Goal: Task Accomplishment & Management: Manage account settings

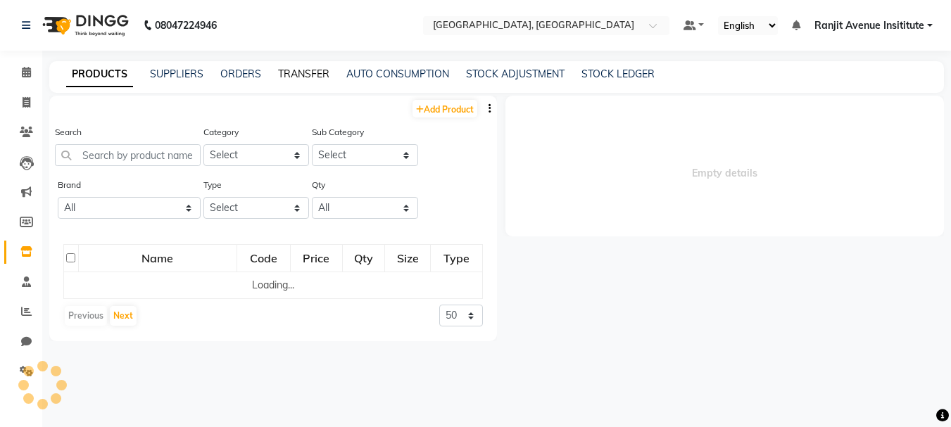
select select
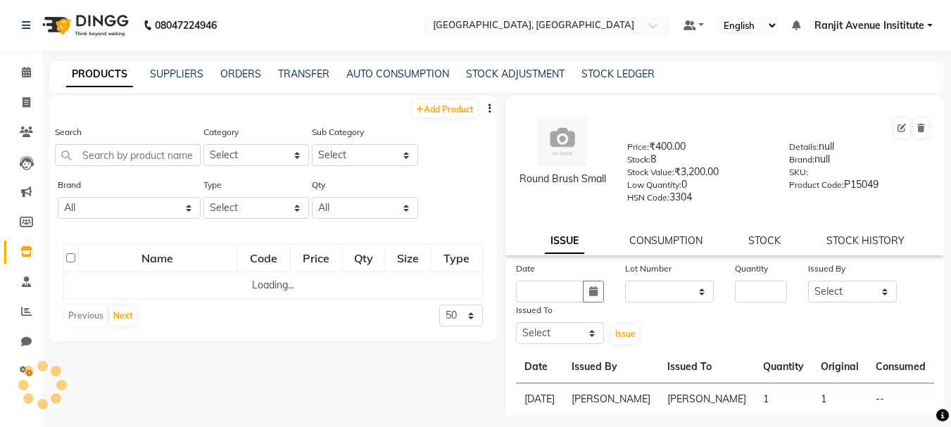
click at [260, 71] on div "PRODUCTS SUPPLIERS ORDERS TRANSFER AUTO CONSUMPTION STOCK ADJUSTMENT STOCK LEDG…" at bounding box center [488, 74] width 878 height 15
click at [225, 72] on link "ORDERS" at bounding box center [240, 74] width 41 height 13
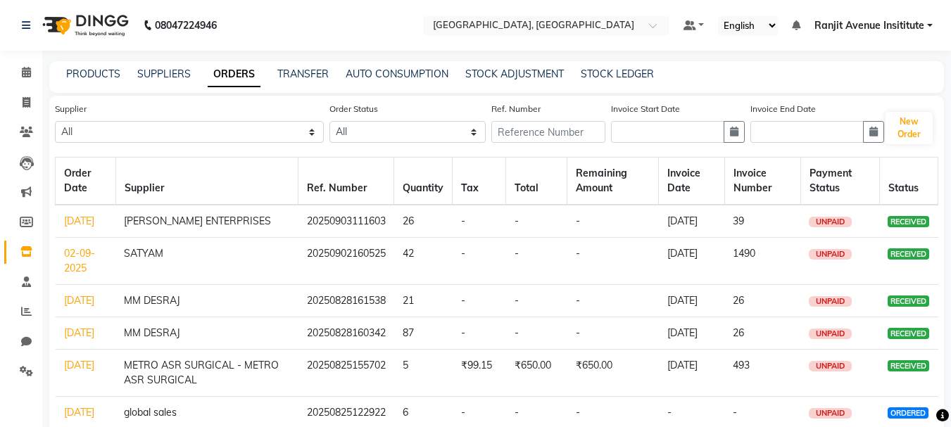
click at [95, 228] on td "[DATE]" at bounding box center [86, 221] width 61 height 33
click at [80, 227] on link "[DATE]" at bounding box center [79, 221] width 30 height 13
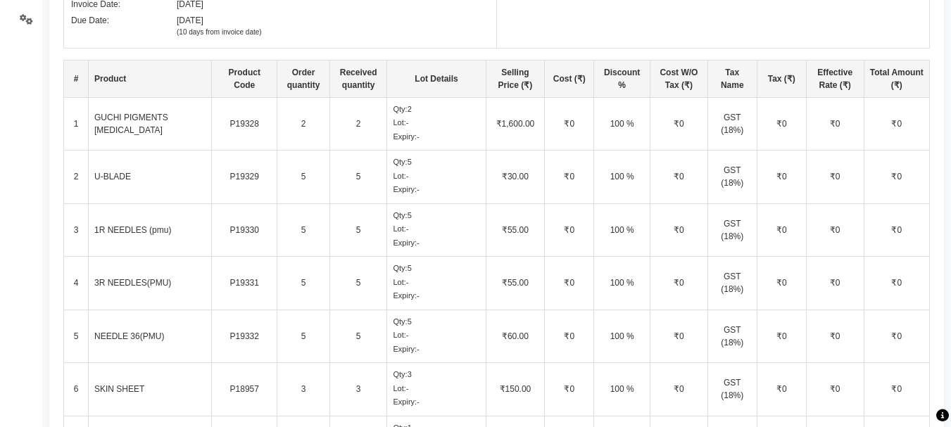
scroll to position [422, 0]
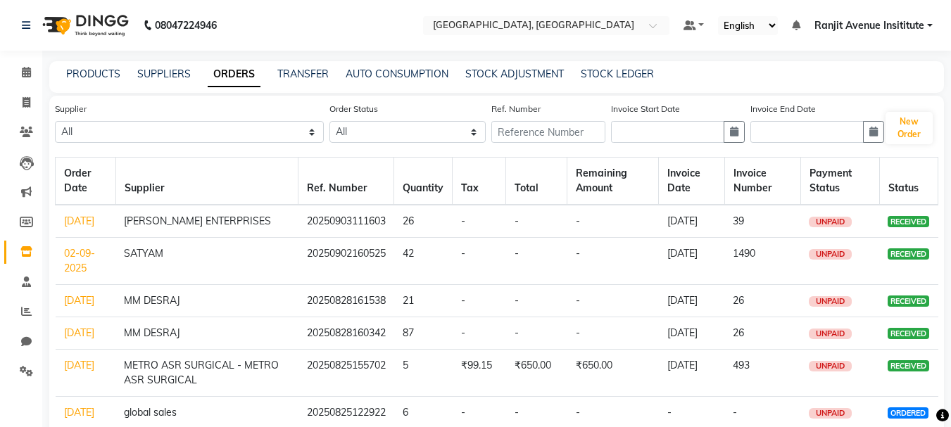
click at [71, 275] on link "02-09-2025" at bounding box center [79, 260] width 31 height 27
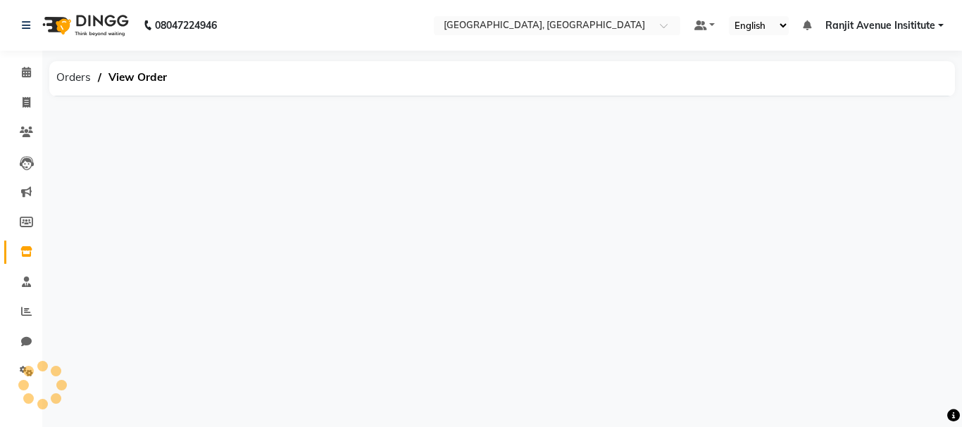
click at [71, 278] on div "08047224946 Select Location × Colour Lounge Academy, Ranjit Avenue Default Pane…" at bounding box center [481, 213] width 962 height 427
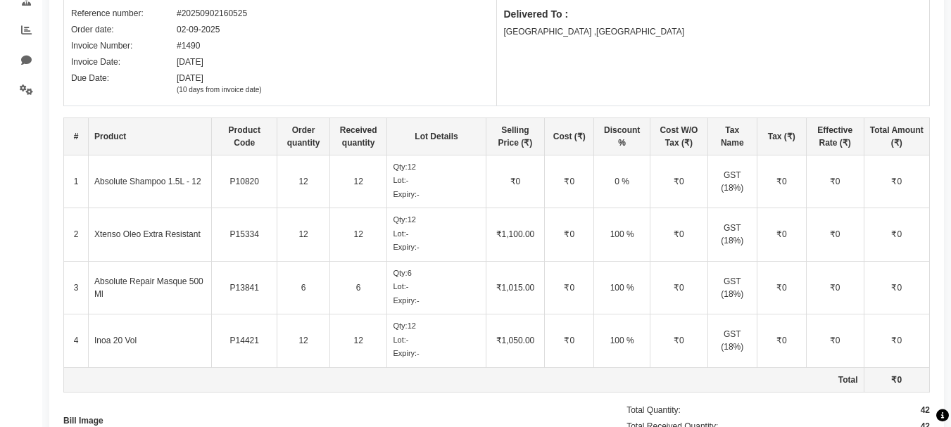
scroll to position [70, 0]
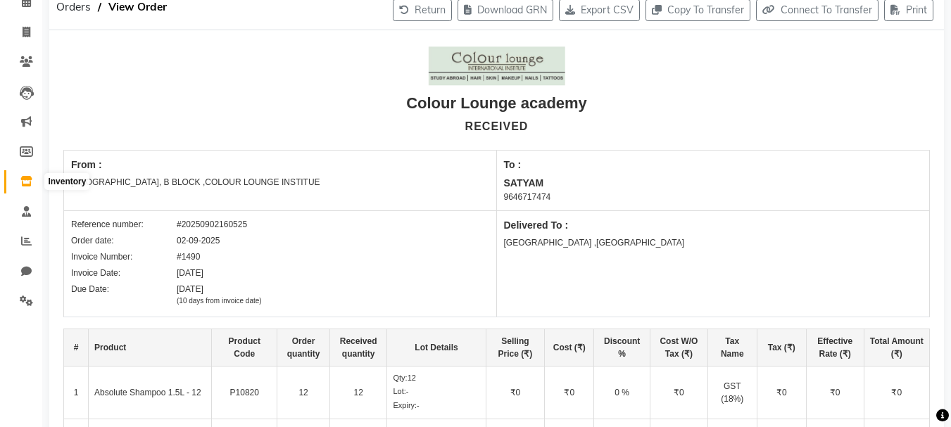
click at [23, 181] on icon at bounding box center [26, 181] width 12 height 11
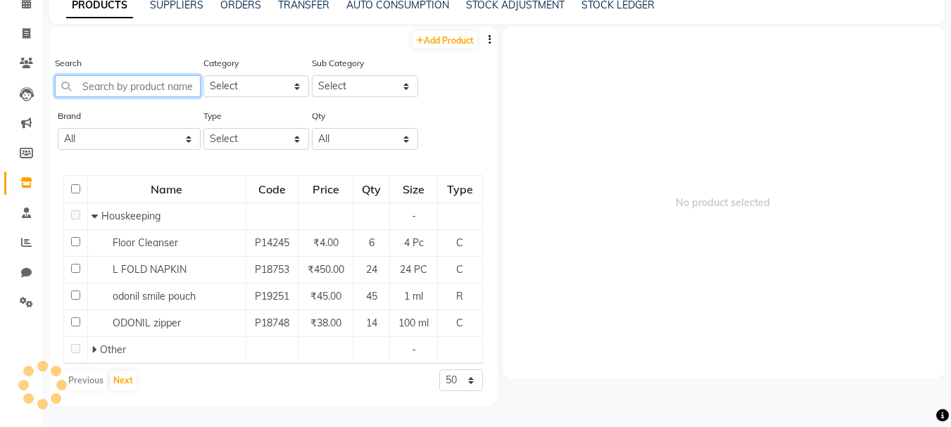
click at [148, 77] on input "text" at bounding box center [128, 86] width 146 height 22
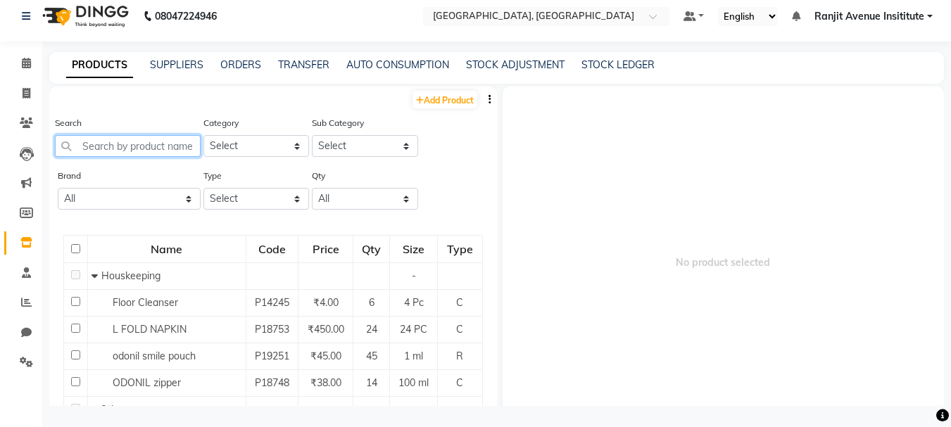
scroll to position [9, 0]
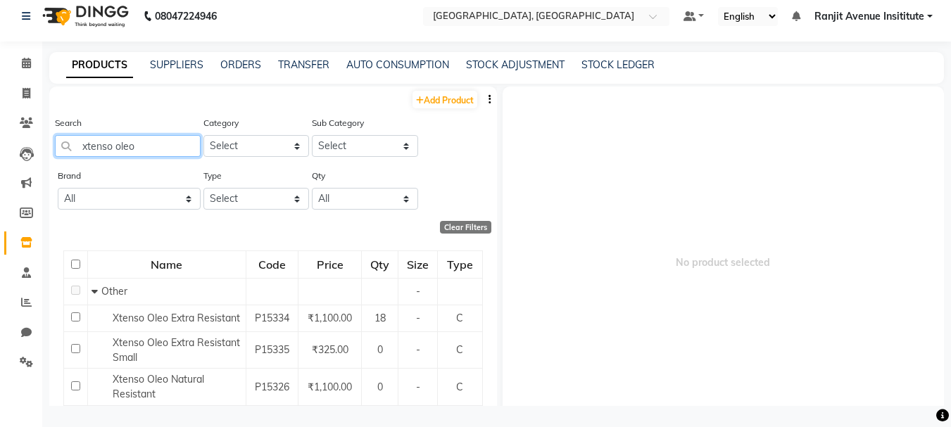
type input "xtenso oleo"
click at [787, 309] on span "No product selected" at bounding box center [724, 263] width 442 height 352
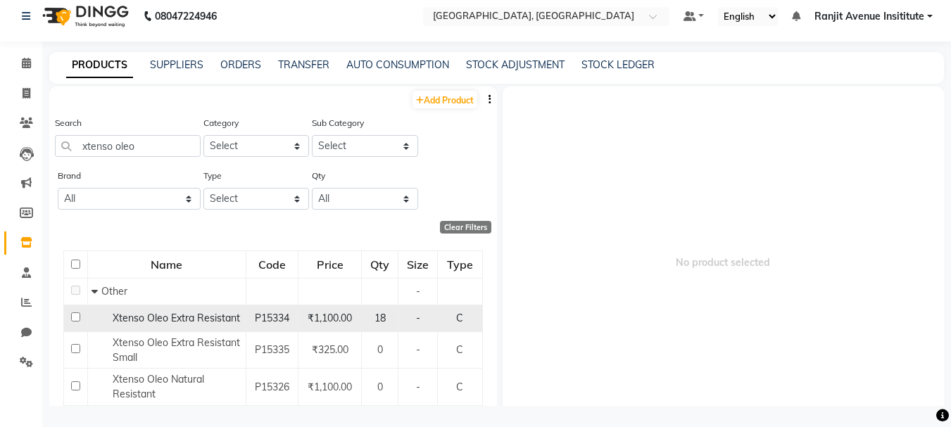
click at [73, 318] on input "checkbox" at bounding box center [75, 317] width 9 height 9
checkbox input "true"
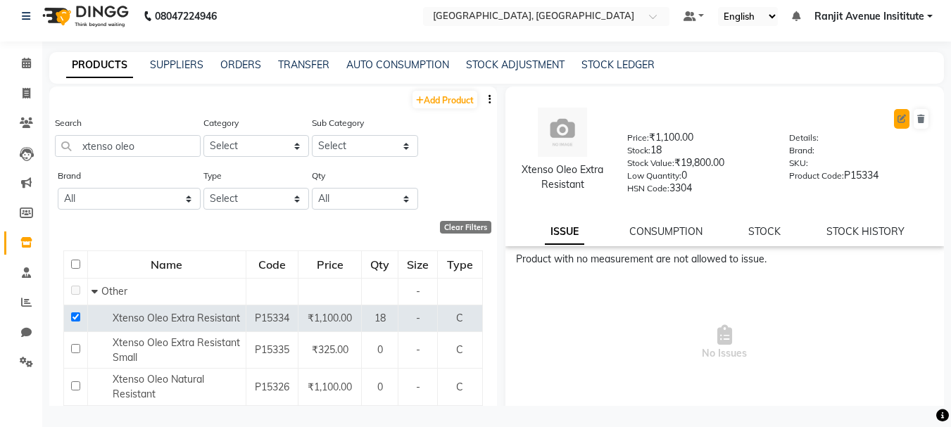
click at [898, 121] on icon at bounding box center [902, 119] width 8 height 8
select select "C"
select select "true"
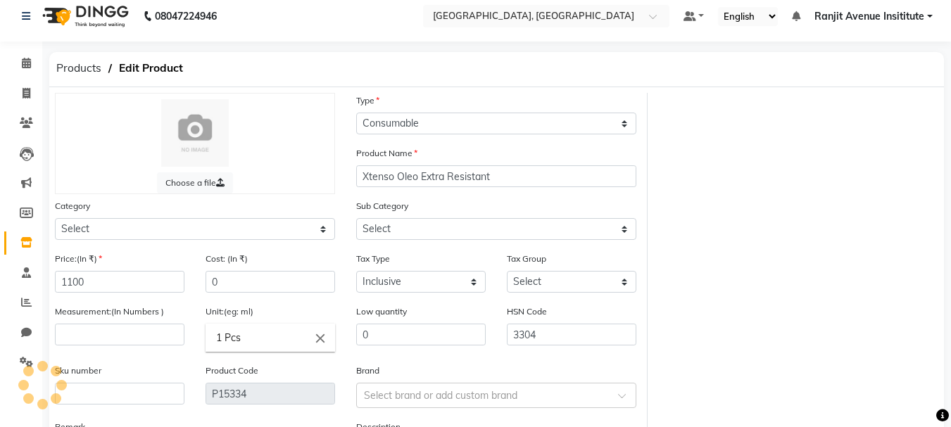
select select "1390101000"
select select "1390101002"
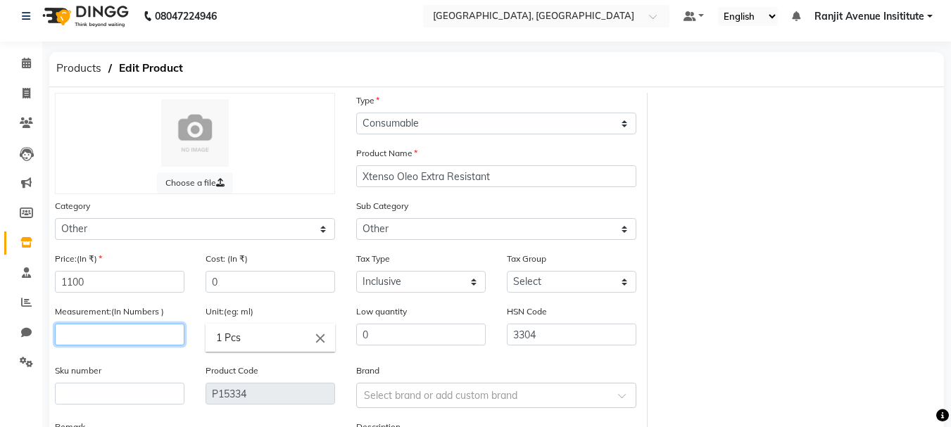
click at [173, 337] on input "number" at bounding box center [120, 335] width 130 height 22
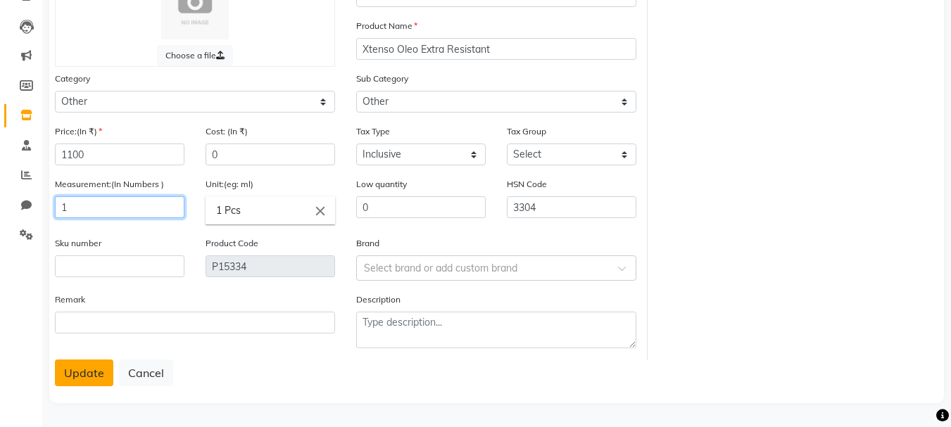
type input "1"
click at [66, 372] on button "Update" at bounding box center [84, 373] width 58 height 27
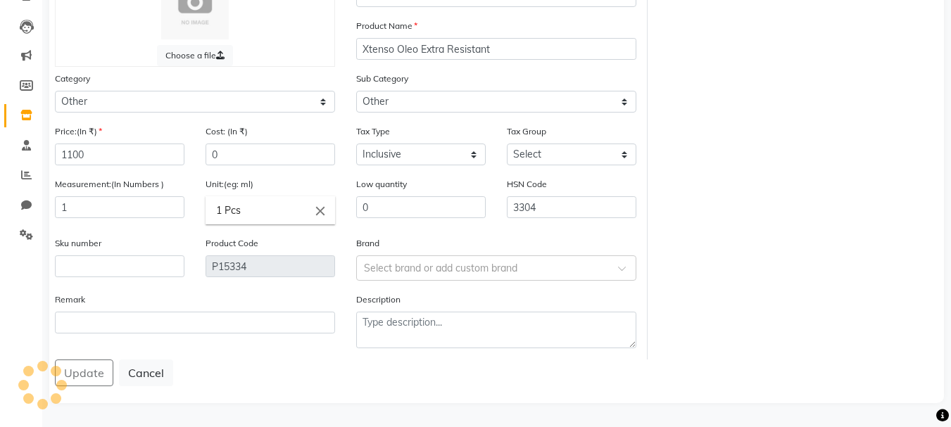
scroll to position [0, 0]
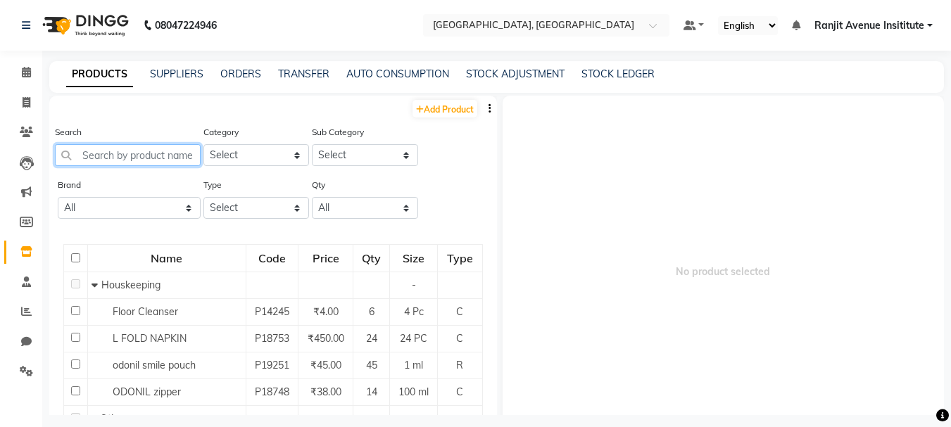
click at [132, 149] on input "text" at bounding box center [128, 155] width 146 height 22
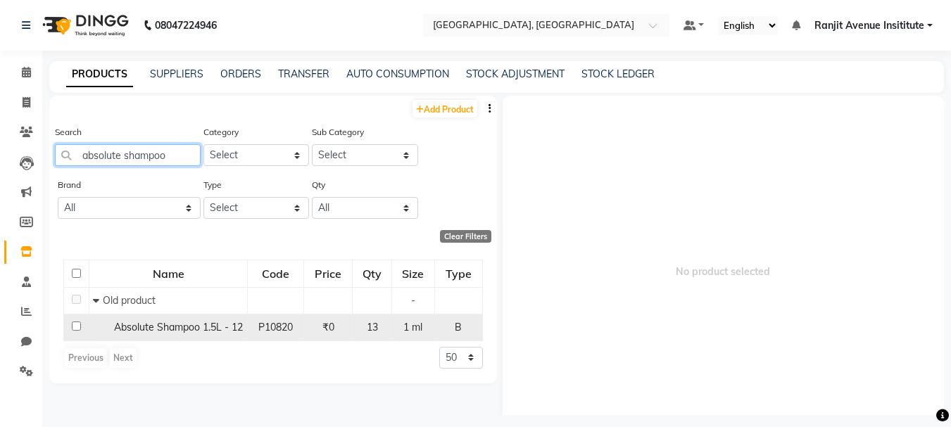
type input "absolute shampoo"
click at [80, 327] on input "checkbox" at bounding box center [76, 326] width 9 height 9
checkbox input "true"
select select
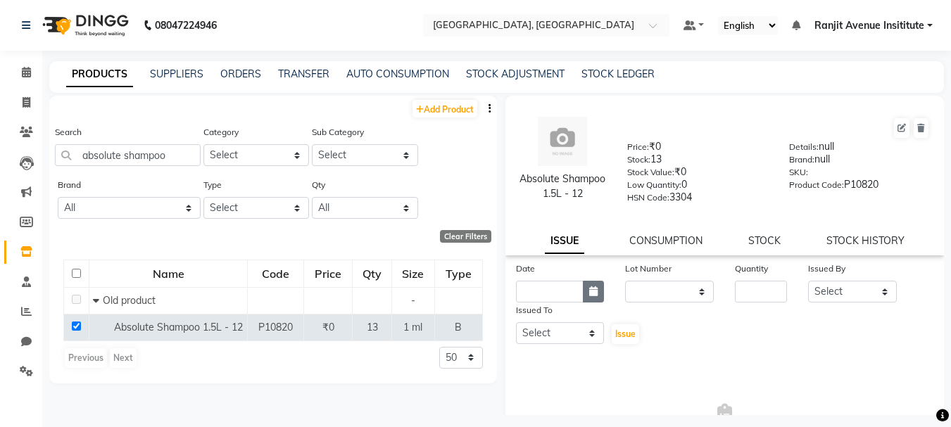
click at [591, 296] on icon "button" at bounding box center [593, 292] width 8 height 10
select select "9"
select select "2025"
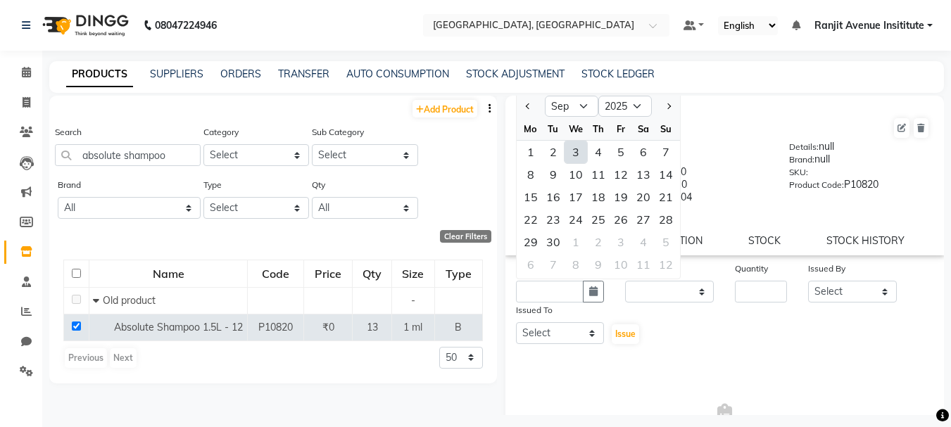
click at [557, 163] on div "2" at bounding box center [553, 152] width 23 height 23
type input "02-09-2025"
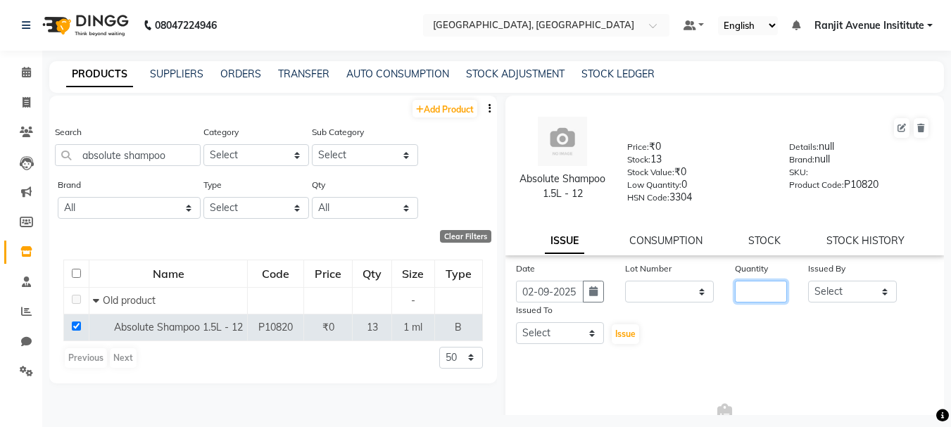
click at [761, 297] on input "number" at bounding box center [761, 292] width 52 height 22
type input "12"
click at [836, 303] on select "Select Admin [PERSON_NAME] [PERSON_NAME] [PERSON_NAME] [PERSON_NAME] Avenue Ins…" at bounding box center [852, 292] width 89 height 22
select select "70206"
click at [808, 294] on select "Select Admin [PERSON_NAME] [PERSON_NAME] [PERSON_NAME] [PERSON_NAME] Avenue Ins…" at bounding box center [852, 292] width 89 height 22
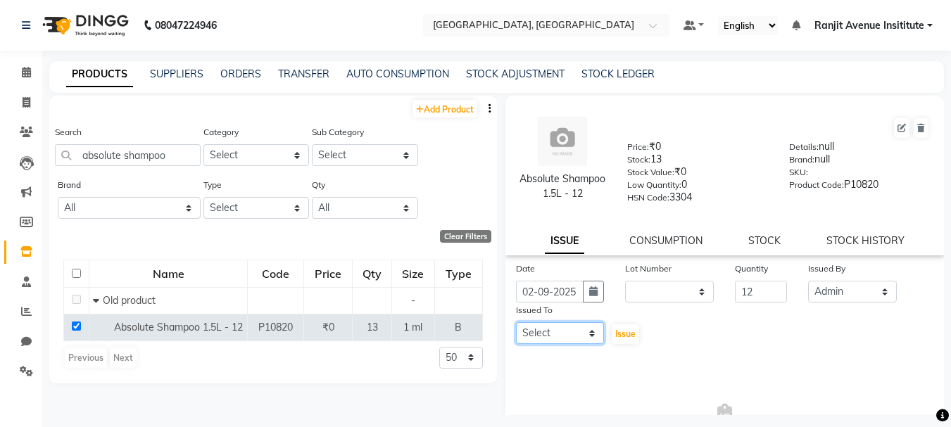
drag, startPoint x: 547, startPoint y: 351, endPoint x: 551, endPoint y: 336, distance: 16.1
click at [549, 342] on select "Select Admin [PERSON_NAME] [PERSON_NAME] [PERSON_NAME] [PERSON_NAME] Avenue Ins…" at bounding box center [560, 333] width 89 height 22
select select "70206"
click at [516, 336] on select "Select Admin [PERSON_NAME] [PERSON_NAME] [PERSON_NAME] [PERSON_NAME] Avenue Ins…" at bounding box center [560, 333] width 89 height 22
click at [617, 339] on span "Issue" at bounding box center [625, 334] width 20 height 11
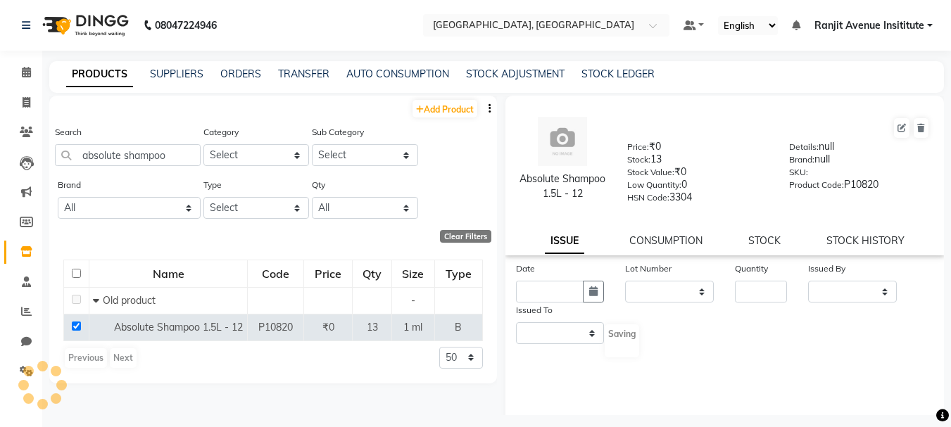
select select
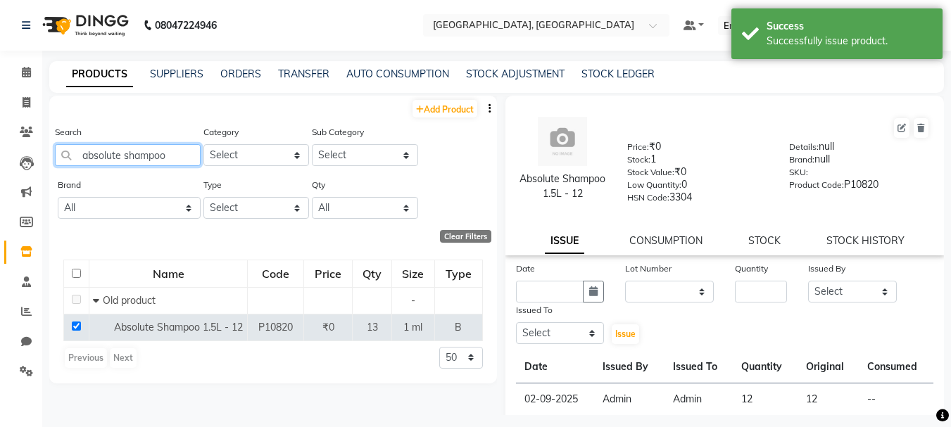
click at [178, 161] on input "absolute shampoo" at bounding box center [128, 155] width 146 height 22
type input "a"
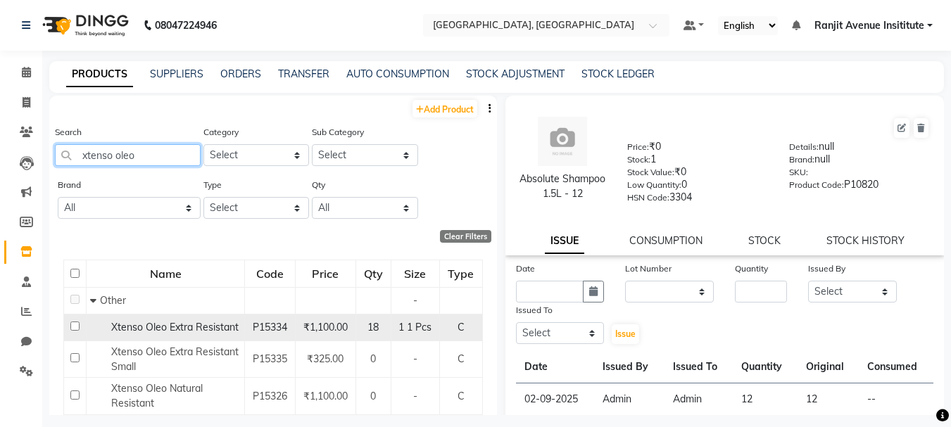
type input "xtenso oleo"
click at [70, 330] on td at bounding box center [75, 327] width 23 height 27
click at [73, 329] on input "checkbox" at bounding box center [74, 326] width 9 height 9
checkbox input "true"
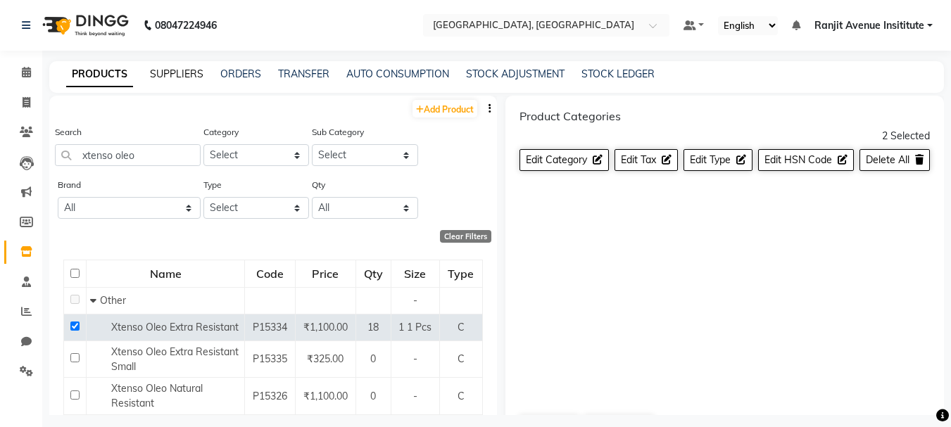
click at [168, 77] on link "SUPPLIERS" at bounding box center [177, 74] width 54 height 13
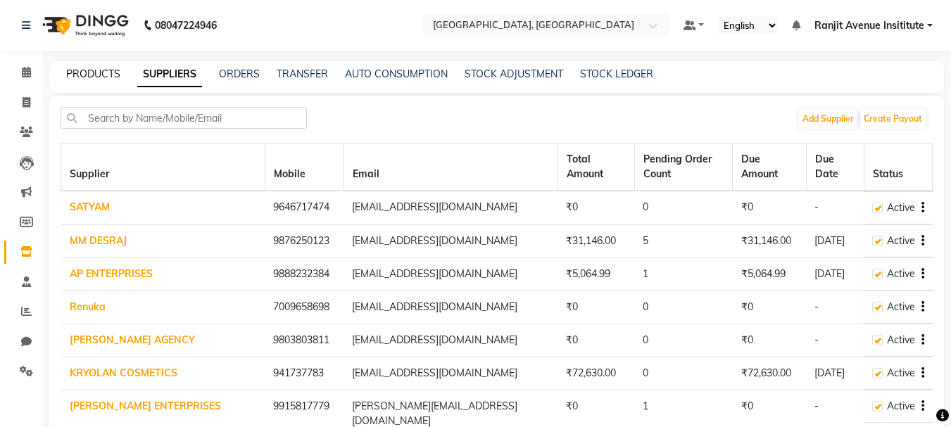
click at [100, 68] on link "PRODUCTS" at bounding box center [93, 74] width 54 height 13
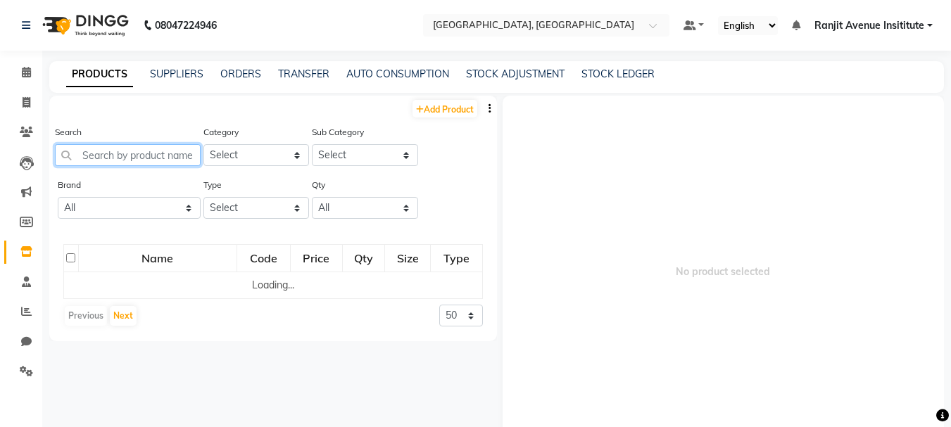
click at [123, 152] on input "text" at bounding box center [128, 155] width 146 height 22
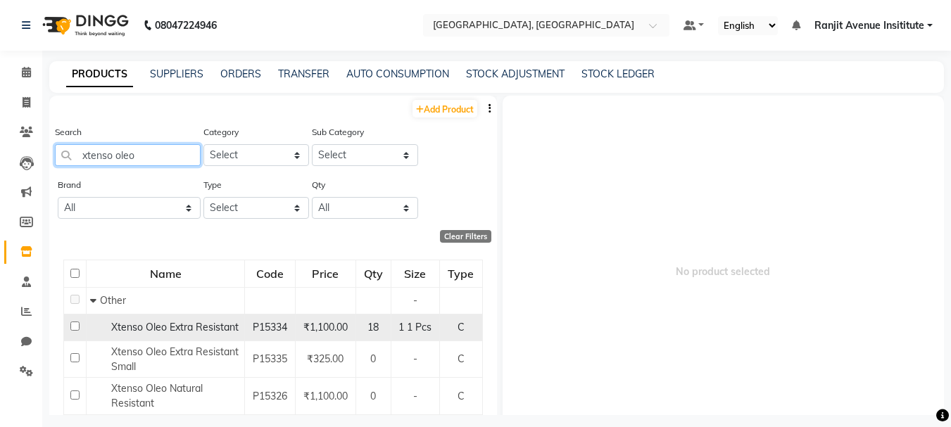
type input "xtenso oleo"
click at [73, 327] on input "checkbox" at bounding box center [74, 326] width 9 height 9
checkbox input "true"
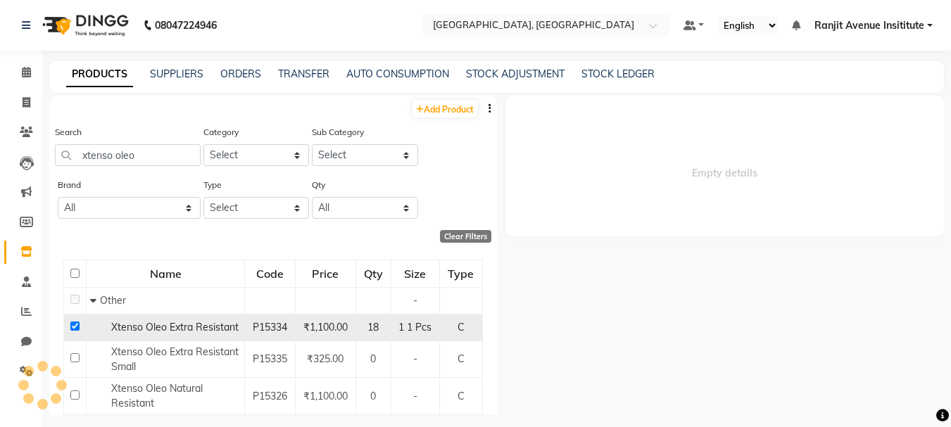
select select
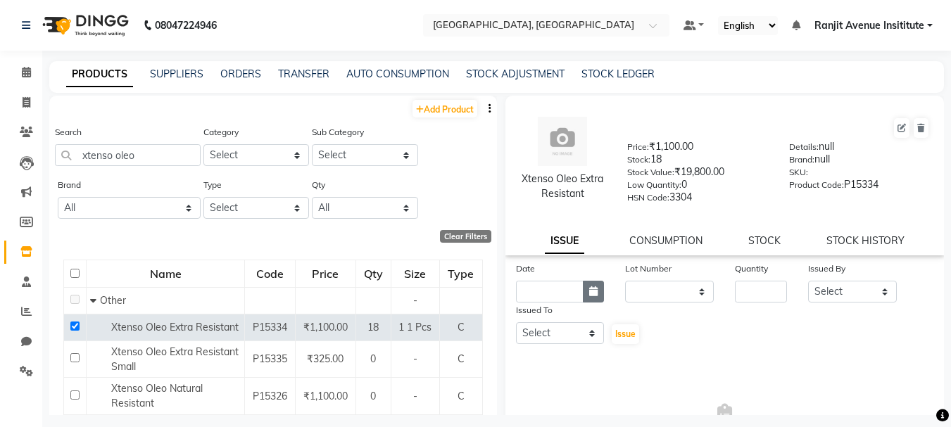
click at [583, 293] on button "button" at bounding box center [593, 292] width 21 height 22
select select "9"
select select "2025"
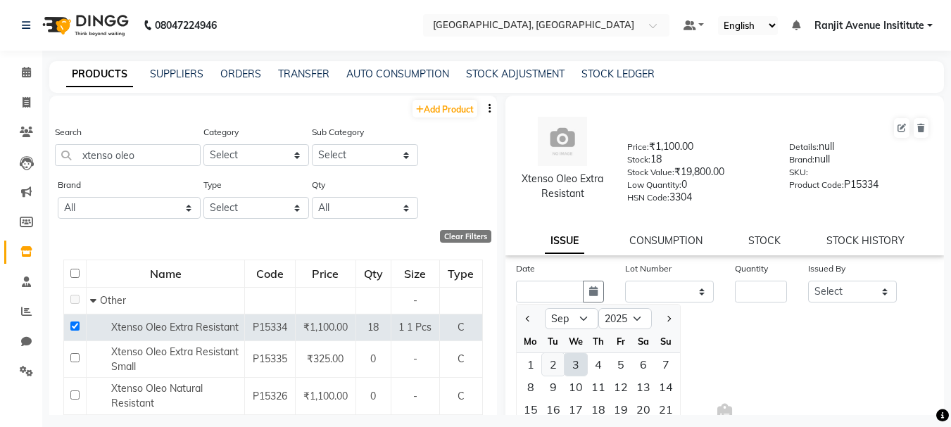
click at [554, 372] on div "2" at bounding box center [553, 364] width 23 height 23
type input "02-09-2025"
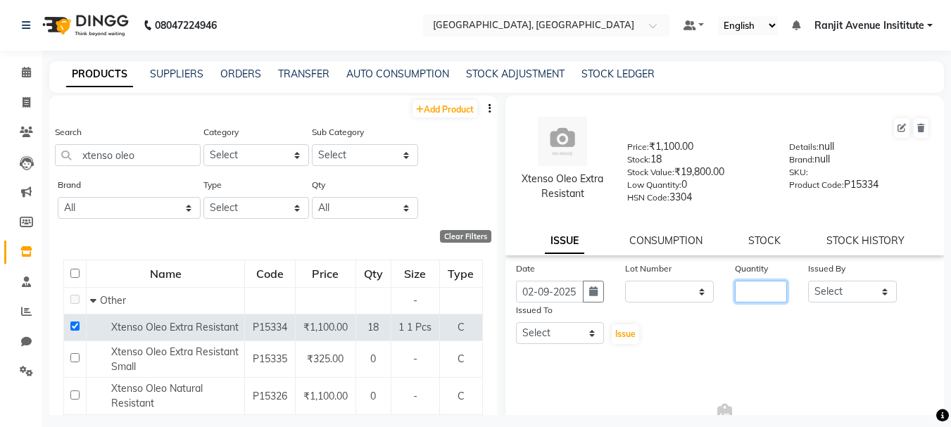
click at [736, 290] on input "number" at bounding box center [761, 292] width 52 height 22
type input "12"
drag, startPoint x: 812, startPoint y: 306, endPoint x: 828, endPoint y: 281, distance: 29.1
click at [818, 296] on div "Date [DATE] Lot Number None Quantity 12 Issued By Select Admin [PERSON_NAME] [P…" at bounding box center [725, 303] width 439 height 84
click at [828, 281] on select "Select Admin [PERSON_NAME] [PERSON_NAME] [PERSON_NAME] [PERSON_NAME] Avenue Ins…" at bounding box center [852, 292] width 89 height 22
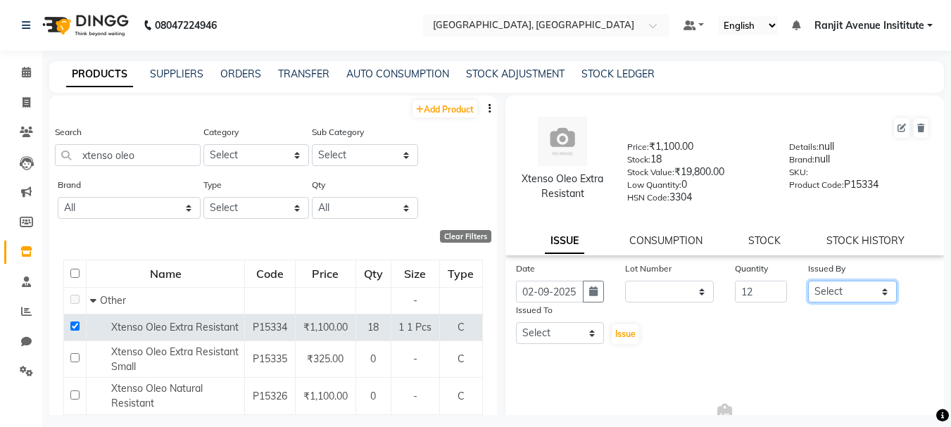
click at [808, 281] on select "Select Admin [PERSON_NAME] [PERSON_NAME] [PERSON_NAME] [PERSON_NAME] Avenue Ins…" at bounding box center [852, 292] width 89 height 22
click at [878, 297] on select "Select Admin [PERSON_NAME] [PERSON_NAME] [PERSON_NAME] [PERSON_NAME] Avenue Ins…" at bounding box center [852, 292] width 89 height 22
select select "70206"
click at [808, 281] on select "Select Admin [PERSON_NAME] [PERSON_NAME] [PERSON_NAME] [PERSON_NAME] Avenue Ins…" at bounding box center [852, 292] width 89 height 22
click at [572, 332] on select "Select Admin [PERSON_NAME] [PERSON_NAME] [PERSON_NAME] [PERSON_NAME] Avenue Ins…" at bounding box center [560, 333] width 89 height 22
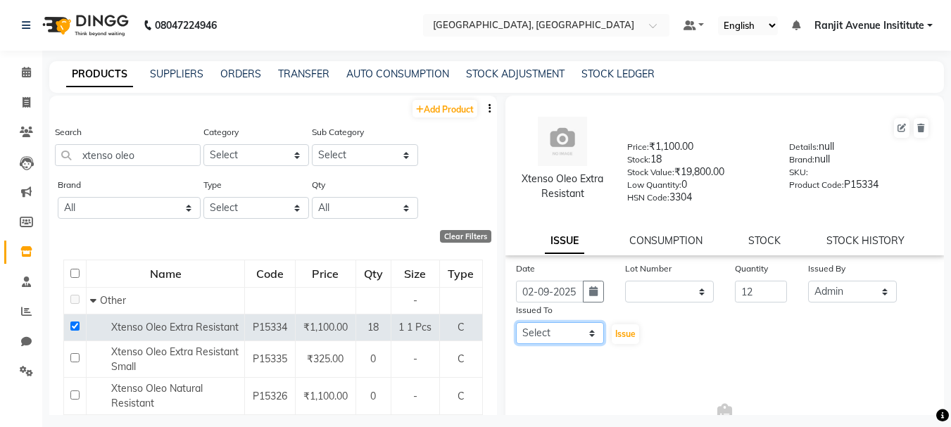
select select "70206"
click at [516, 322] on select "Select Admin [PERSON_NAME] [PERSON_NAME] [PERSON_NAME] [PERSON_NAME] Avenue Ins…" at bounding box center [560, 333] width 89 height 22
click at [615, 332] on span "Issue" at bounding box center [625, 334] width 20 height 11
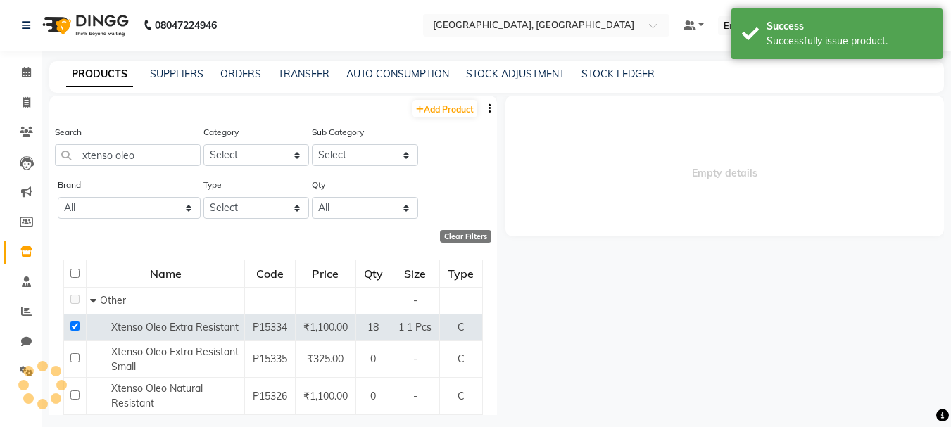
select select
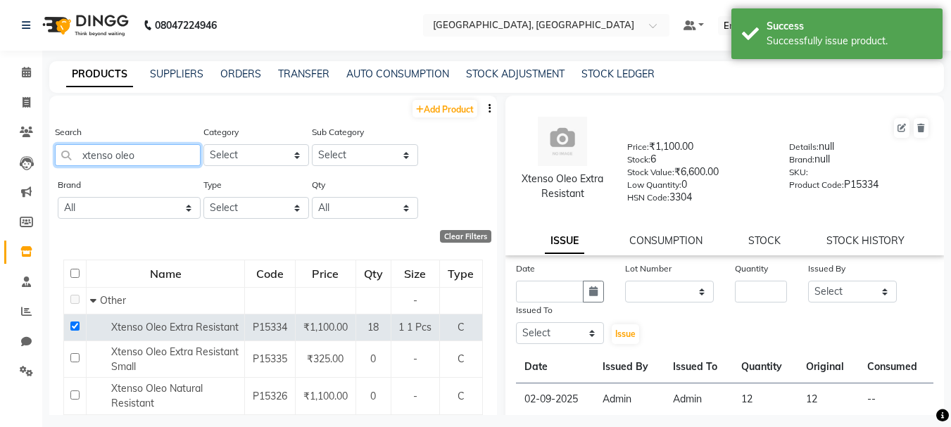
click at [153, 161] on input "xtenso oleo" at bounding box center [128, 155] width 146 height 22
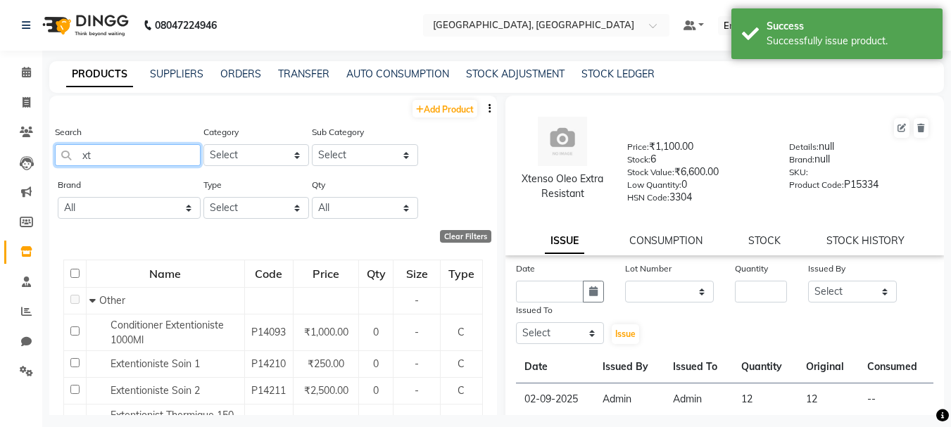
type input "x"
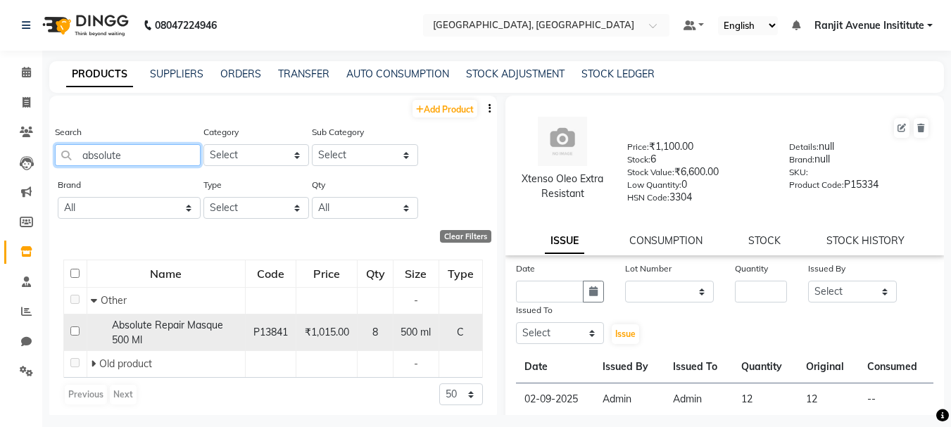
type input "absolute"
click at [75, 328] on input "checkbox" at bounding box center [74, 331] width 9 height 9
checkbox input "true"
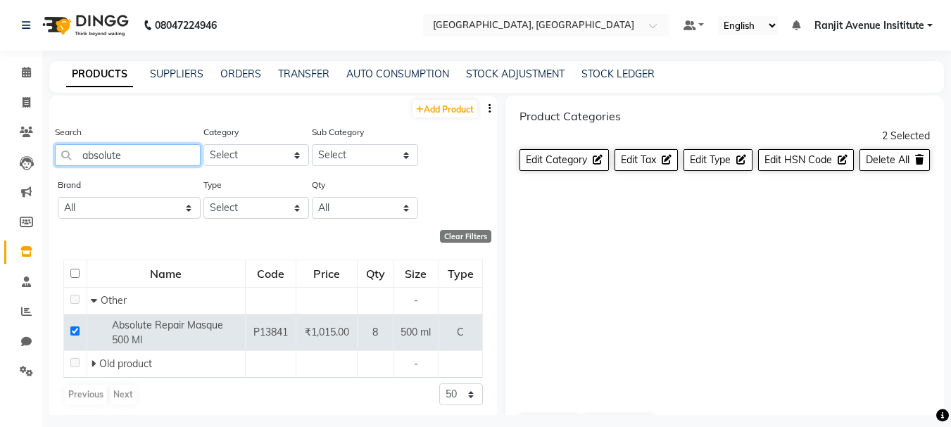
click at [103, 159] on input "absolute" at bounding box center [128, 155] width 146 height 22
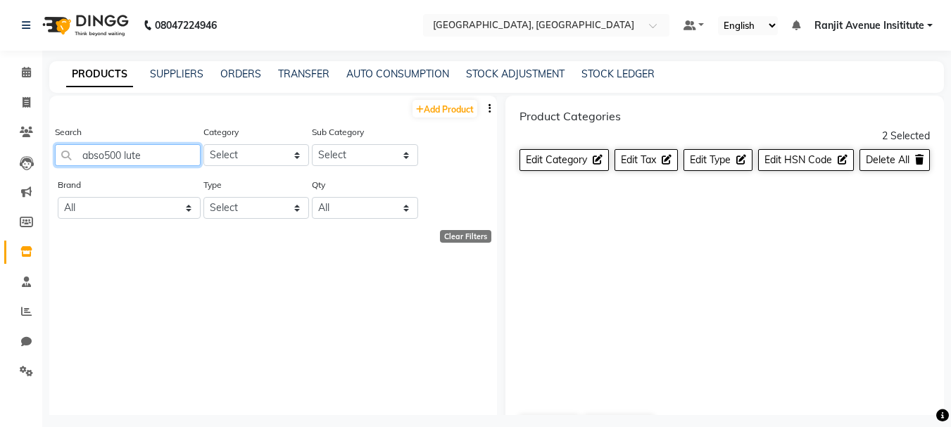
click at [172, 153] on input "abso500 lute" at bounding box center [128, 155] width 146 height 22
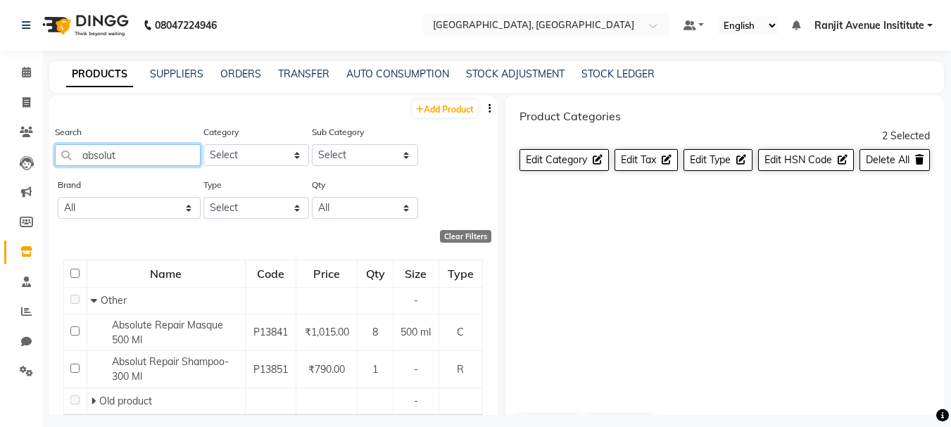
type input "absolute"
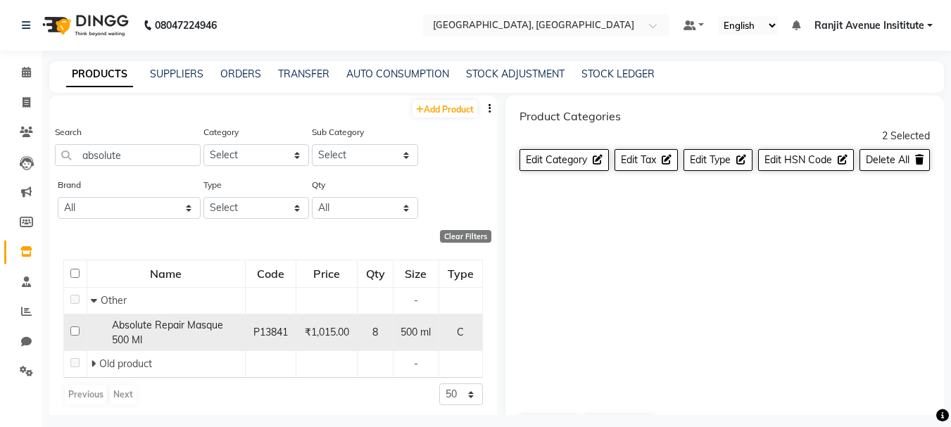
click at [78, 330] on input "checkbox" at bounding box center [74, 331] width 9 height 9
checkbox input "true"
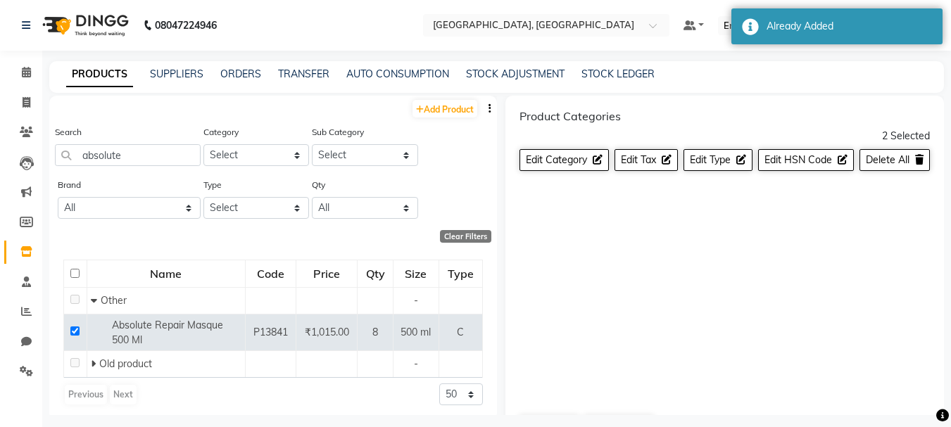
click at [178, 65] on div "PRODUCTS SUPPLIERS ORDERS TRANSFER AUTO CONSUMPTION STOCK ADJUSTMENT STOCK LEDG…" at bounding box center [496, 77] width 895 height 32
click at [189, 59] on div "08047224946 Select Location × Colour Lounge Academy, Ranjit Avenue Default Pane…" at bounding box center [475, 218] width 951 height 437
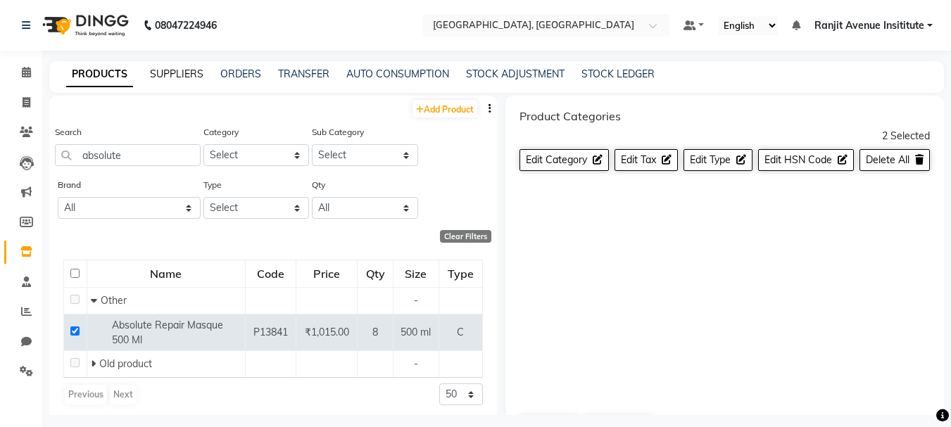
click at [166, 73] on link "SUPPLIERS" at bounding box center [177, 74] width 54 height 13
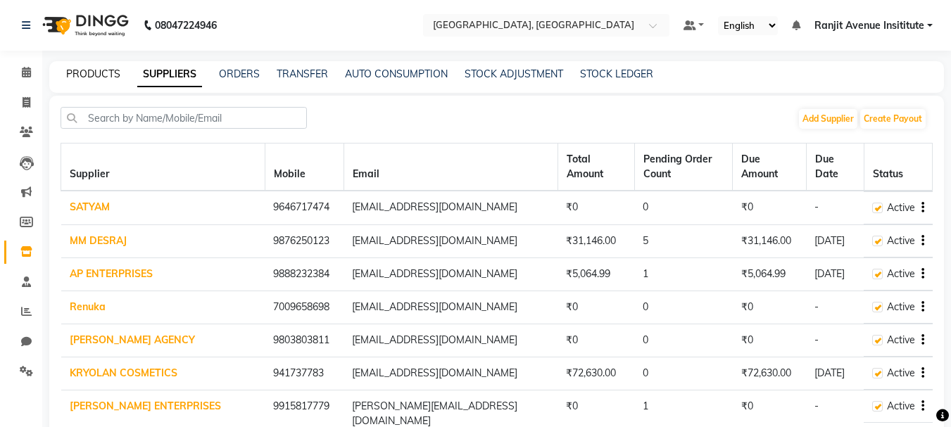
click at [99, 73] on link "PRODUCTS" at bounding box center [93, 74] width 54 height 13
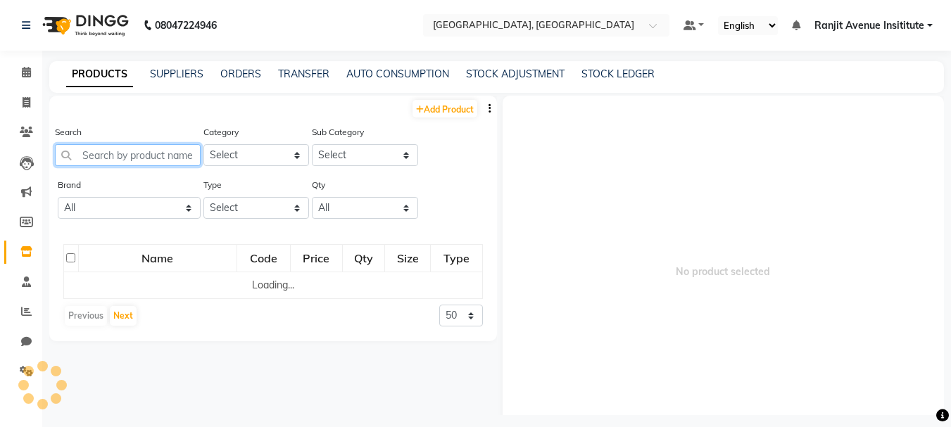
click at [110, 156] on input "text" at bounding box center [128, 155] width 146 height 22
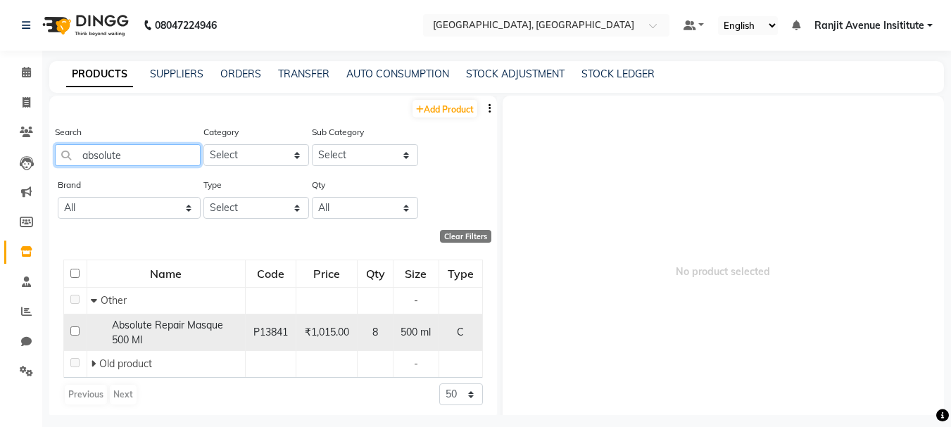
type input "absolute"
click at [73, 337] on td at bounding box center [75, 332] width 23 height 37
click at [77, 332] on input "checkbox" at bounding box center [74, 331] width 9 height 9
checkbox input "true"
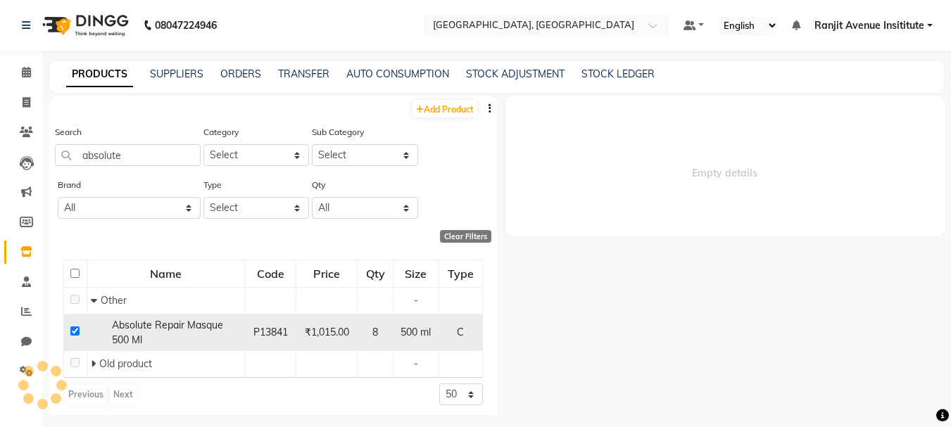
select select
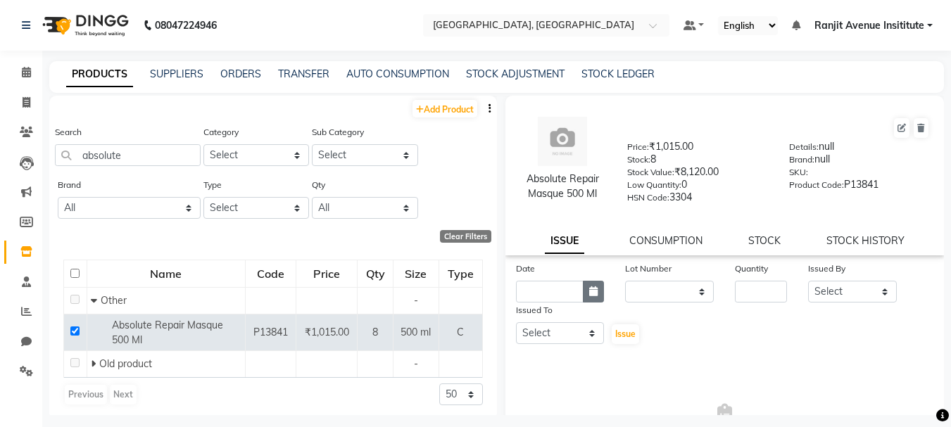
drag, startPoint x: 590, startPoint y: 294, endPoint x: 596, endPoint y: 286, distance: 10.2
click at [595, 289] on icon "button" at bounding box center [593, 292] width 8 height 10
select select "9"
select select "2025"
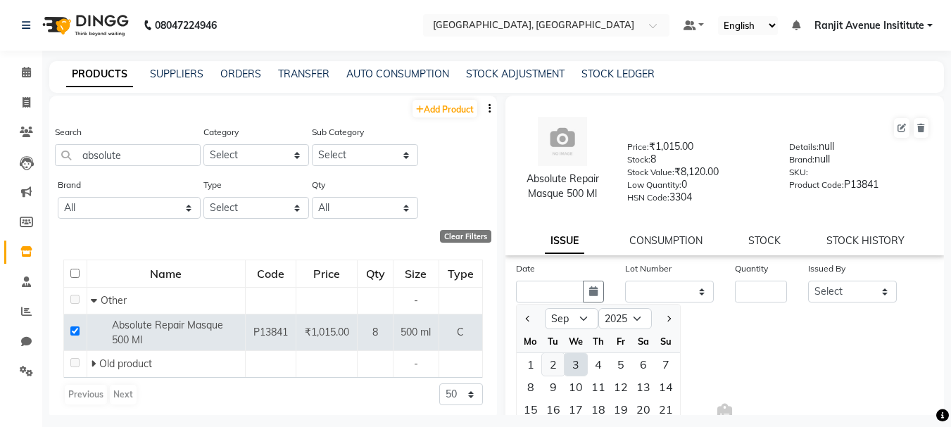
click at [557, 370] on div "2" at bounding box center [553, 364] width 23 height 23
type input "02-09-2025"
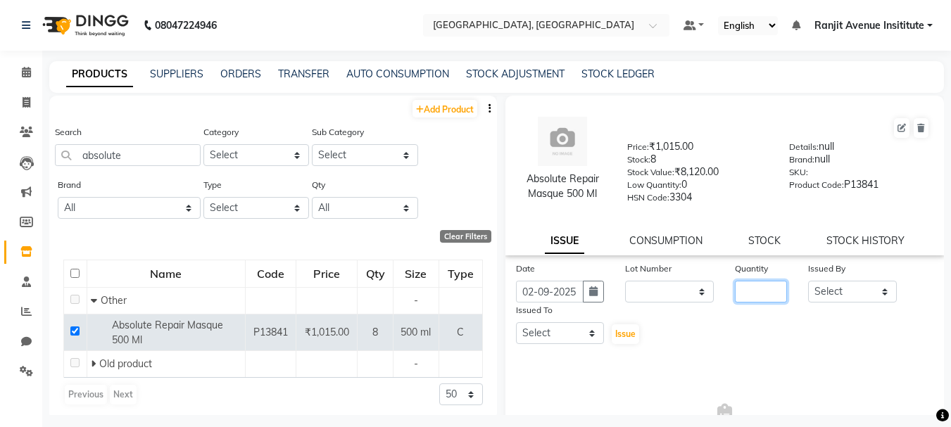
click at [753, 289] on input "number" at bounding box center [761, 292] width 52 height 22
type input "6"
click at [688, 292] on select "None" at bounding box center [669, 292] width 89 height 22
click at [854, 282] on select "Select Admin [PERSON_NAME] [PERSON_NAME] [PERSON_NAME] [PERSON_NAME] Avenue Ins…" at bounding box center [852, 292] width 89 height 22
select select "70206"
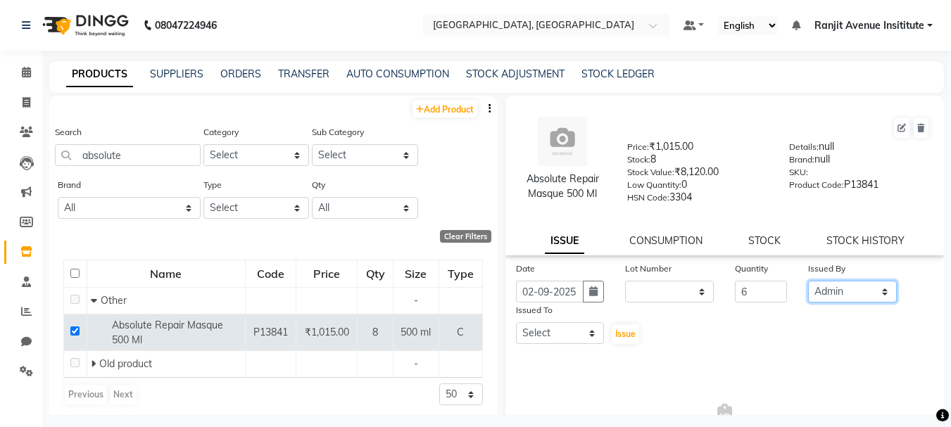
click at [808, 281] on select "Select Admin [PERSON_NAME] [PERSON_NAME] [PERSON_NAME] [PERSON_NAME] Avenue Ins…" at bounding box center [852, 292] width 89 height 22
drag, startPoint x: 580, startPoint y: 346, endPoint x: 589, endPoint y: 327, distance: 20.2
click at [580, 341] on div "Date [DATE] Lot Number None Quantity 6 Issued By Select Admin [PERSON_NAME] [PE…" at bounding box center [725, 376] width 439 height 231
click at [589, 325] on select "Select Admin [PERSON_NAME] [PERSON_NAME] [PERSON_NAME] [PERSON_NAME] Avenue Ins…" at bounding box center [560, 333] width 89 height 22
select select "70206"
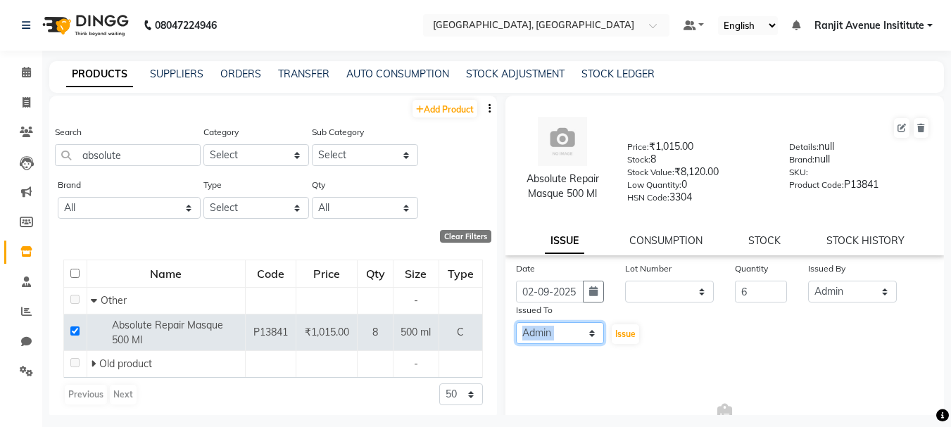
click at [516, 322] on select "Select Admin [PERSON_NAME] [PERSON_NAME] [PERSON_NAME] [PERSON_NAME] Avenue Ins…" at bounding box center [560, 333] width 89 height 22
click at [615, 339] on button "Issue" at bounding box center [625, 335] width 27 height 20
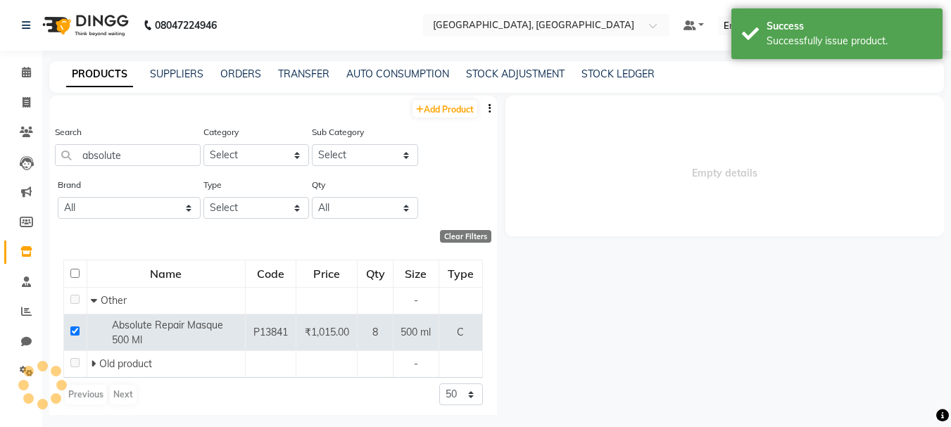
select select
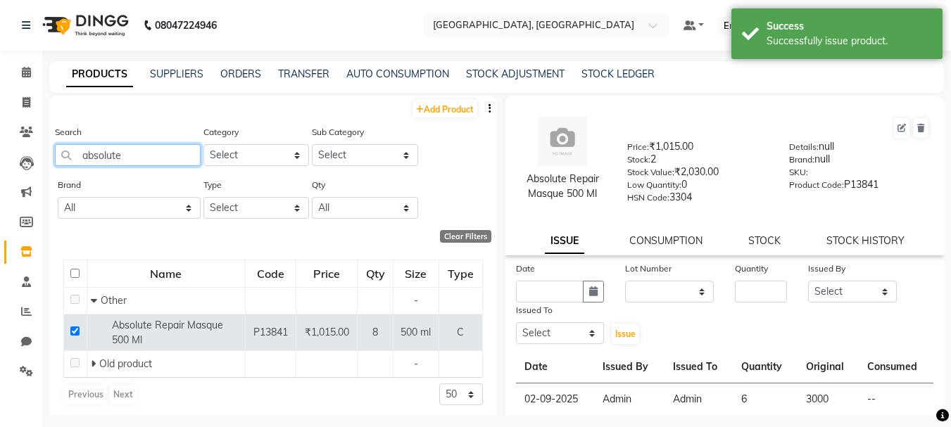
click at [127, 161] on input "absolute" at bounding box center [128, 155] width 146 height 22
type input "a"
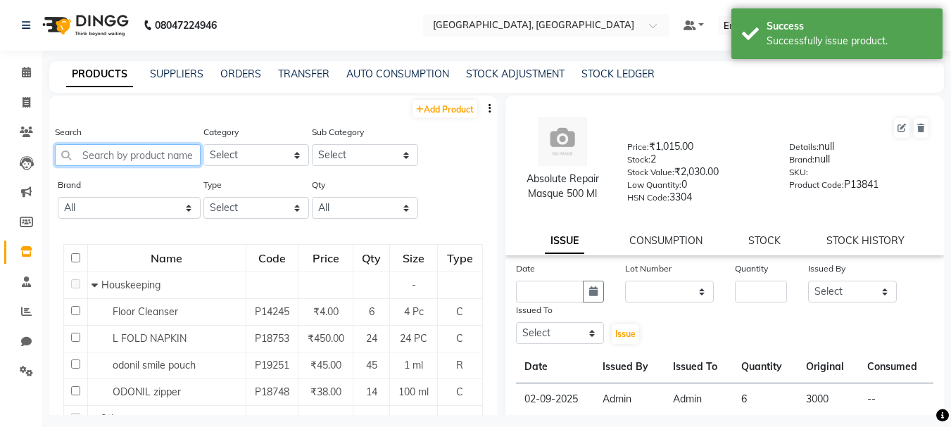
type input "n"
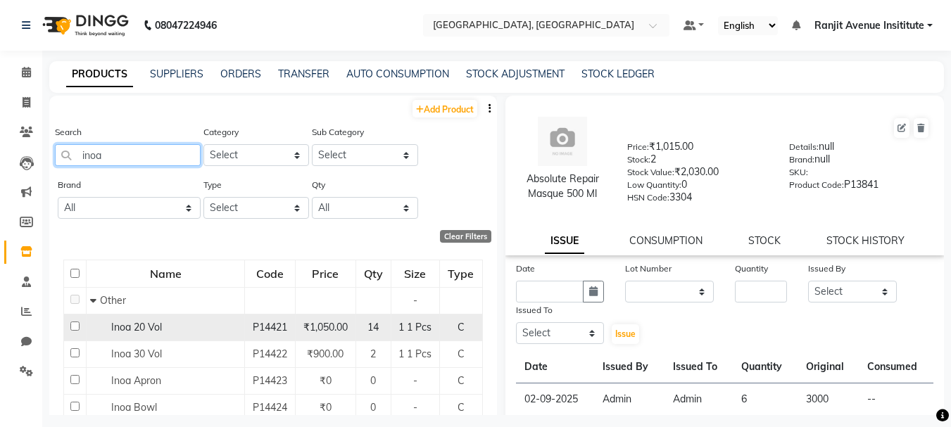
type input "inoa"
click at [72, 325] on input "checkbox" at bounding box center [74, 326] width 9 height 9
checkbox input "true"
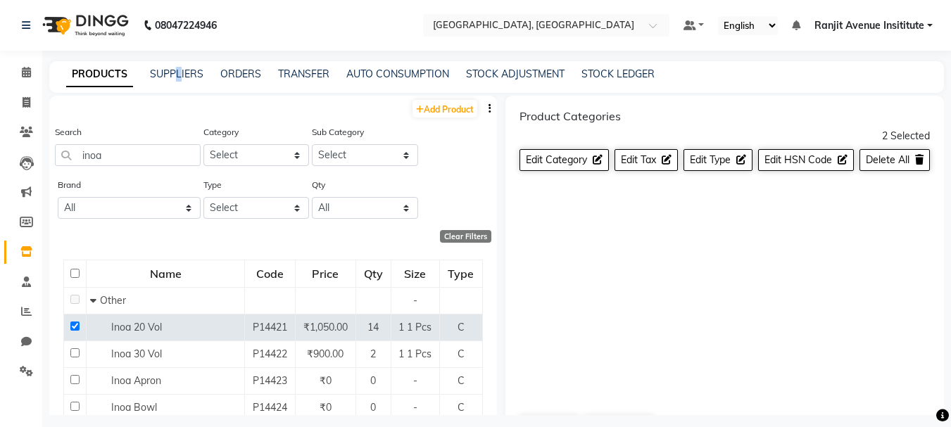
click at [178, 65] on div "PRODUCTS SUPPLIERS ORDERS TRANSFER AUTO CONSUMPTION STOCK ADJUSTMENT STOCK LEDG…" at bounding box center [496, 77] width 895 height 32
click at [187, 68] on link "SUPPLIERS" at bounding box center [177, 74] width 54 height 13
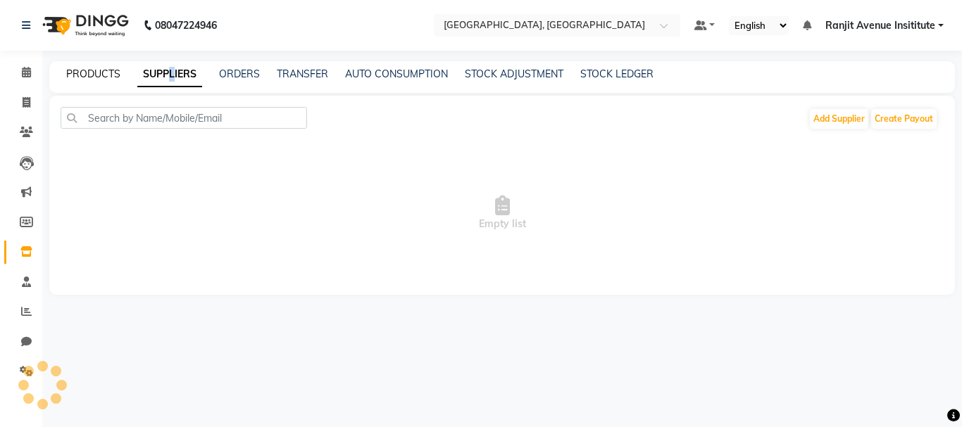
click at [101, 77] on link "PRODUCTS" at bounding box center [93, 74] width 54 height 13
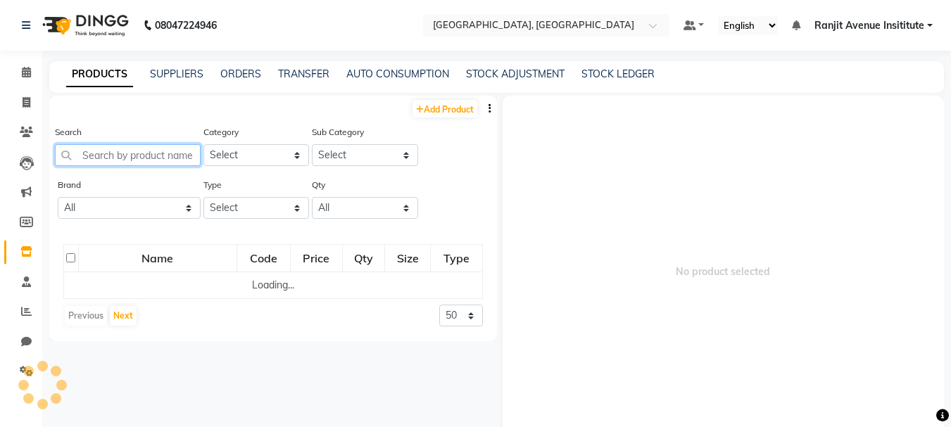
click at [146, 153] on input "text" at bounding box center [128, 155] width 146 height 22
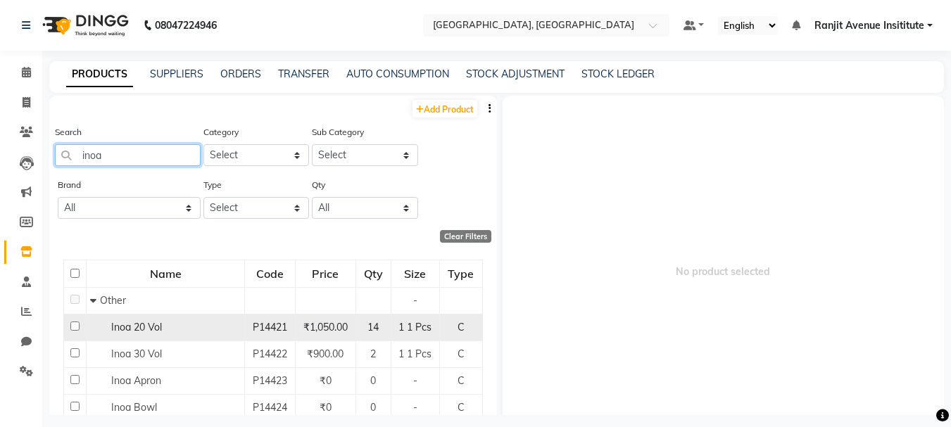
type input "inoa"
click at [76, 323] on input "checkbox" at bounding box center [74, 326] width 9 height 9
checkbox input "true"
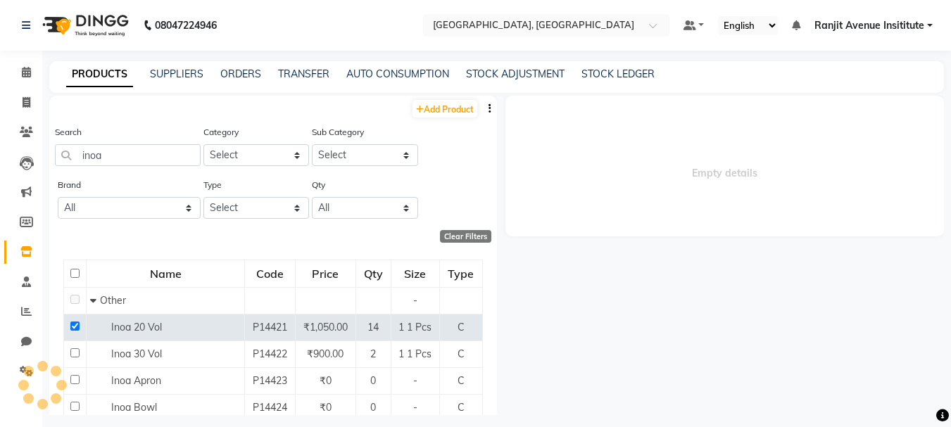
select select
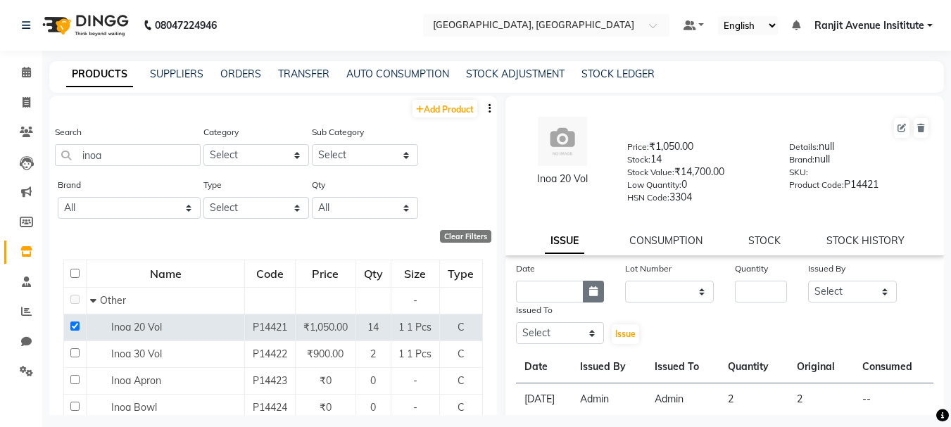
click at [595, 290] on icon "button" at bounding box center [593, 292] width 8 height 10
select select "9"
select select "2025"
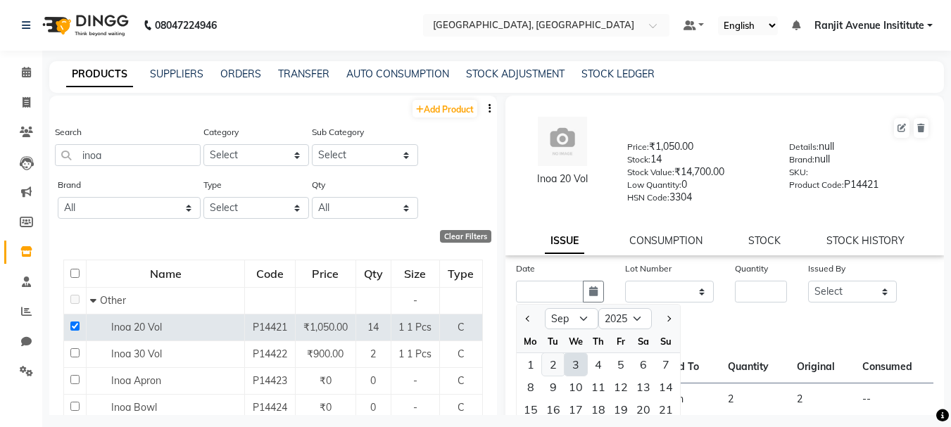
click at [556, 360] on div "2" at bounding box center [553, 364] width 23 height 23
type input "02-09-2025"
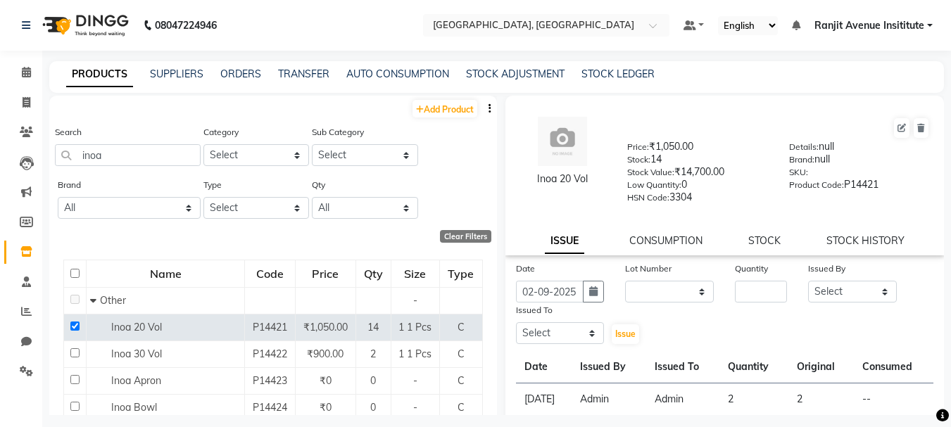
click at [753, 303] on div "Date [DATE] Lot Number None Quantity Issued By Select Admin [PERSON_NAME] [PERS…" at bounding box center [725, 303] width 439 height 84
click at [753, 301] on input "number" at bounding box center [761, 292] width 52 height 22
type input "12"
drag, startPoint x: 815, startPoint y: 302, endPoint x: 817, endPoint y: 294, distance: 8.7
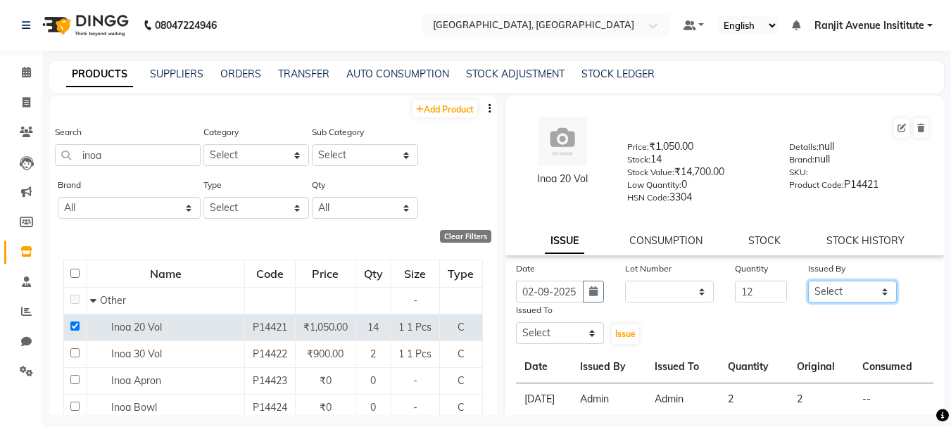
click at [815, 302] on select "Select Admin [PERSON_NAME] [PERSON_NAME] [PERSON_NAME] [PERSON_NAME] Avenue Ins…" at bounding box center [852, 292] width 89 height 22
select select "70206"
click at [808, 281] on select "Select Admin [PERSON_NAME] [PERSON_NAME] [PERSON_NAME] [PERSON_NAME] Avenue Ins…" at bounding box center [852, 292] width 89 height 22
click at [586, 344] on div "Issued To Select Admin [PERSON_NAME] [PERSON_NAME] [PERSON_NAME] [PERSON_NAME] …" at bounding box center [561, 324] width 110 height 43
click at [577, 332] on select "Select Admin [PERSON_NAME] [PERSON_NAME] [PERSON_NAME] [PERSON_NAME] Avenue Ins…" at bounding box center [560, 333] width 89 height 22
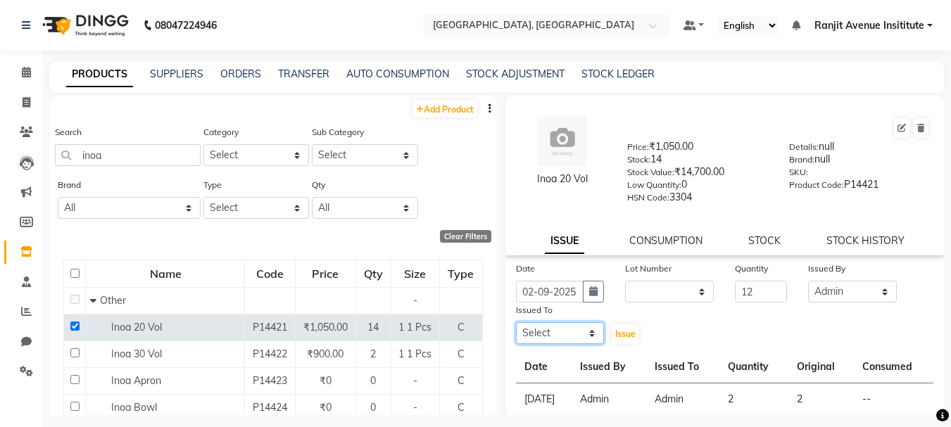
select select "70206"
click at [516, 322] on select "Select Admin [PERSON_NAME] [PERSON_NAME] [PERSON_NAME] [PERSON_NAME] Avenue Ins…" at bounding box center [560, 333] width 89 height 22
click at [627, 336] on span "Issue" at bounding box center [625, 334] width 20 height 11
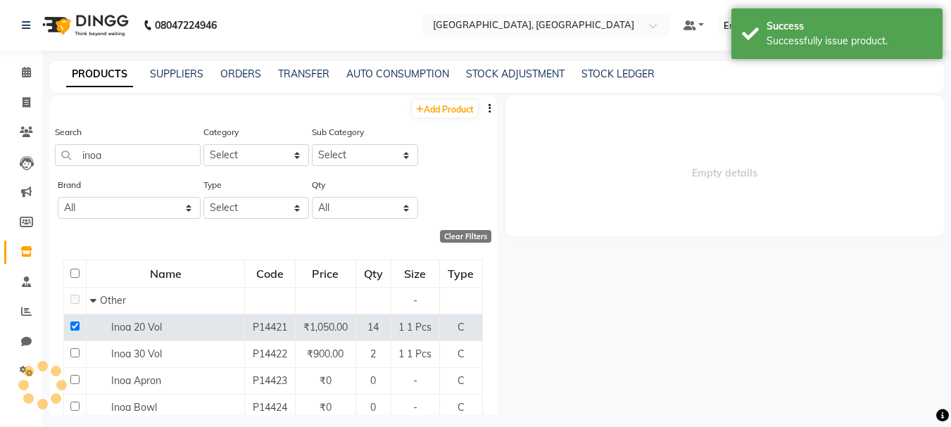
select select
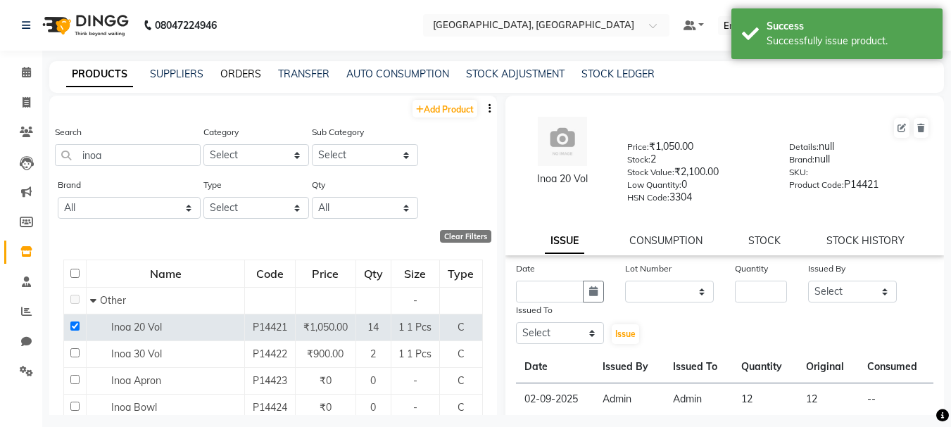
click at [255, 71] on link "ORDERS" at bounding box center [240, 74] width 41 height 13
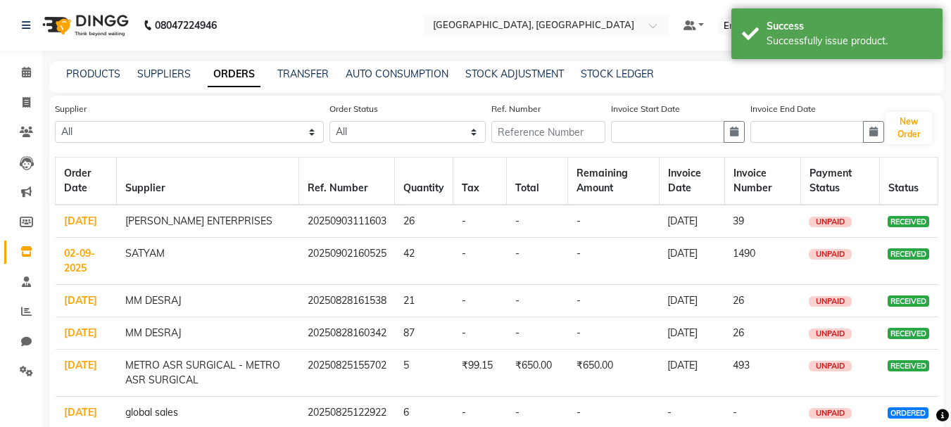
click at [73, 339] on link "[DATE]" at bounding box center [80, 333] width 33 height 13
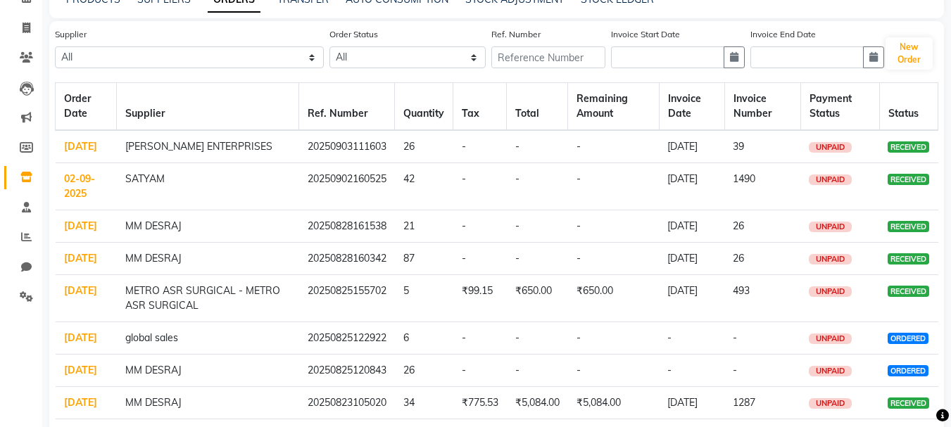
scroll to position [70, 0]
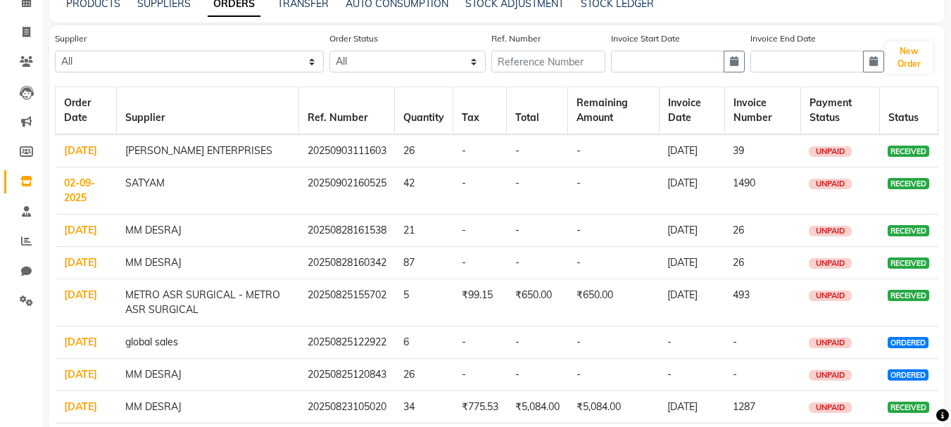
click at [92, 237] on link "[DATE]" at bounding box center [80, 230] width 33 height 13
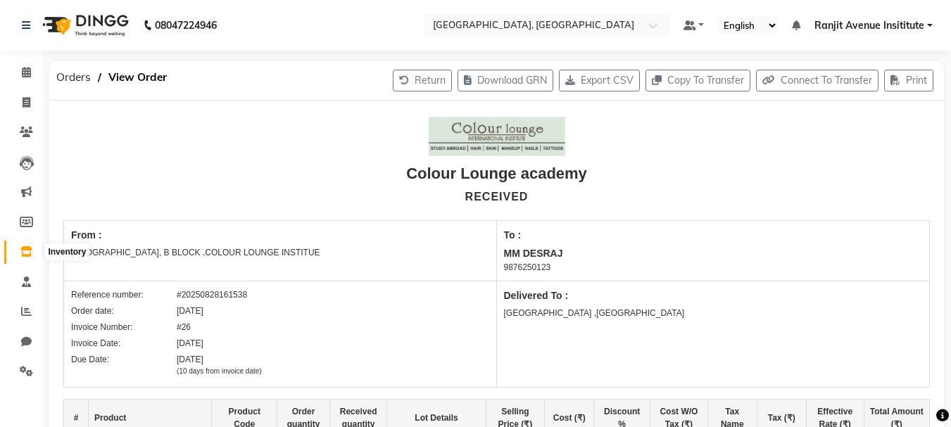
click at [25, 251] on icon at bounding box center [26, 251] width 12 height 11
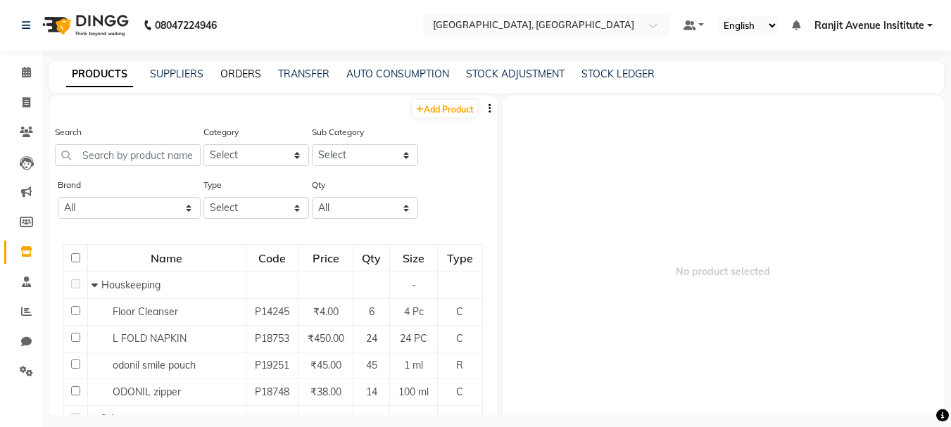
click at [249, 73] on link "ORDERS" at bounding box center [240, 74] width 41 height 13
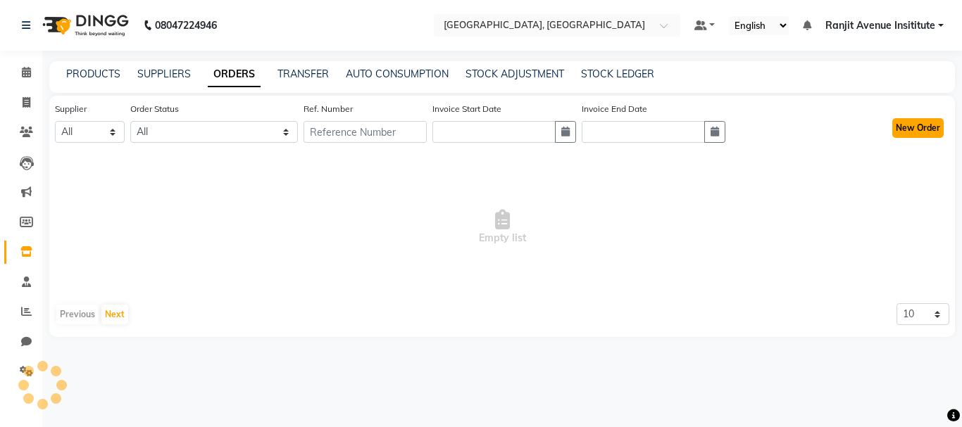
click at [899, 127] on button "New Order" at bounding box center [917, 128] width 51 height 20
select select "true"
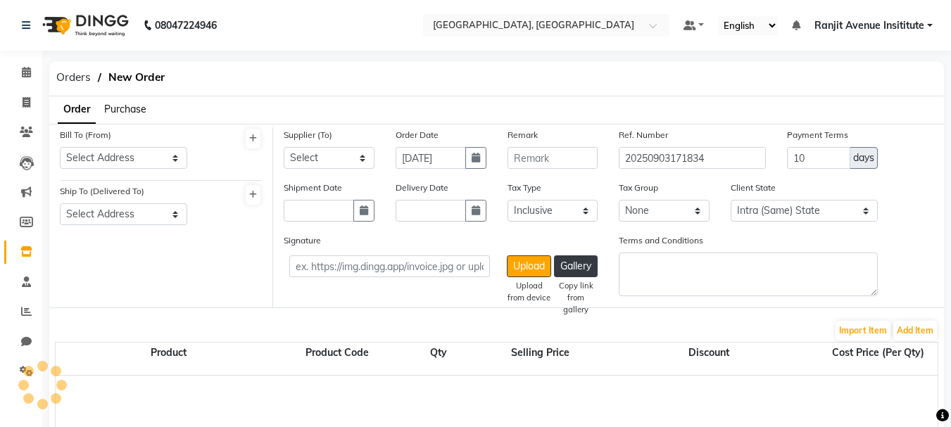
select select "3460"
click at [132, 108] on span "Purchase" at bounding box center [125, 109] width 42 height 13
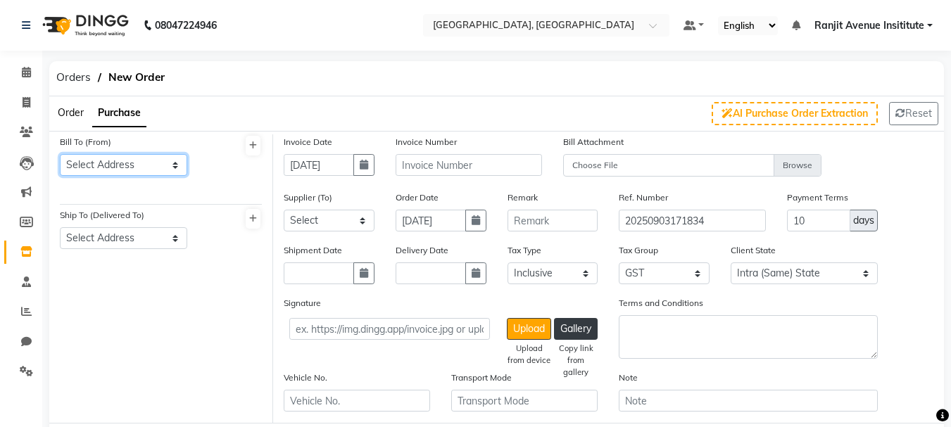
click at [135, 164] on select "Select Address [GEOGRAPHIC_DATA] ,COLOUR LOUNGE INSTITUE [STREET_ADDRESS][PERSO…" at bounding box center [123, 165] width 127 height 22
select select "1327"
click at [60, 154] on select "Select Address [GEOGRAPHIC_DATA] ,COLOUR LOUNGE INSTITUE [STREET_ADDRESS][PERSO…" at bounding box center [123, 165] width 127 height 22
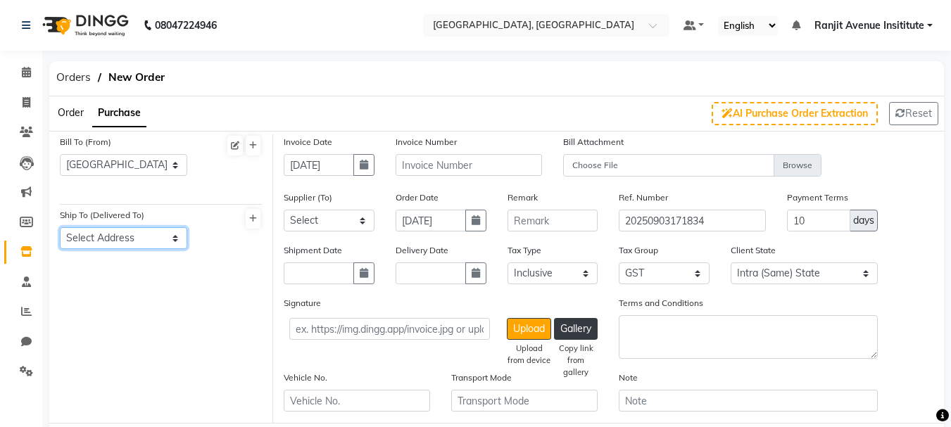
click at [144, 242] on select "Select Address [GEOGRAPHIC_DATA]" at bounding box center [123, 238] width 127 height 22
select select "1328"
click at [60, 227] on select "Select Address [GEOGRAPHIC_DATA]" at bounding box center [123, 238] width 127 height 22
click at [375, 172] on div "Invoice Date [DATE]" at bounding box center [329, 162] width 112 height 56
click at [369, 172] on button "button" at bounding box center [363, 165] width 21 height 22
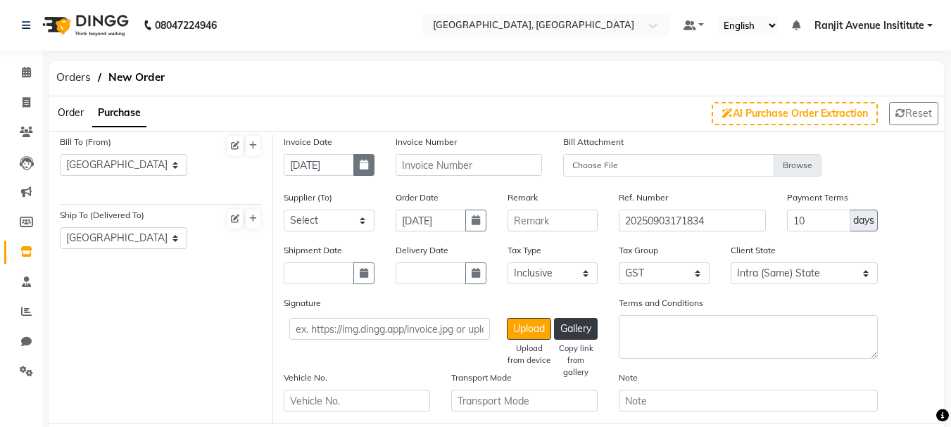
select select "9"
select select "2025"
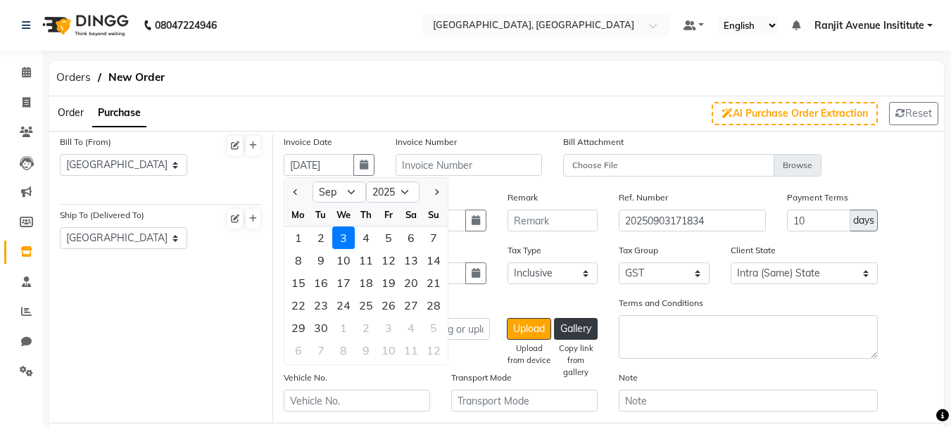
click at [303, 192] on div at bounding box center [298, 192] width 28 height 23
click at [296, 193] on span "Previous month" at bounding box center [297, 192] width 6 height 6
select select "8"
click at [349, 305] on div "20" at bounding box center [343, 305] width 23 height 23
type input "[DATE]"
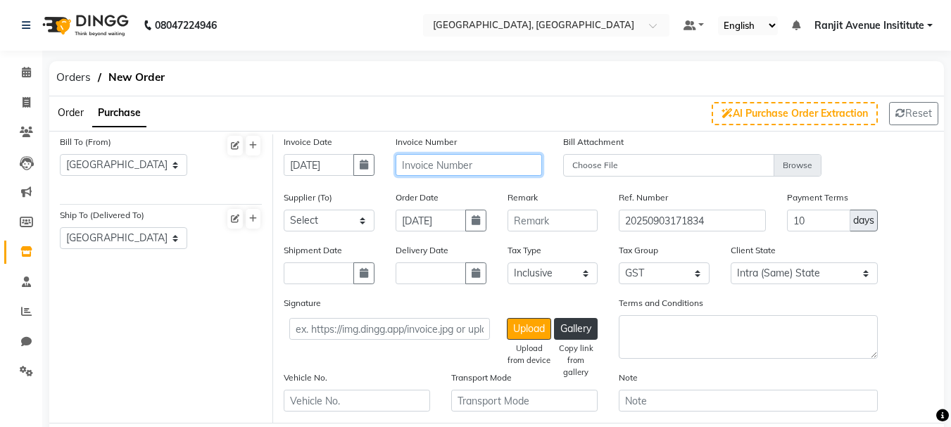
click at [453, 163] on input "text" at bounding box center [469, 165] width 146 height 22
type input "1438"
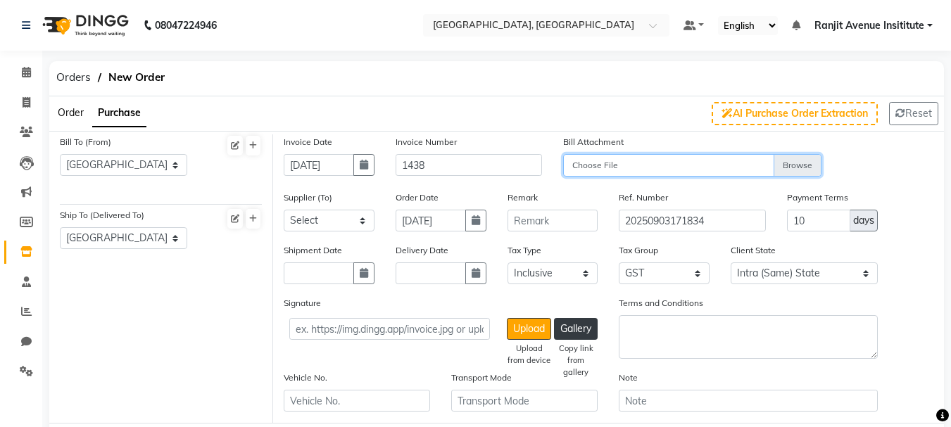
click at [796, 165] on input "Choose File" at bounding box center [692, 166] width 258 height 25
type input "C:\fakepath\1438.jpg"
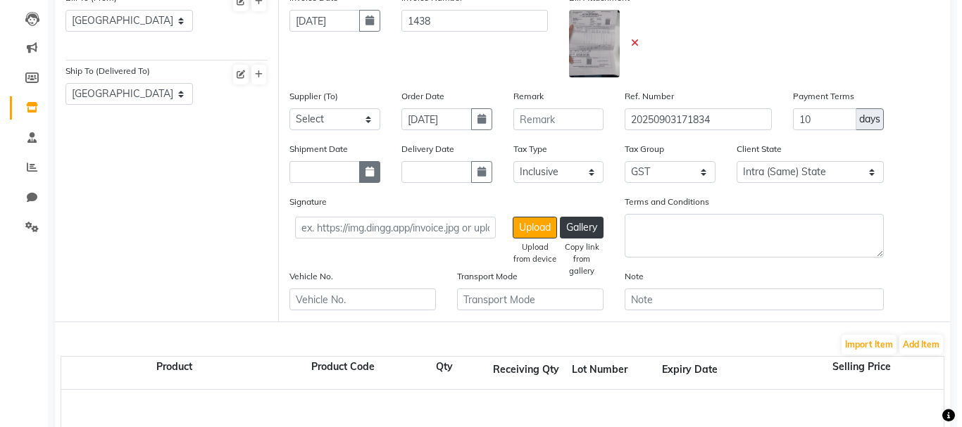
scroll to position [141, 0]
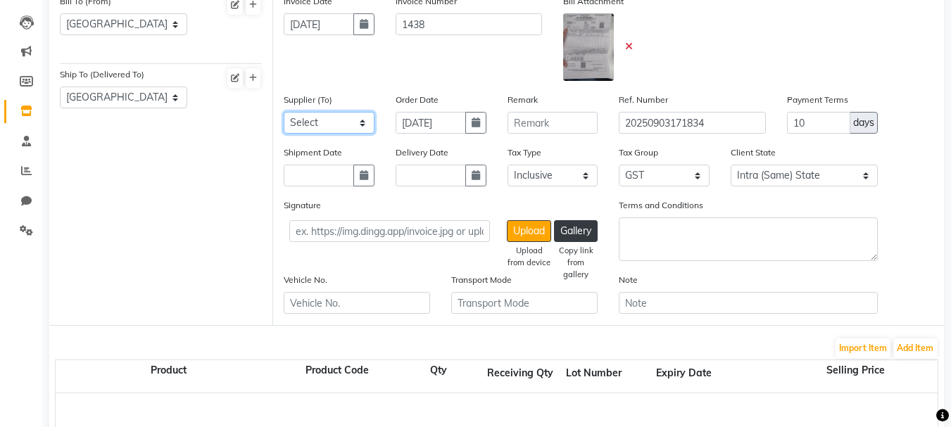
click at [343, 127] on select "Select [PERSON_NAME] MM DESRAJ AP ENTERPRISES [PERSON_NAME] AGENCY KRYOLAN COSM…" at bounding box center [329, 123] width 91 height 22
select select "3741"
click at [284, 112] on select "Select [PERSON_NAME] MM DESRAJ AP ENTERPRISES [PERSON_NAME] AGENCY KRYOLAN COSM…" at bounding box center [329, 123] width 91 height 22
click at [901, 342] on button "Add Item" at bounding box center [915, 349] width 44 height 20
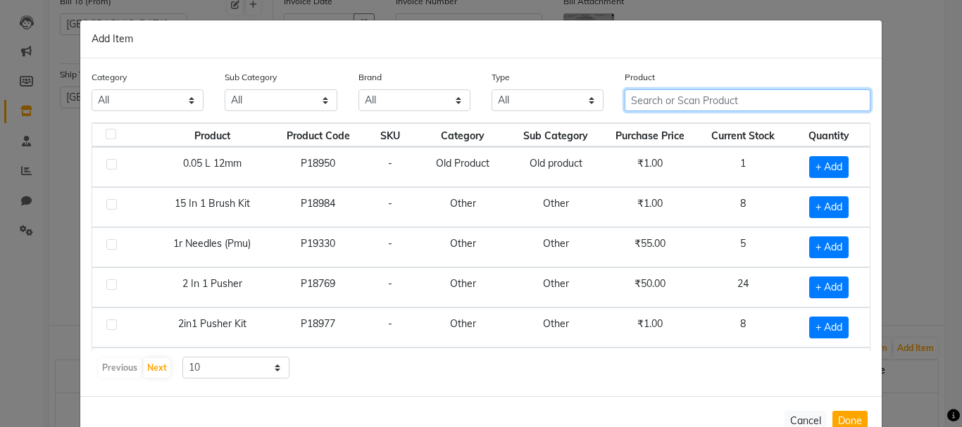
click at [770, 90] on input "text" at bounding box center [748, 100] width 246 height 22
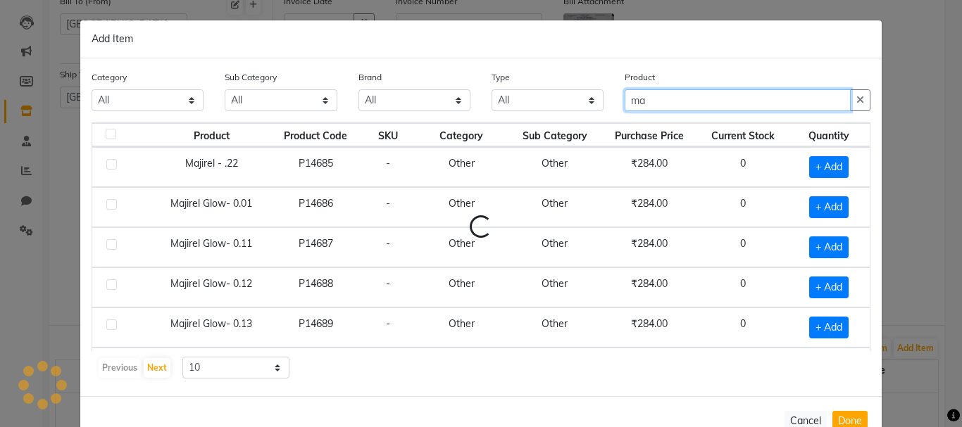
type input "m"
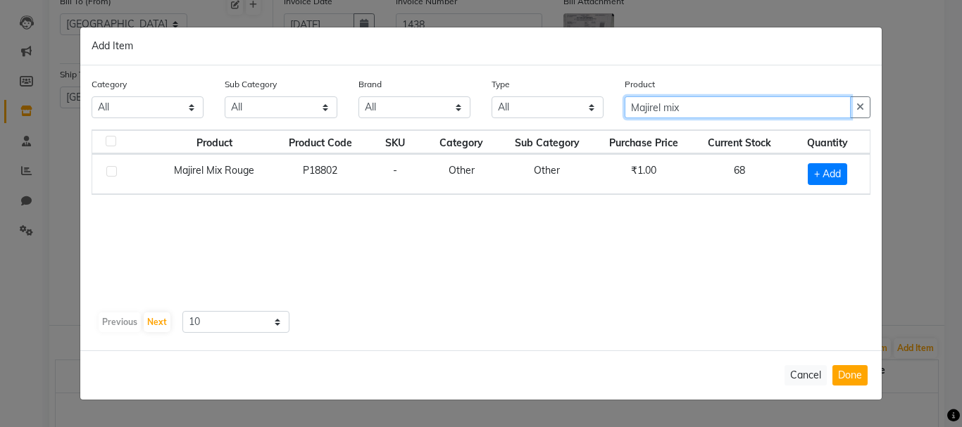
click at [718, 112] on input "Majirel mix" at bounding box center [738, 107] width 226 height 22
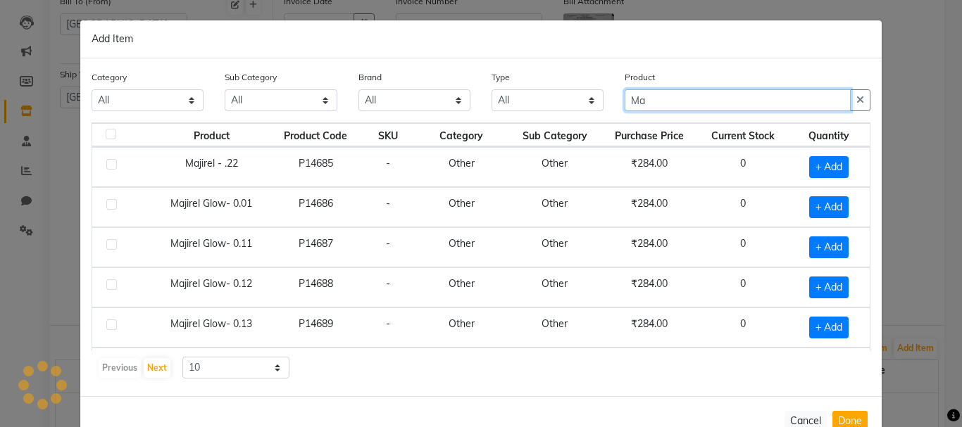
type input "M"
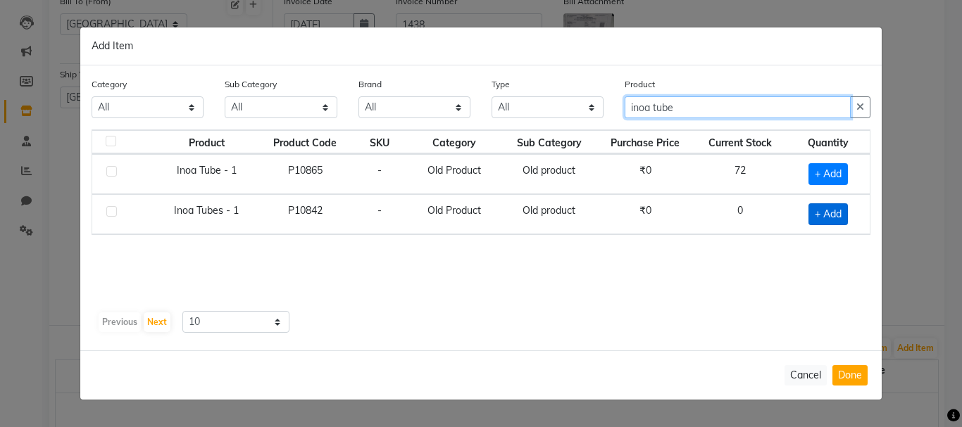
type input "inoa tube"
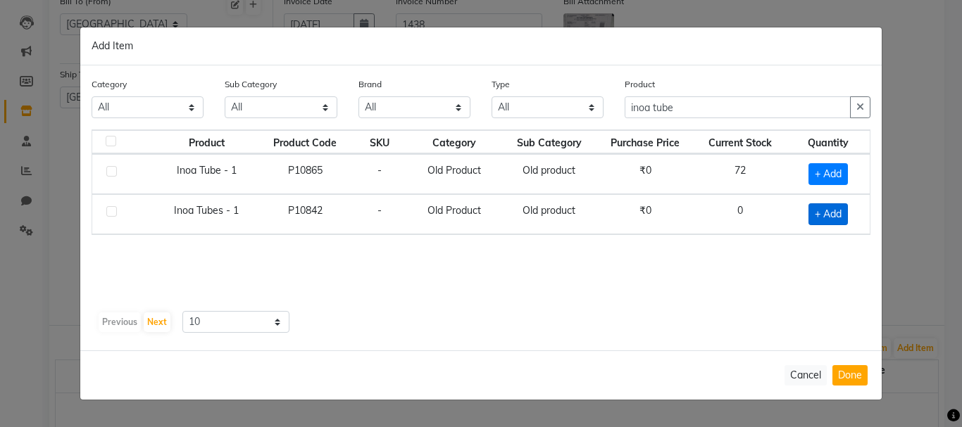
click at [817, 218] on span "+ Add" at bounding box center [827, 214] width 39 height 22
checkbox input "true"
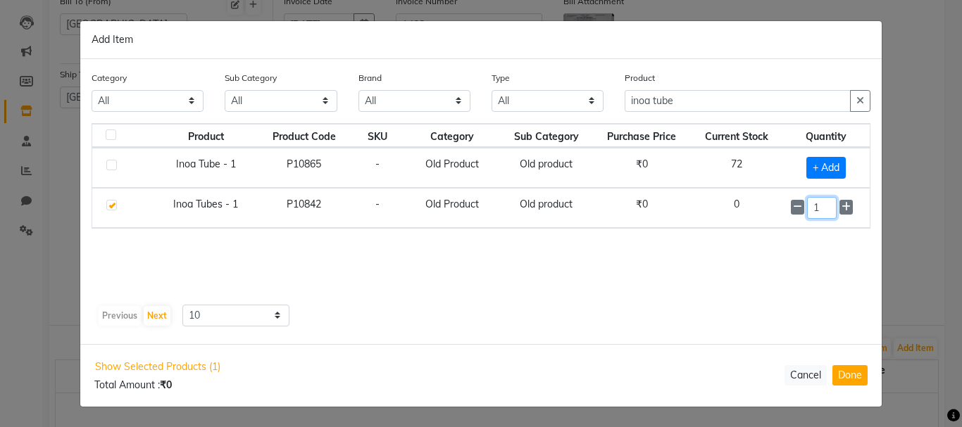
click at [822, 215] on input "1" at bounding box center [822, 208] width 30 height 22
type input "5"
type input "24"
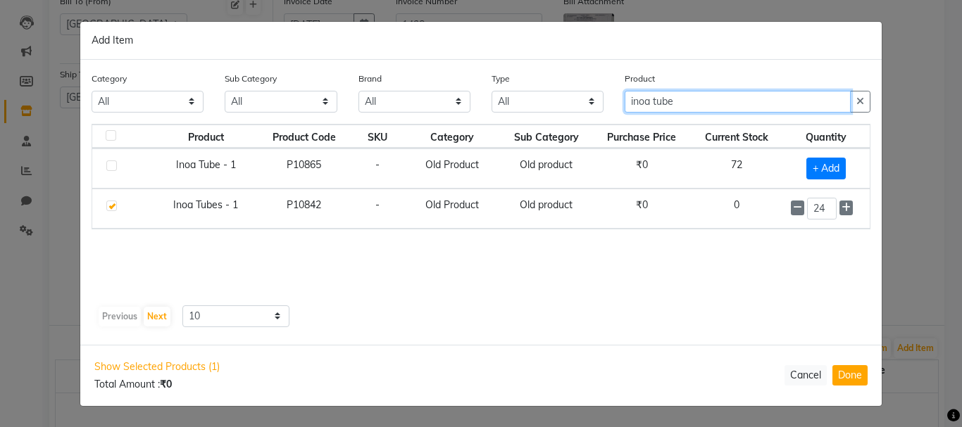
drag, startPoint x: 726, startPoint y: 107, endPoint x: 725, endPoint y: 78, distance: 28.9
click at [729, 94] on input "inoa tube" at bounding box center [738, 102] width 226 height 22
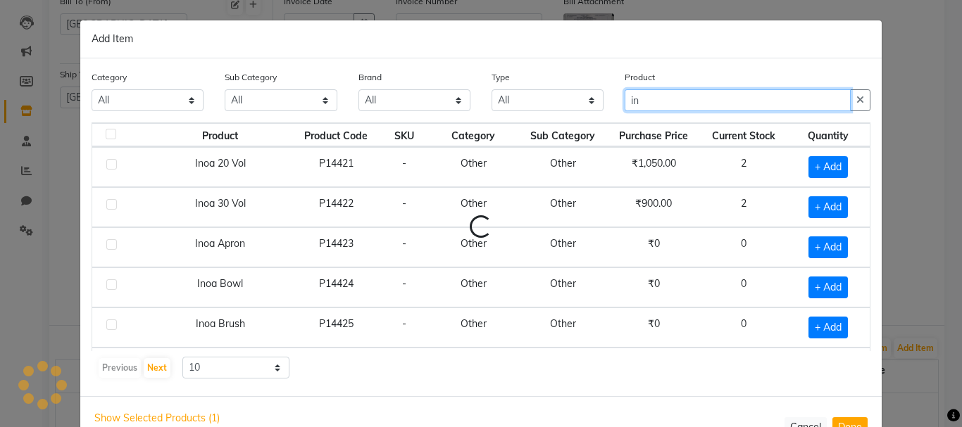
type input "i"
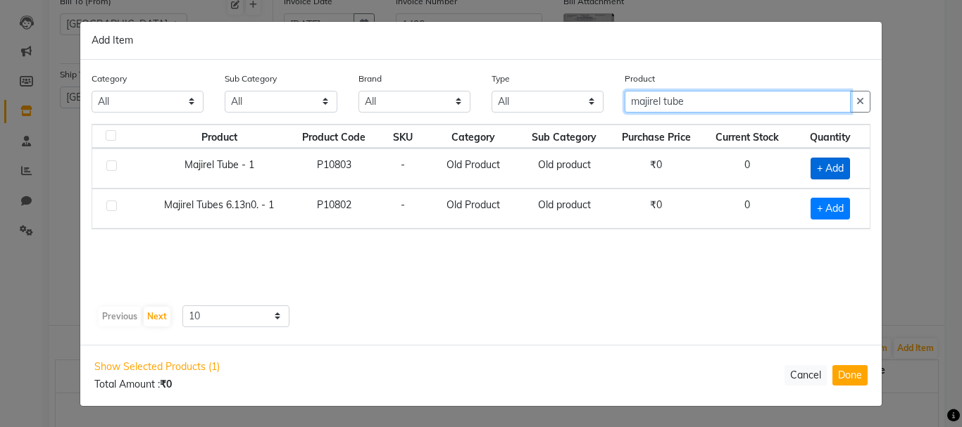
type input "majirel tube"
click at [836, 168] on span "+ Add" at bounding box center [829, 169] width 39 height 22
checkbox input "true"
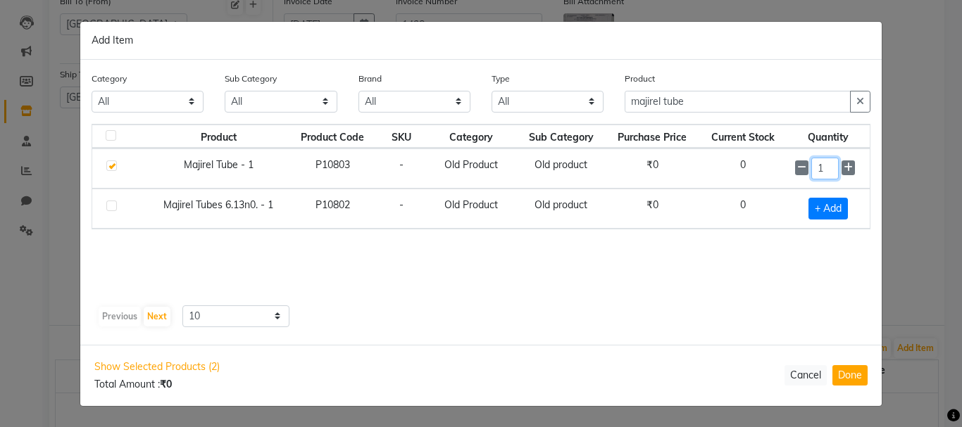
click at [831, 161] on input "1" at bounding box center [824, 169] width 27 height 22
type input "56"
drag, startPoint x: 694, startPoint y: 83, endPoint x: 736, endPoint y: 113, distance: 52.0
click at [694, 82] on div "Product majirel tube" at bounding box center [748, 92] width 246 height 42
click at [736, 113] on div "Product majirel tube" at bounding box center [747, 97] width 267 height 53
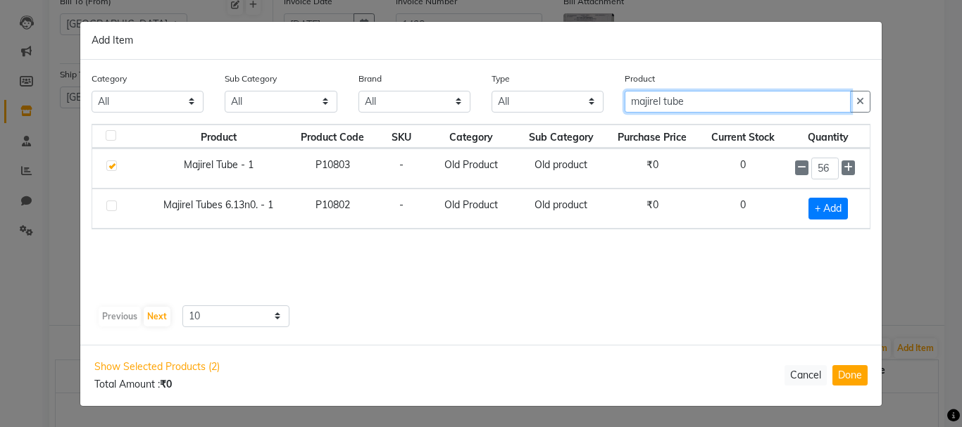
click at [702, 95] on input "majirel tube" at bounding box center [738, 102] width 226 height 22
type input "m"
click at [655, 106] on input "inova vol 20" at bounding box center [738, 102] width 226 height 22
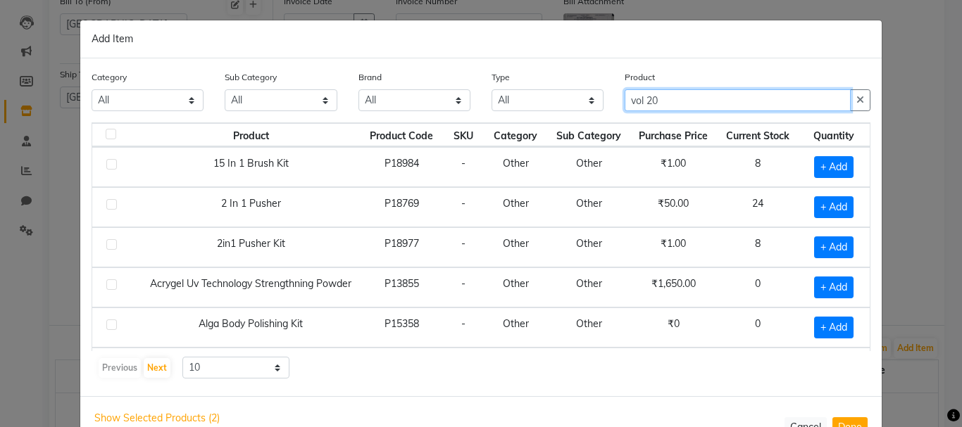
click at [679, 95] on input "vol 20" at bounding box center [738, 100] width 226 height 22
type input "v"
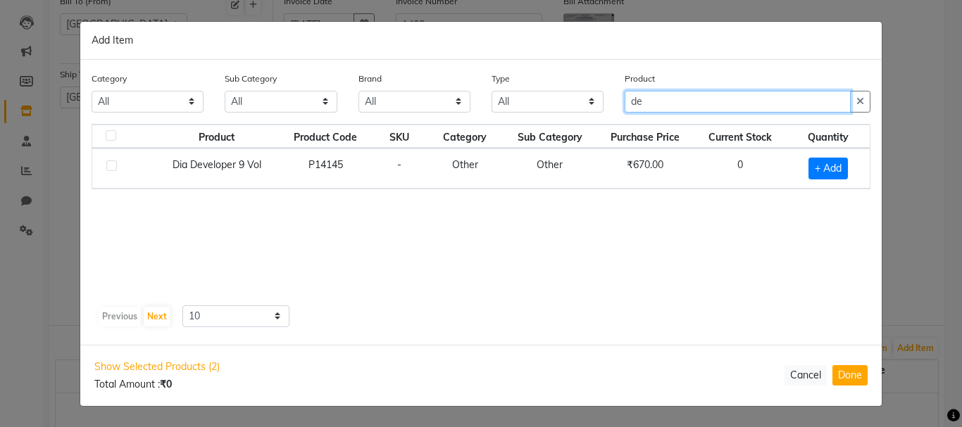
type input "d"
type input "n"
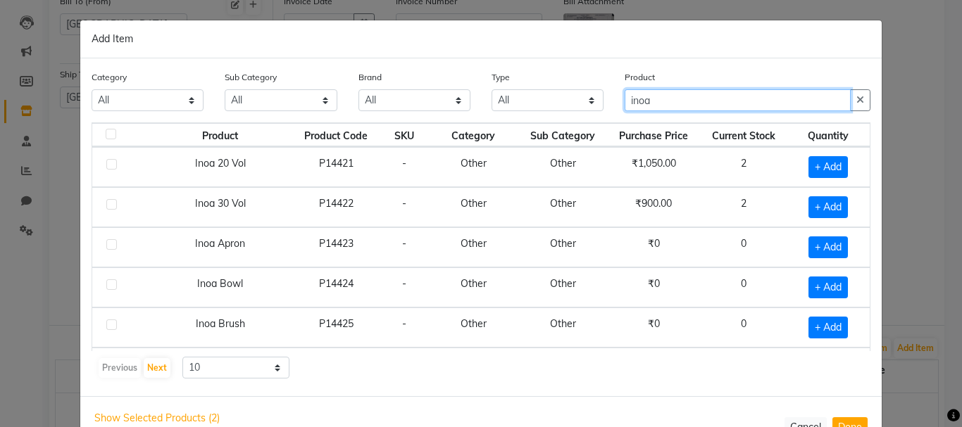
type input "inoa"
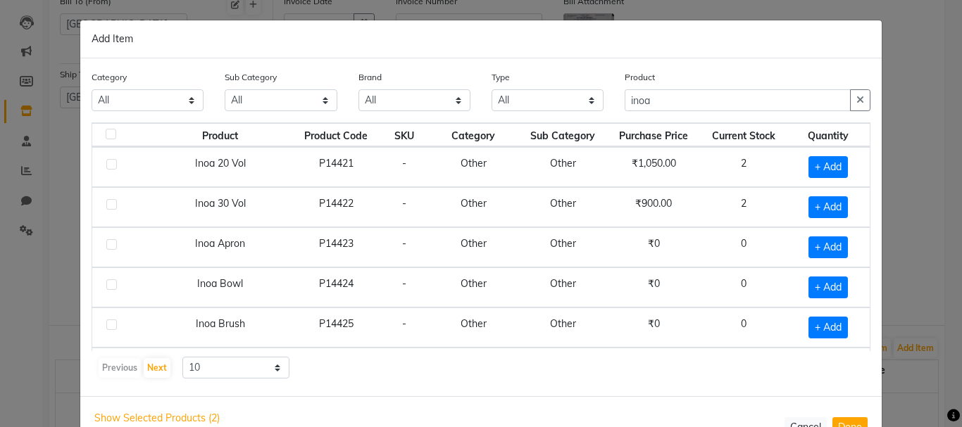
click at [106, 168] on label at bounding box center [111, 164] width 11 height 11
click at [106, 168] on input "checkbox" at bounding box center [110, 165] width 9 height 9
checkbox input "true"
click at [826, 172] on div "1" at bounding box center [828, 167] width 65 height 22
click at [817, 170] on input "1" at bounding box center [825, 167] width 27 height 22
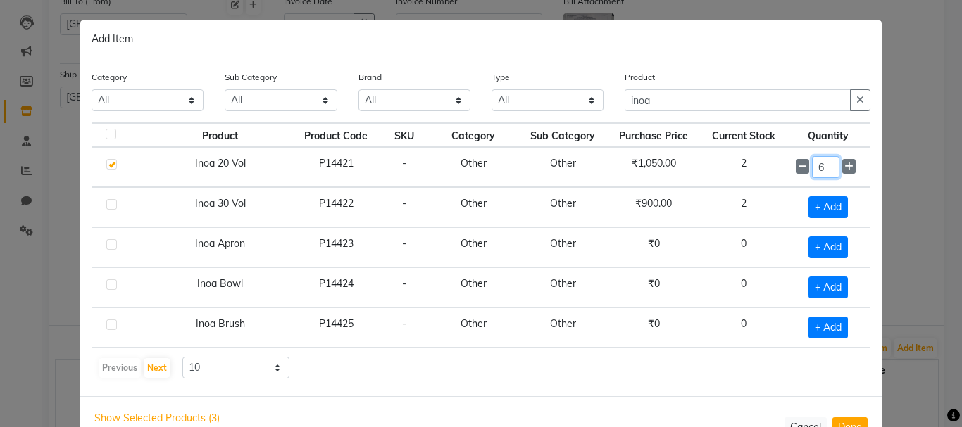
type input "6"
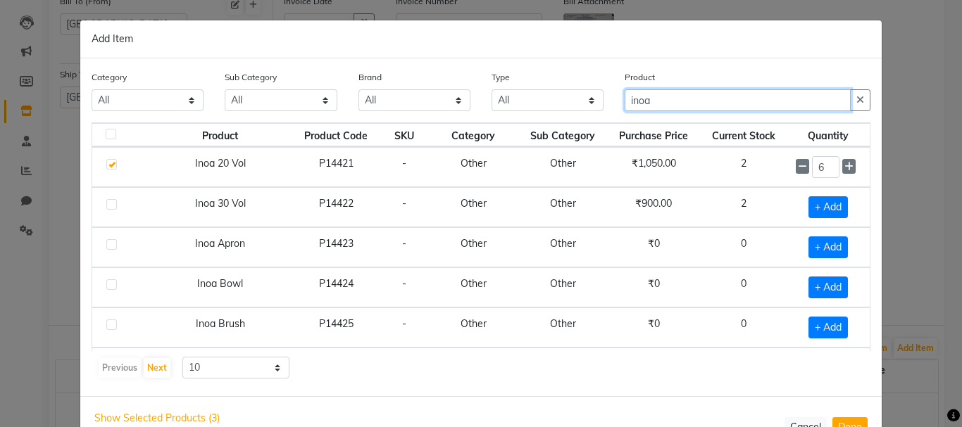
click at [672, 106] on input "inoa" at bounding box center [738, 100] width 226 height 22
type input "i"
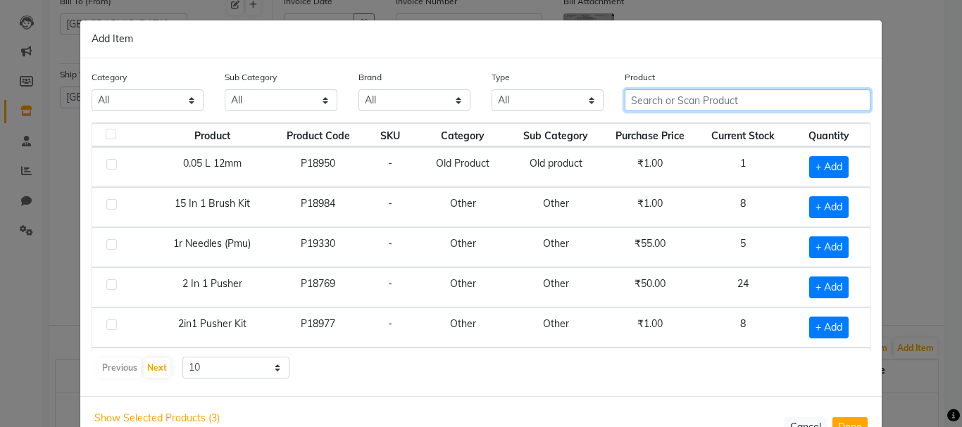
type input "h"
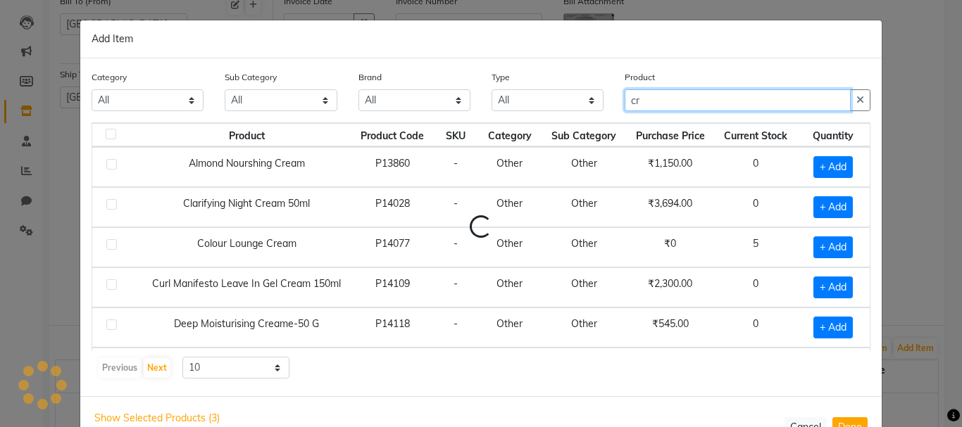
type input "c"
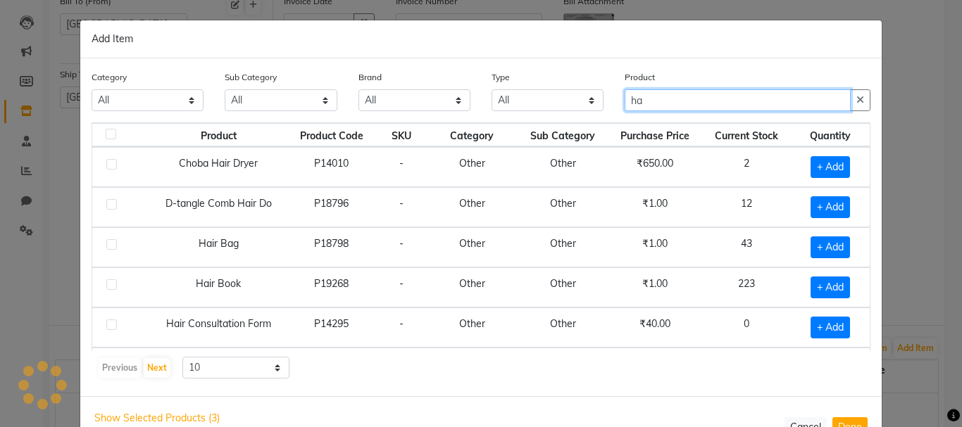
type input "h"
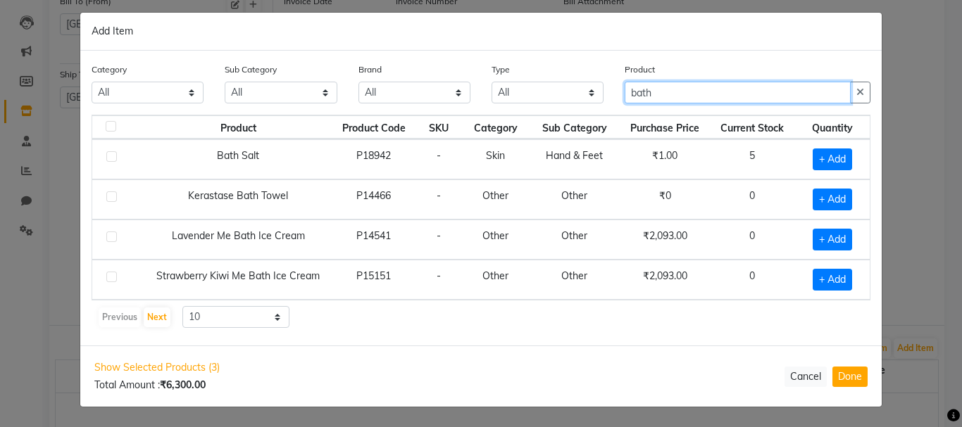
scroll to position [0, 0]
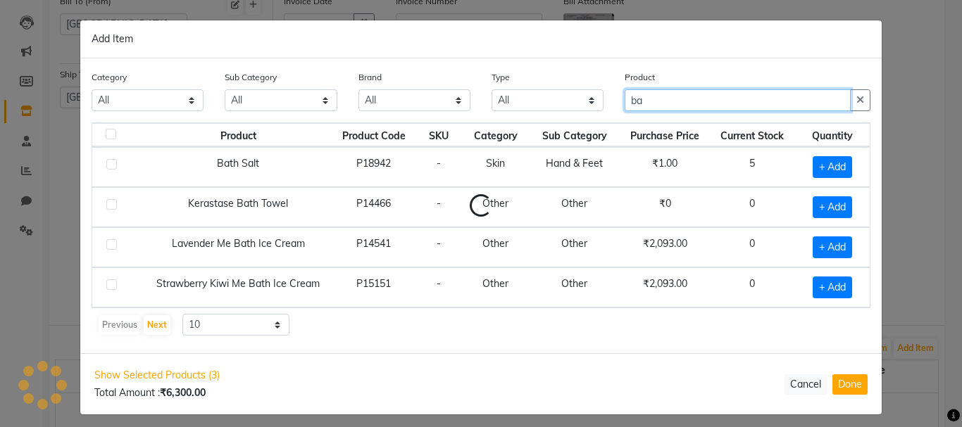
type input "b"
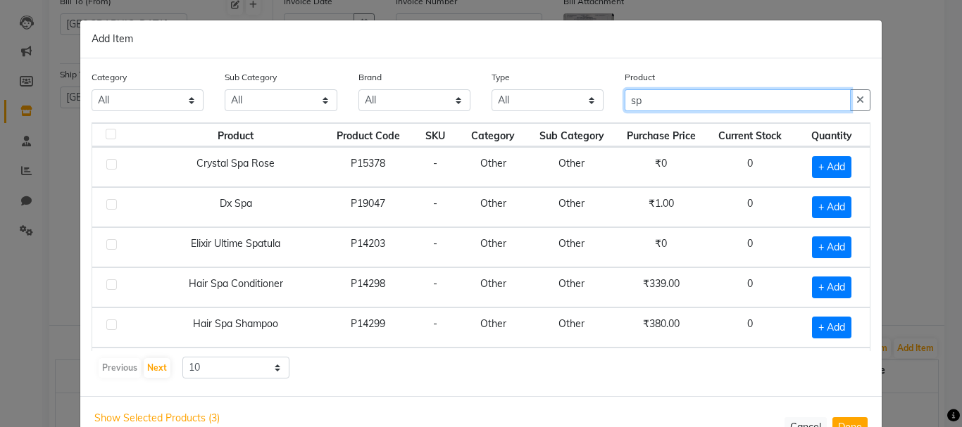
type input "s"
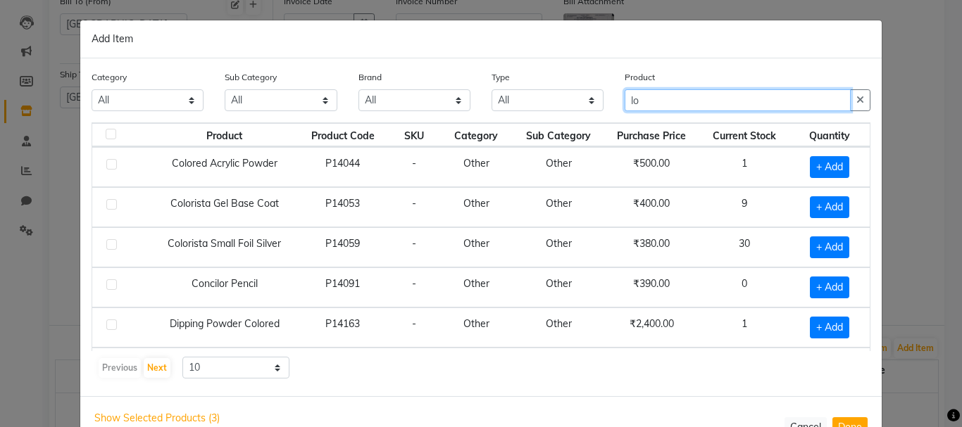
type input "l"
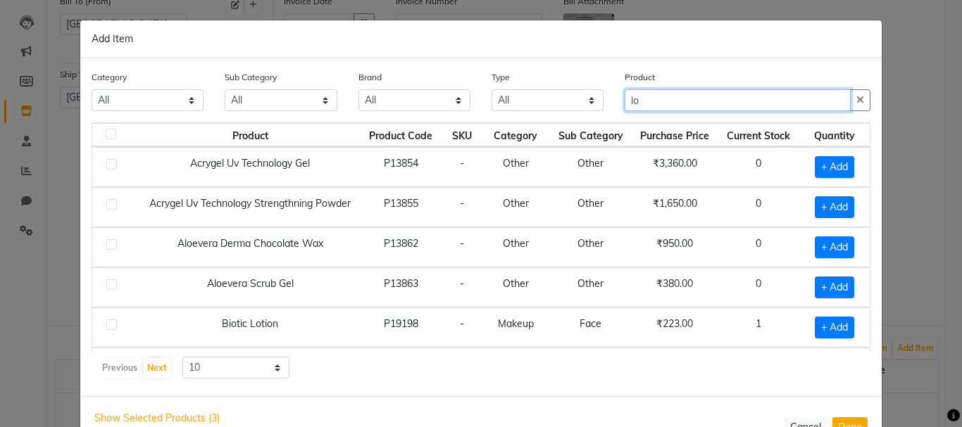
type input "l"
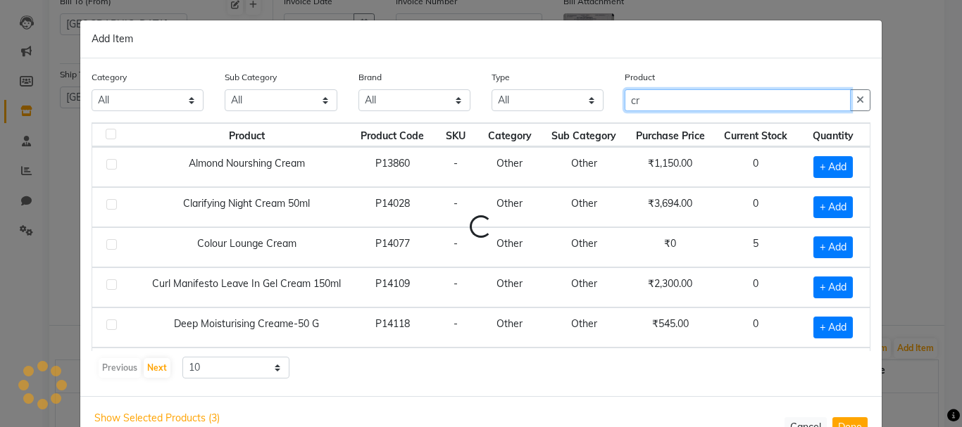
type input "c"
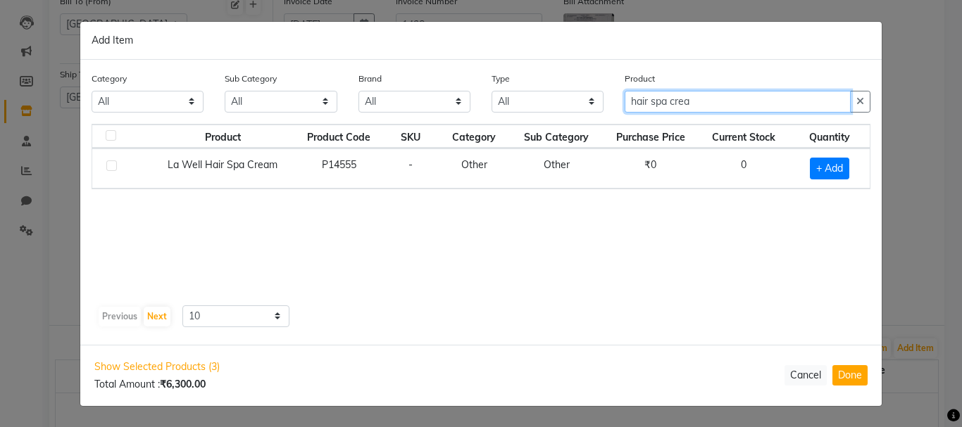
type input "hair spa crea"
drag, startPoint x: 0, startPoint y: 239, endPoint x: 0, endPoint y: 356, distance: 116.9
click at [3, 234] on ngb-modal-window "Add Item Category All Hair Skin Makeup Personal Care Appliances [PERSON_NAME] W…" at bounding box center [481, 213] width 962 height 427
click at [871, 98] on div "Product hair spa crea" at bounding box center [747, 97] width 267 height 53
click at [870, 98] on button "button" at bounding box center [860, 102] width 20 height 22
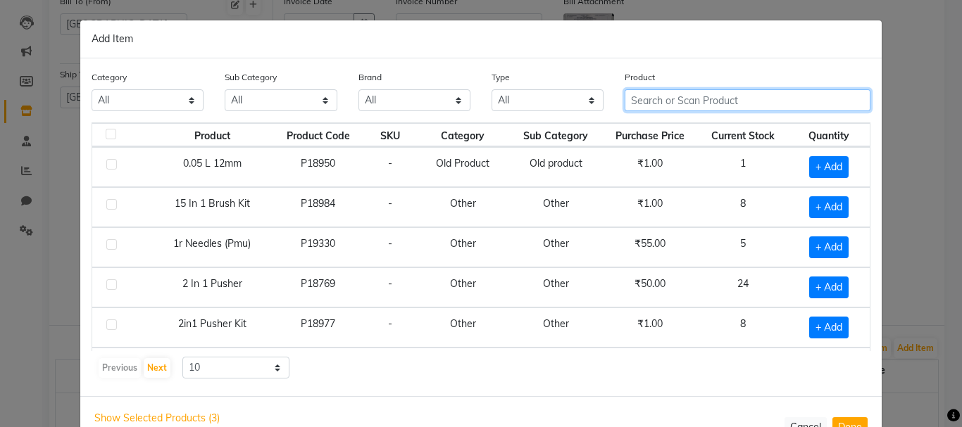
click at [793, 99] on input "text" at bounding box center [748, 100] width 246 height 22
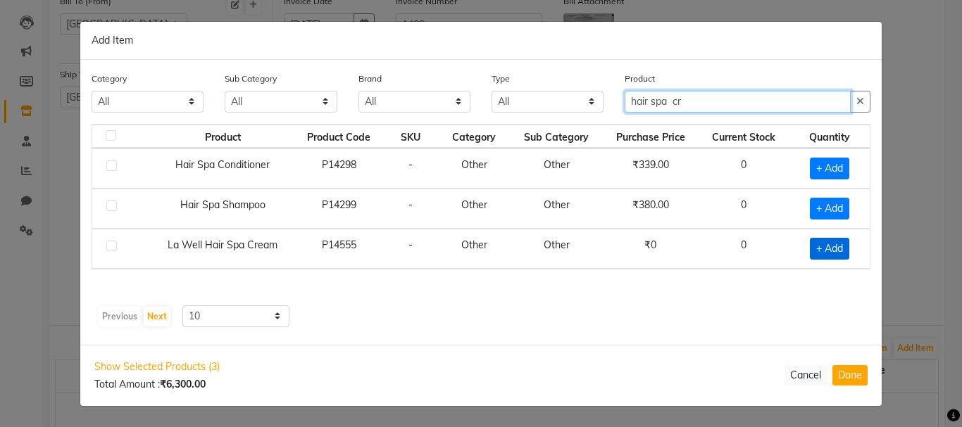
type input "hair spa cr"
click at [836, 249] on span "+ Add" at bounding box center [829, 249] width 39 height 22
checkbox input "true"
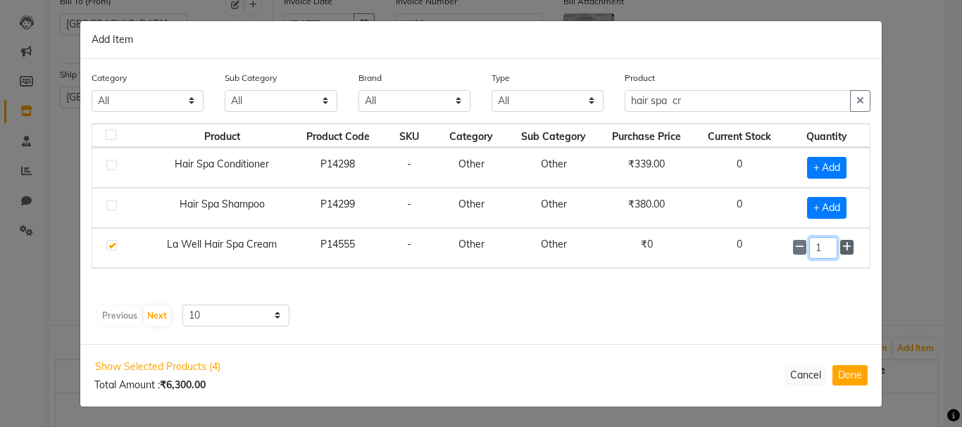
drag, startPoint x: 836, startPoint y: 249, endPoint x: 844, endPoint y: 249, distance: 8.4
click at [836, 249] on input "1" at bounding box center [823, 248] width 28 height 22
type input "6"
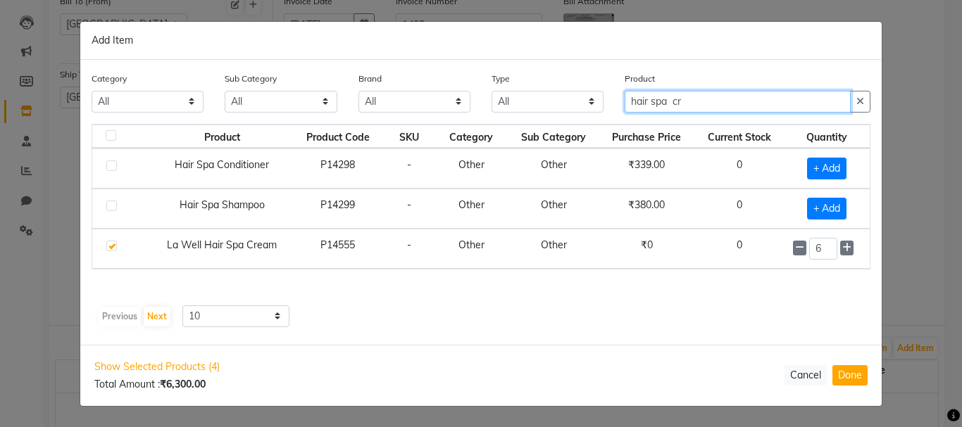
click at [765, 94] on input "hair spa cr" at bounding box center [738, 102] width 226 height 22
type input "h"
type input "a"
type input "h"
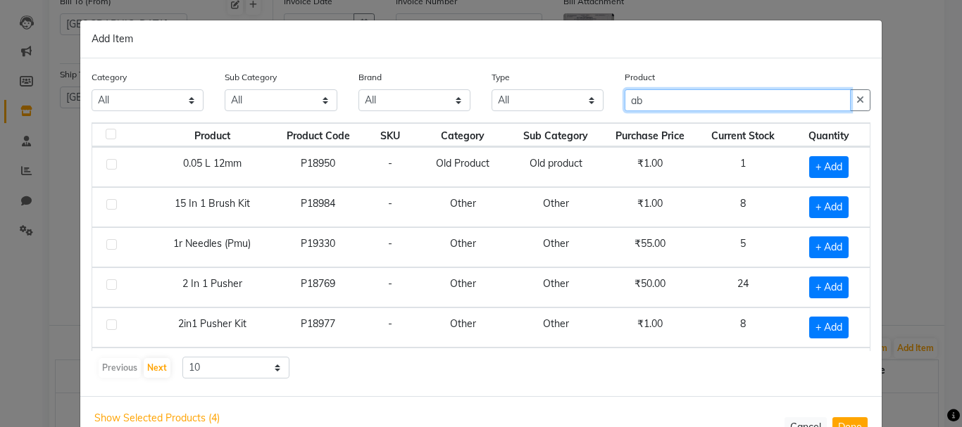
type input "ABSOLUTE REP"
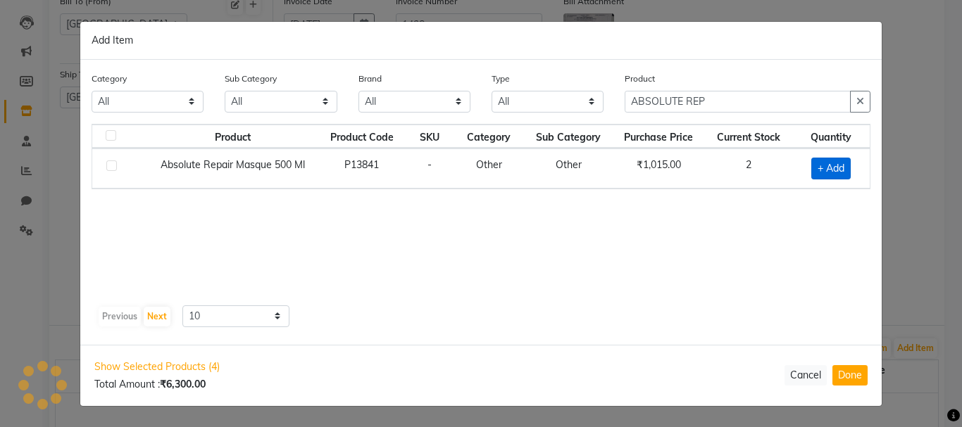
click at [848, 165] on span "+ Add" at bounding box center [830, 169] width 39 height 22
checkbox input "true"
click at [830, 165] on input "1" at bounding box center [825, 168] width 27 height 22
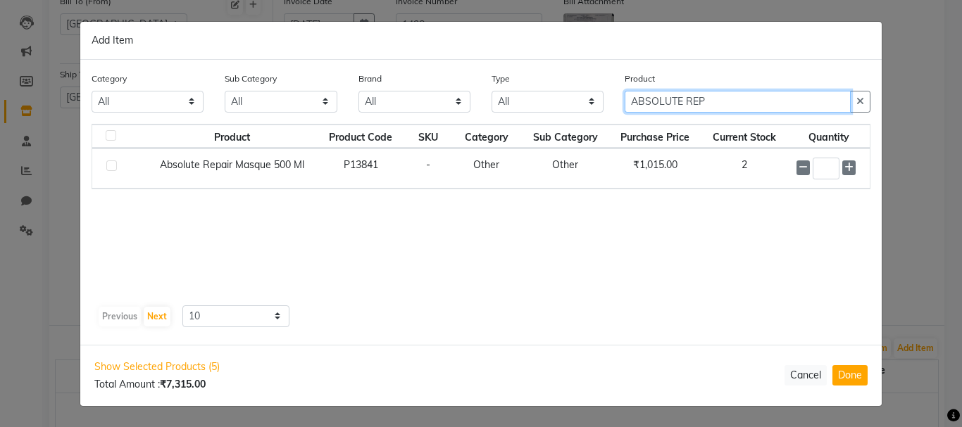
checkbox input "false"
click at [703, 101] on input "ABSOLUTE REP" at bounding box center [738, 102] width 226 height 22
click at [737, 103] on input "ABSOLUTE REP" at bounding box center [738, 102] width 226 height 22
type input "ABSOLUTE"
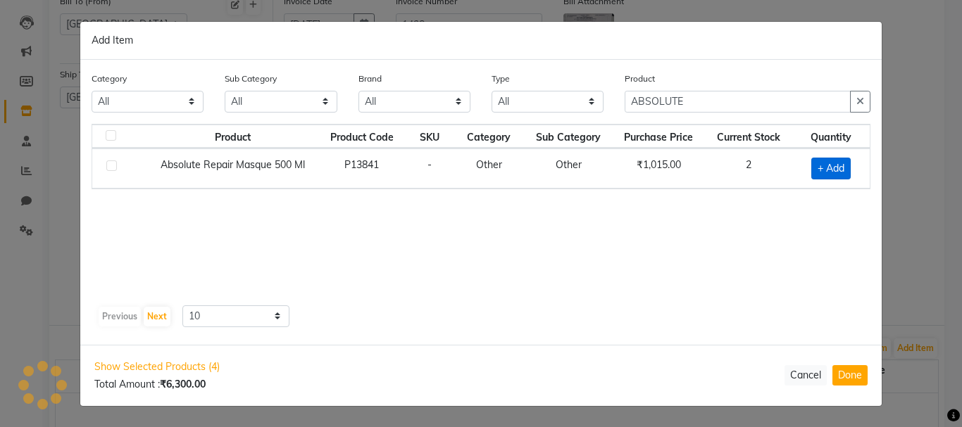
click at [826, 170] on span "+ Add" at bounding box center [830, 169] width 39 height 22
checkbox input "true"
click at [826, 170] on input "1" at bounding box center [825, 168] width 27 height 22
type input "2"
click at [850, 379] on button "Done" at bounding box center [849, 375] width 35 height 20
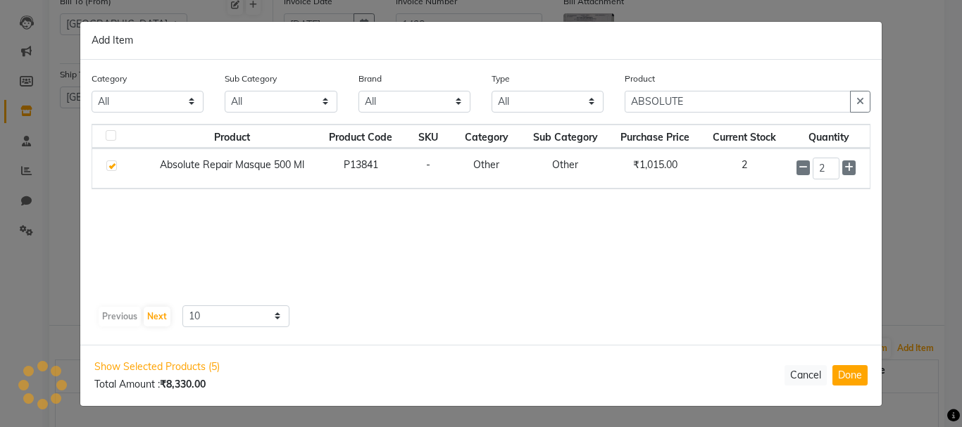
select select "3460"
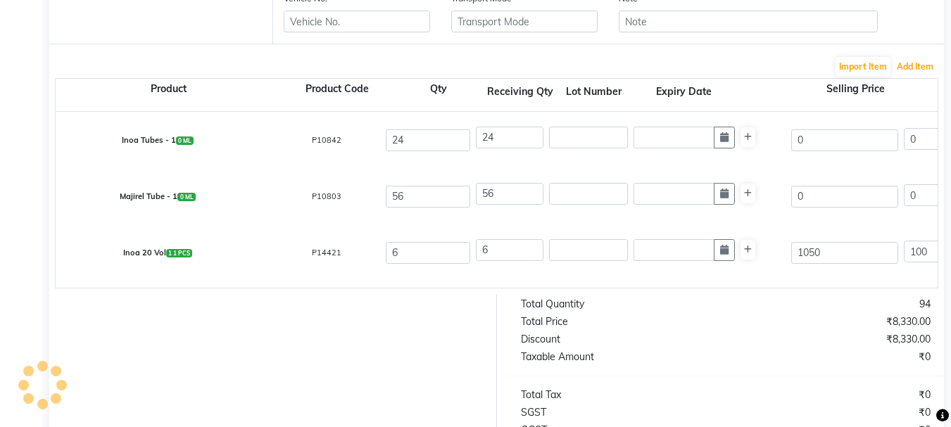
scroll to position [634, 0]
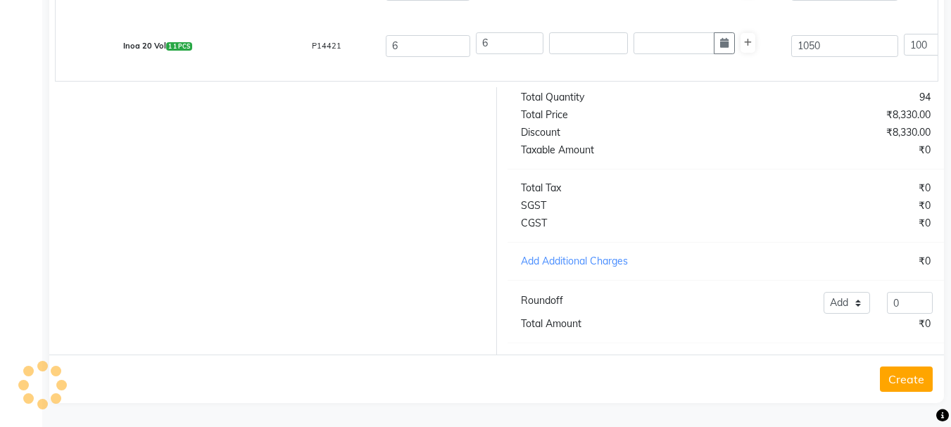
click at [903, 379] on button "Create" at bounding box center [906, 379] width 53 height 25
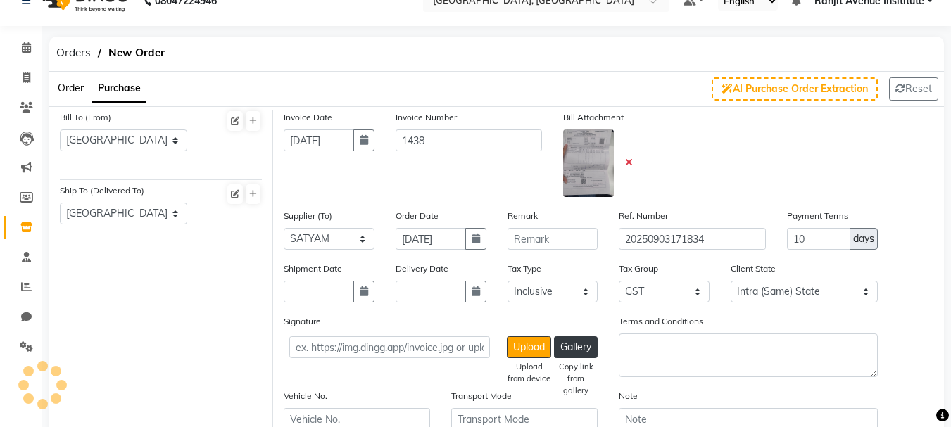
scroll to position [0, 0]
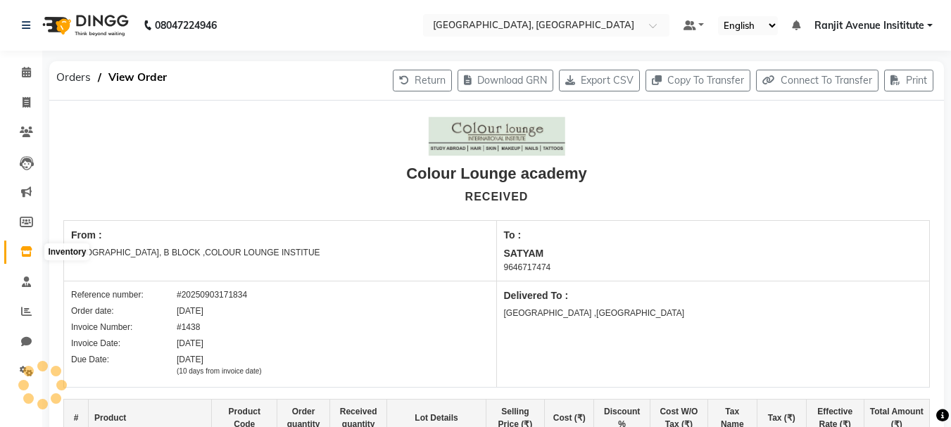
click at [15, 246] on span at bounding box center [26, 252] width 25 height 16
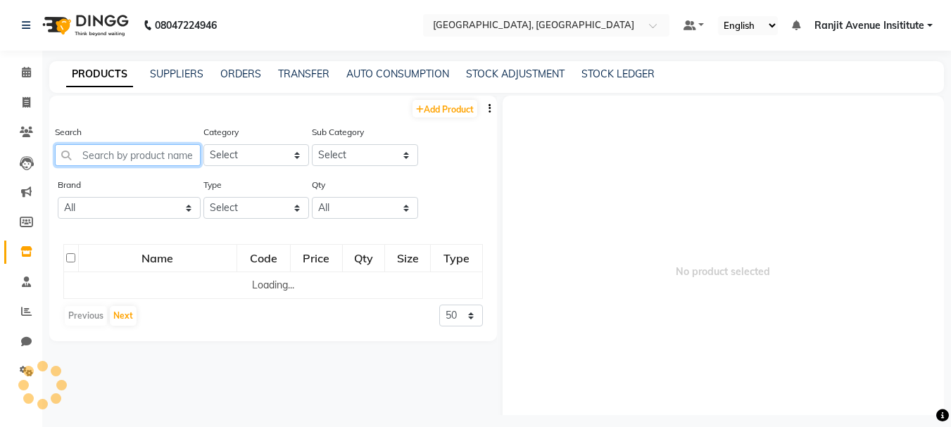
click at [137, 151] on input "text" at bounding box center [128, 155] width 146 height 22
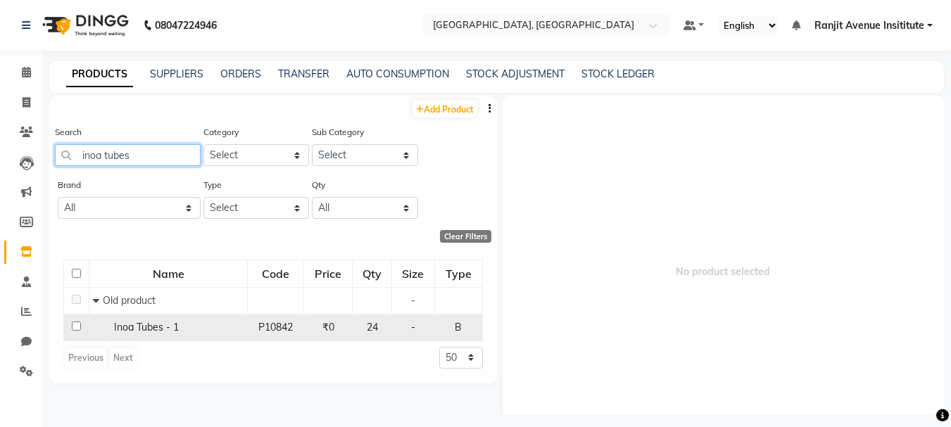
type input "inoa tubes"
click at [77, 322] on input "checkbox" at bounding box center [76, 326] width 9 height 9
checkbox input "true"
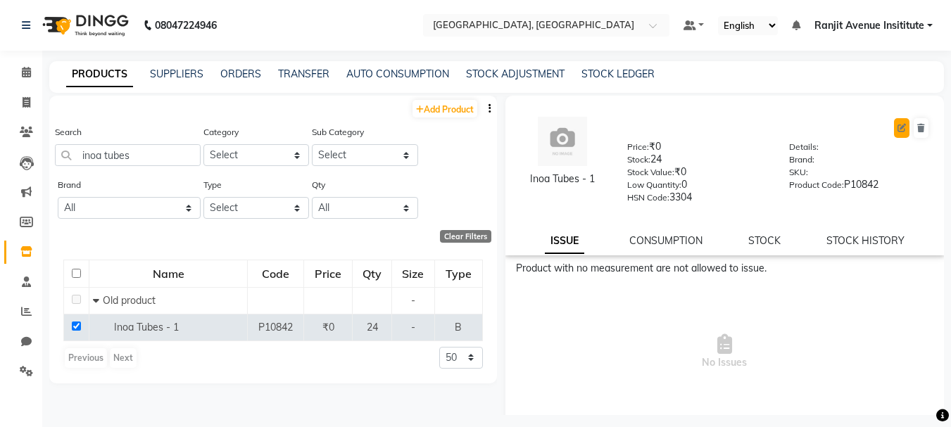
click at [894, 133] on button at bounding box center [901, 128] width 15 height 20
select select "true"
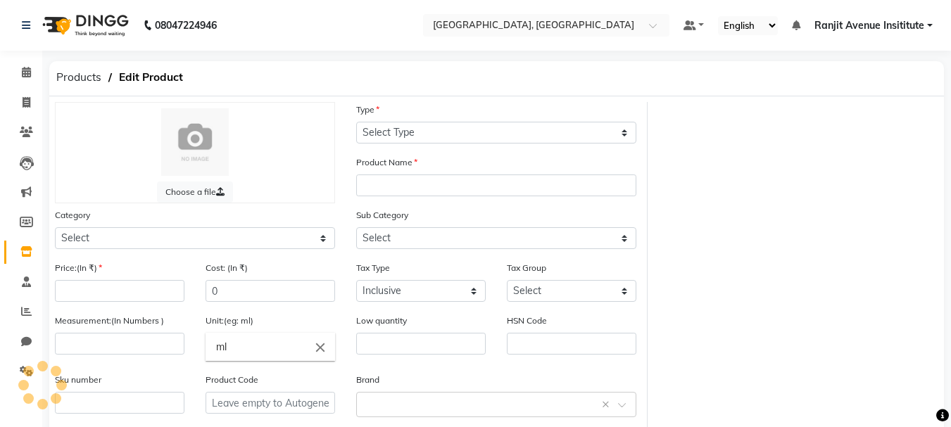
select select "B"
type input "Inoa Tubes - 1"
select select
type input "0"
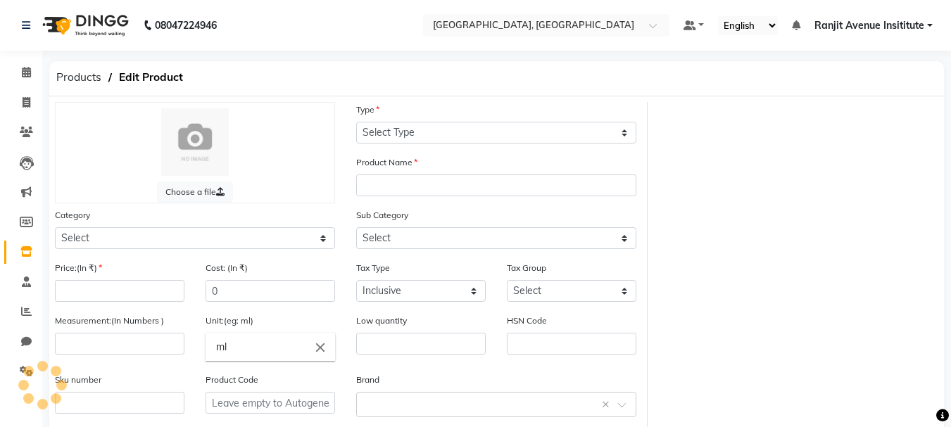
type input "0"
type input "3304"
type input "P10842"
select select "1390102050"
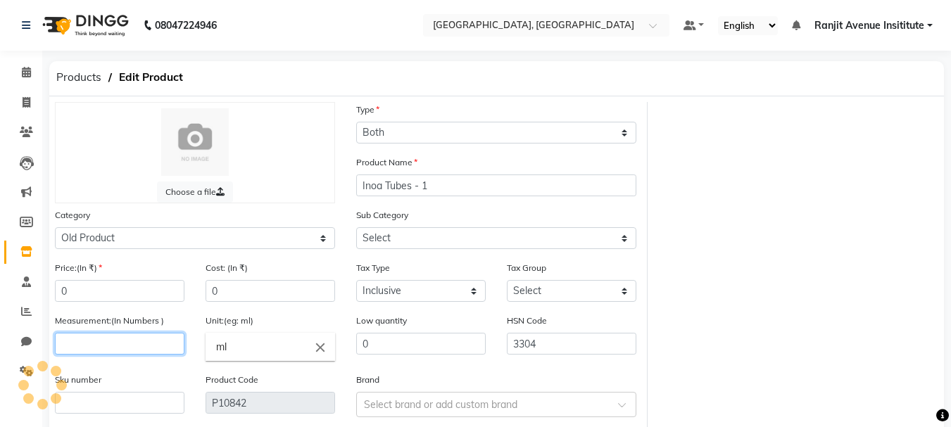
drag, startPoint x: 153, startPoint y: 346, endPoint x: 208, endPoint y: 346, distance: 54.9
click at [156, 346] on input "number" at bounding box center [120, 344] width 130 height 22
type input "1"
select select "13901020501"
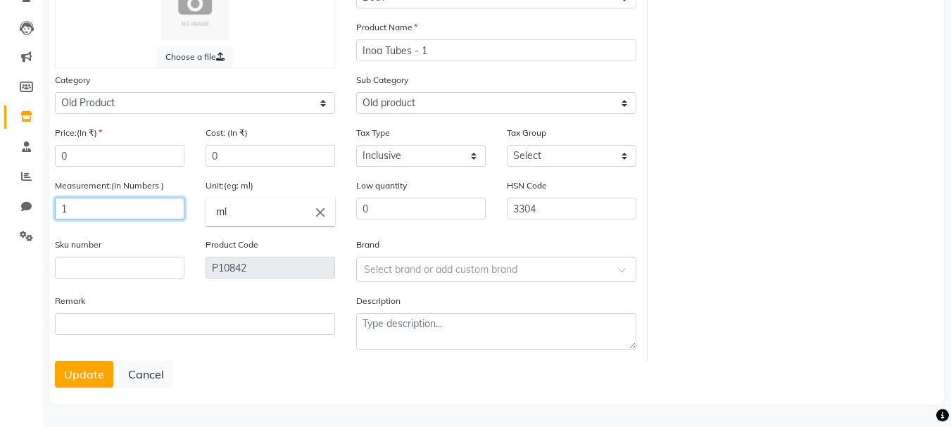
scroll to position [137, 0]
type input "1"
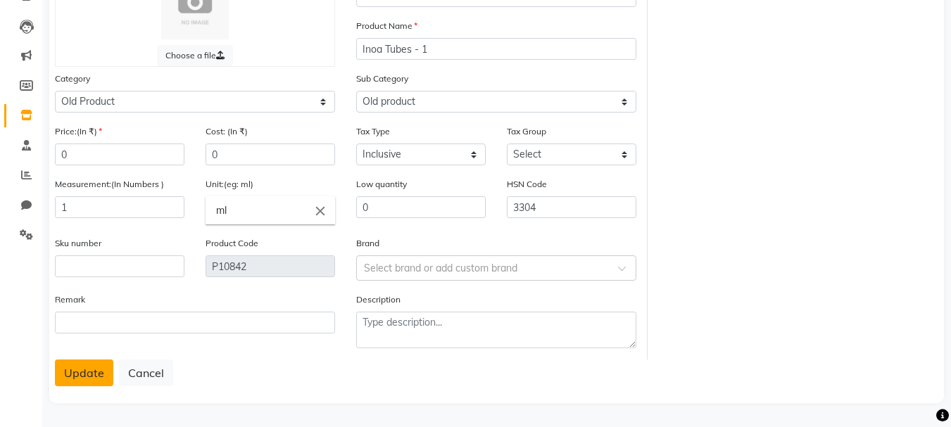
click at [75, 387] on button "Update" at bounding box center [84, 373] width 58 height 27
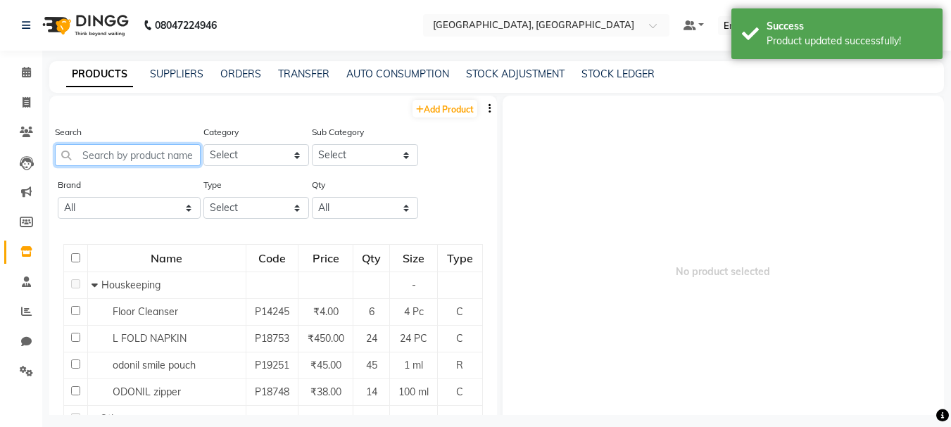
click at [130, 156] on input "text" at bounding box center [128, 155] width 146 height 22
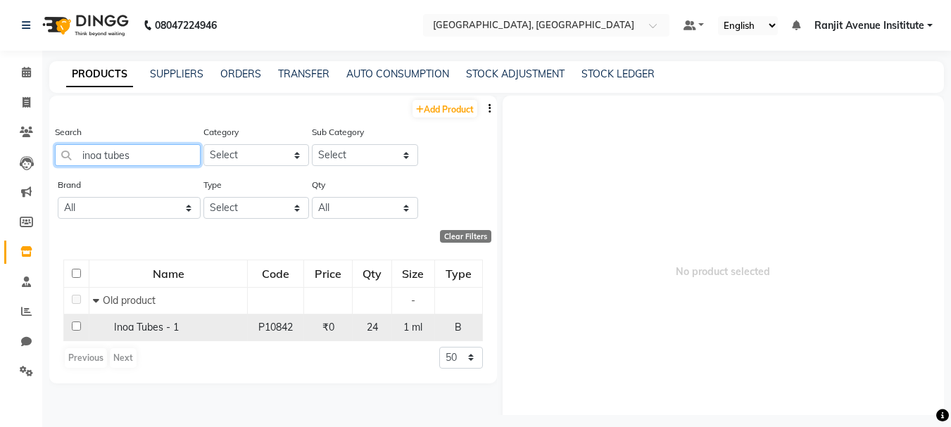
type input "inoa tubes"
click at [79, 328] on input "checkbox" at bounding box center [76, 326] width 9 height 9
checkbox input "true"
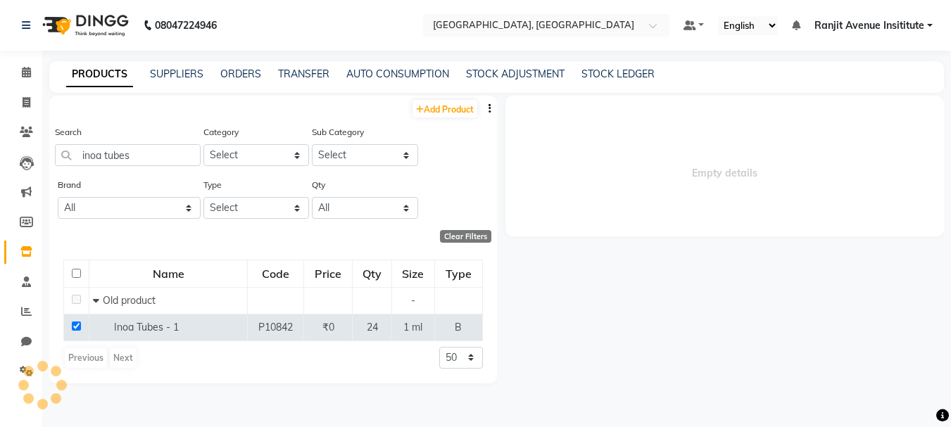
select select
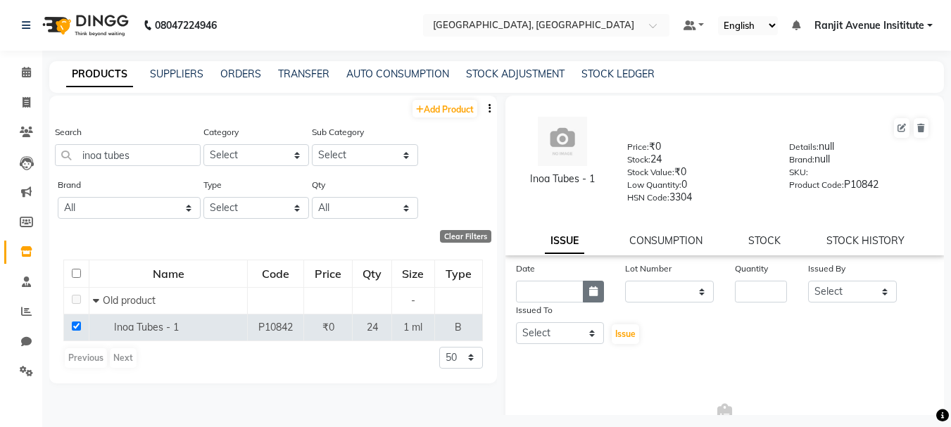
click at [592, 287] on icon "button" at bounding box center [593, 292] width 8 height 10
select select "9"
select select "2025"
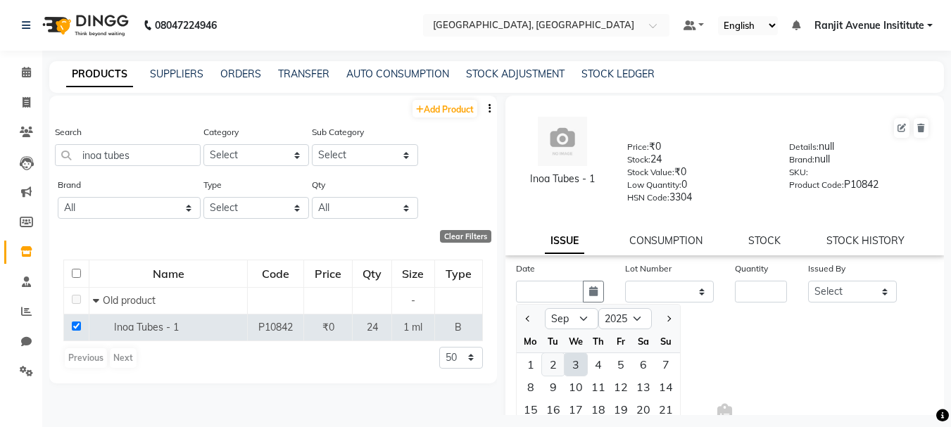
click at [552, 367] on div "2" at bounding box center [553, 364] width 23 height 23
type input "02-09-2025"
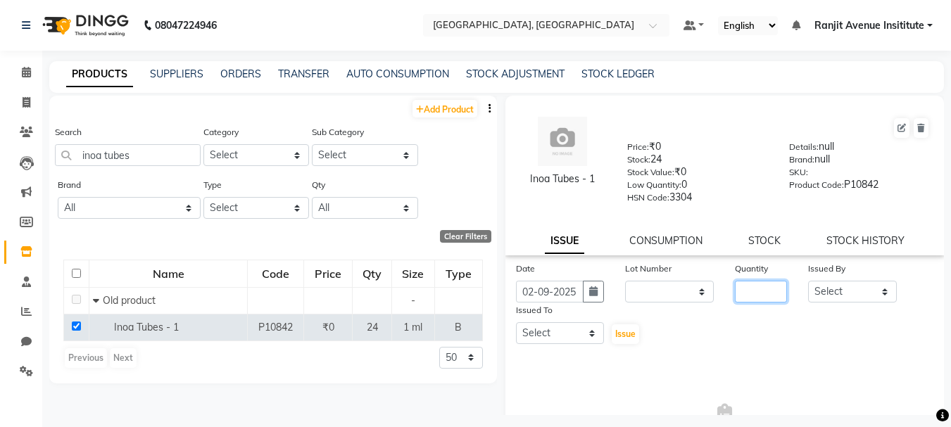
click at [774, 282] on input "number" at bounding box center [761, 292] width 52 height 22
type input "24"
click at [854, 289] on select "Select Admin [PERSON_NAME] [PERSON_NAME] [PERSON_NAME] [PERSON_NAME] Avenue Ins…" at bounding box center [852, 292] width 89 height 22
select select "70206"
click at [808, 281] on select "Select Admin [PERSON_NAME] [PERSON_NAME] [PERSON_NAME] [PERSON_NAME] Avenue Ins…" at bounding box center [852, 292] width 89 height 22
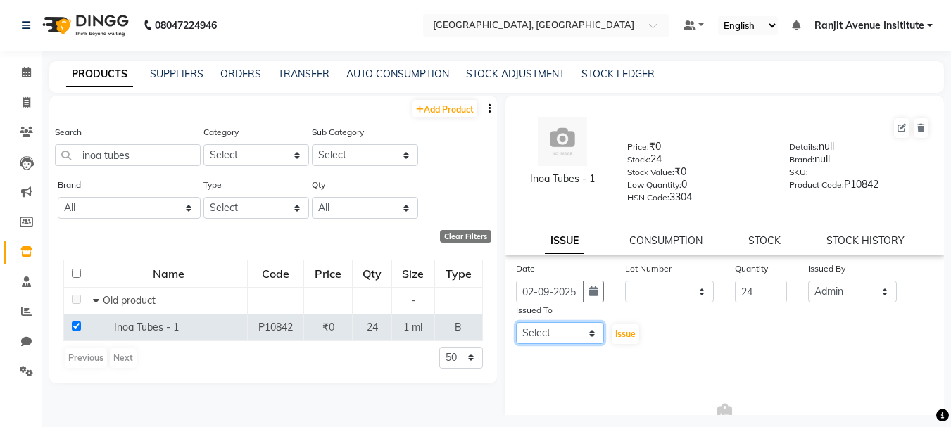
drag, startPoint x: 587, startPoint y: 337, endPoint x: 600, endPoint y: 324, distance: 17.9
click at [591, 336] on select "Select Admin [PERSON_NAME] [PERSON_NAME] [PERSON_NAME] [PERSON_NAME] Avenue Ins…" at bounding box center [560, 333] width 89 height 22
select select "70206"
click at [516, 322] on select "Select Admin [PERSON_NAME] [PERSON_NAME] [PERSON_NAME] [PERSON_NAME] Avenue Ins…" at bounding box center [560, 333] width 89 height 22
click at [628, 336] on span "Issue" at bounding box center [625, 334] width 20 height 11
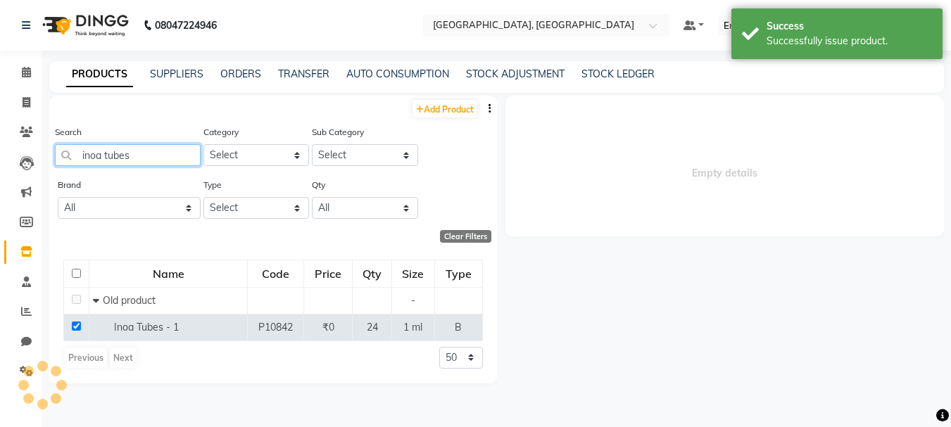
click at [152, 159] on input "inoa tubes" at bounding box center [128, 155] width 146 height 22
select select
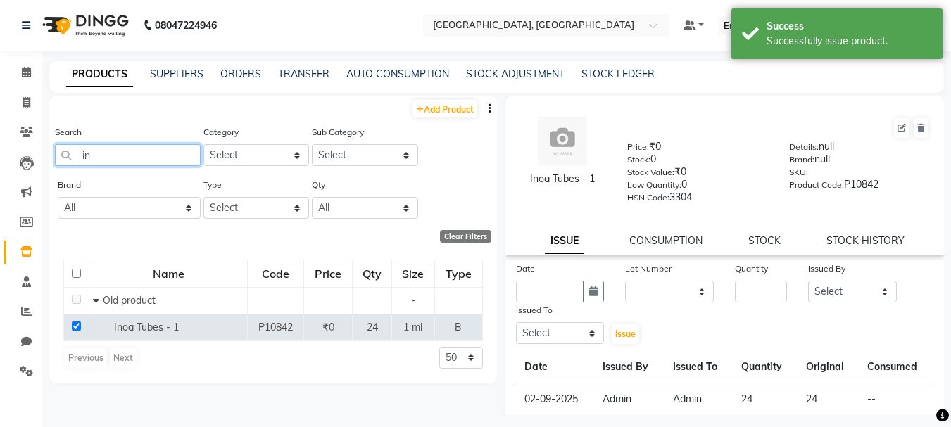
type input "i"
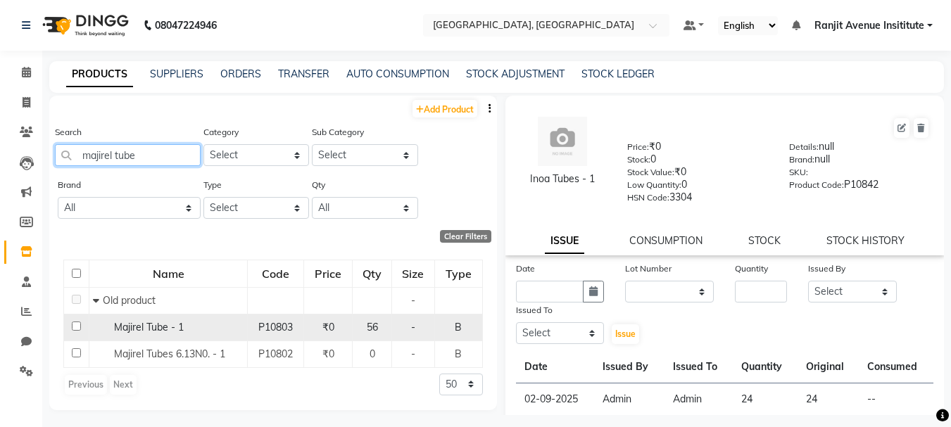
type input "majirel tube"
drag, startPoint x: 75, startPoint y: 325, endPoint x: 83, endPoint y: 325, distance: 7.7
click at [79, 325] on input "checkbox" at bounding box center [76, 326] width 9 height 9
checkbox input "true"
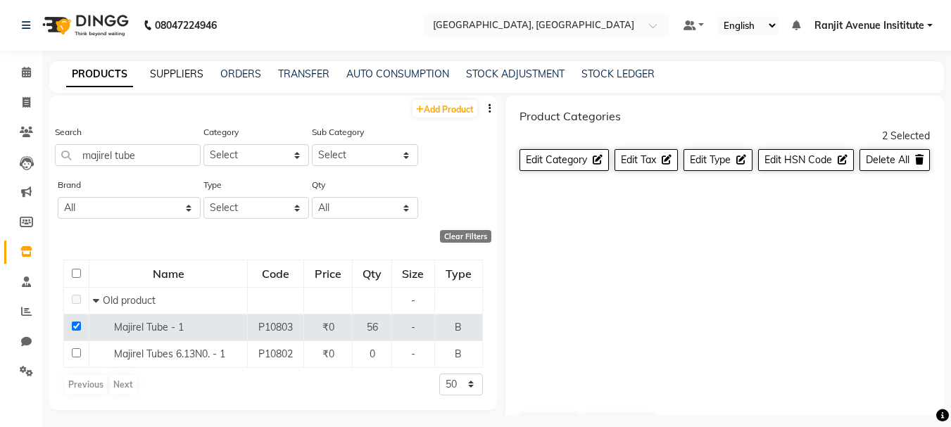
click at [196, 75] on link "SUPPLIERS" at bounding box center [177, 74] width 54 height 13
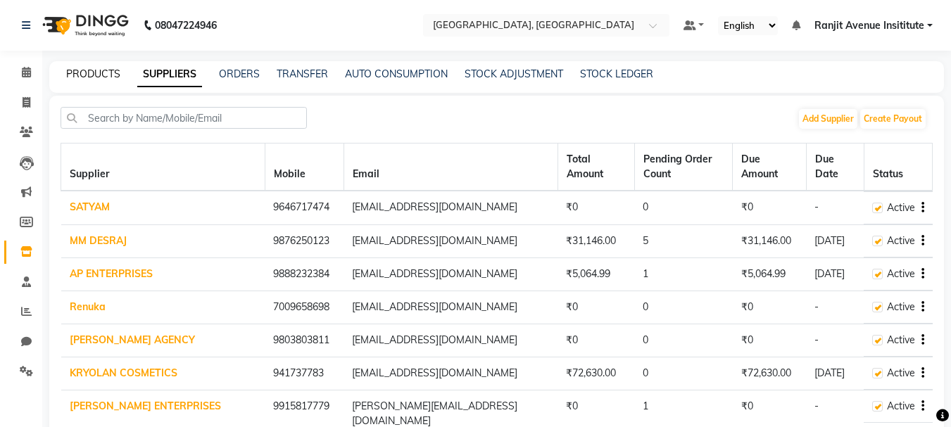
click at [88, 77] on link "PRODUCTS" at bounding box center [93, 74] width 54 height 13
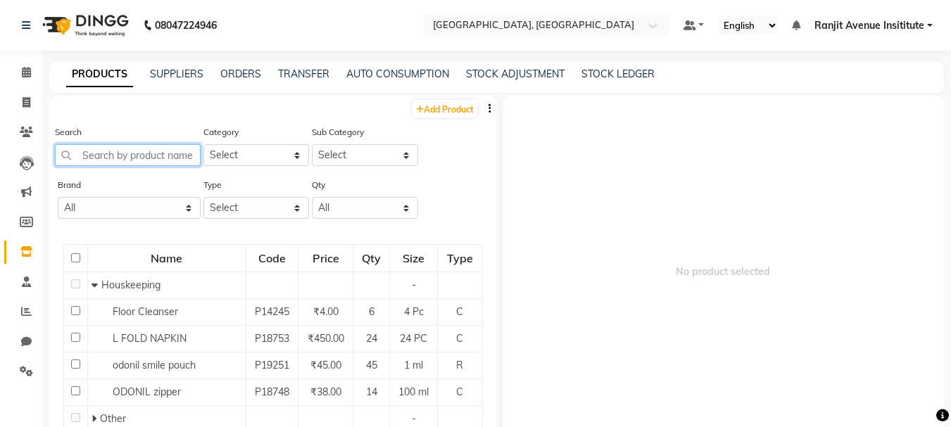
click at [112, 165] on input "text" at bounding box center [128, 155] width 146 height 22
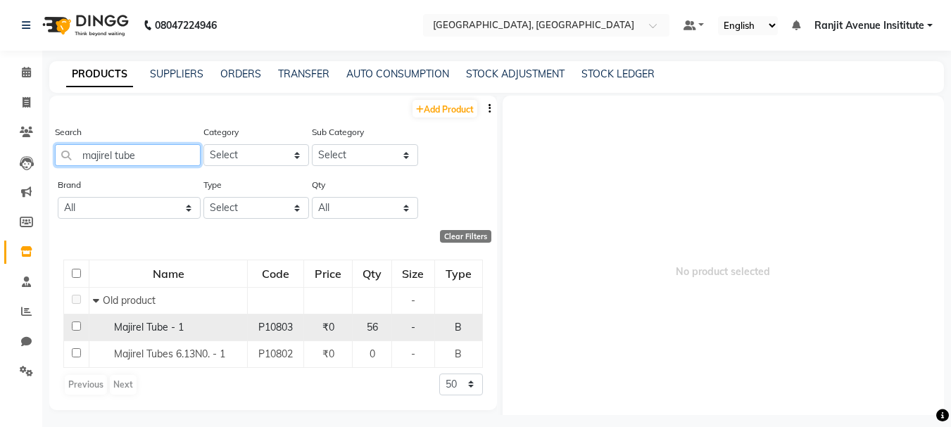
type input "majirel tube"
click at [82, 324] on td at bounding box center [76, 327] width 25 height 27
click at [73, 324] on input "checkbox" at bounding box center [76, 326] width 9 height 9
checkbox input "true"
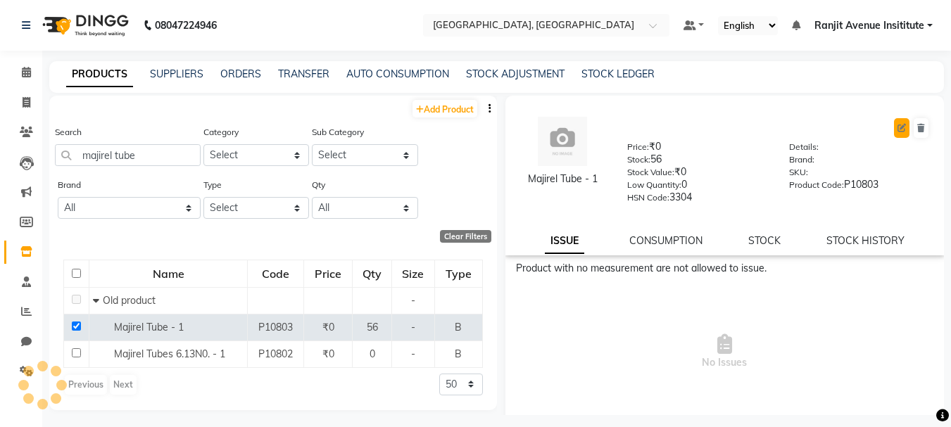
click at [897, 131] on button at bounding box center [901, 128] width 15 height 20
select select "true"
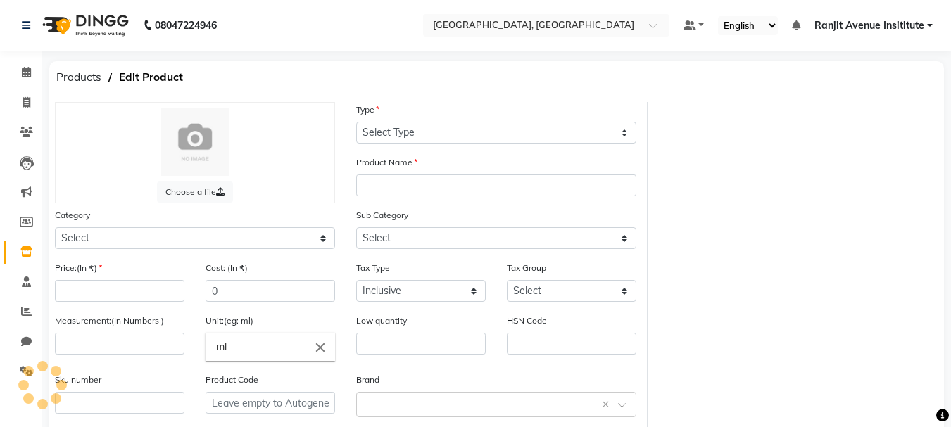
select select "B"
type input "Majirel Tube - 1"
select select
type input "0"
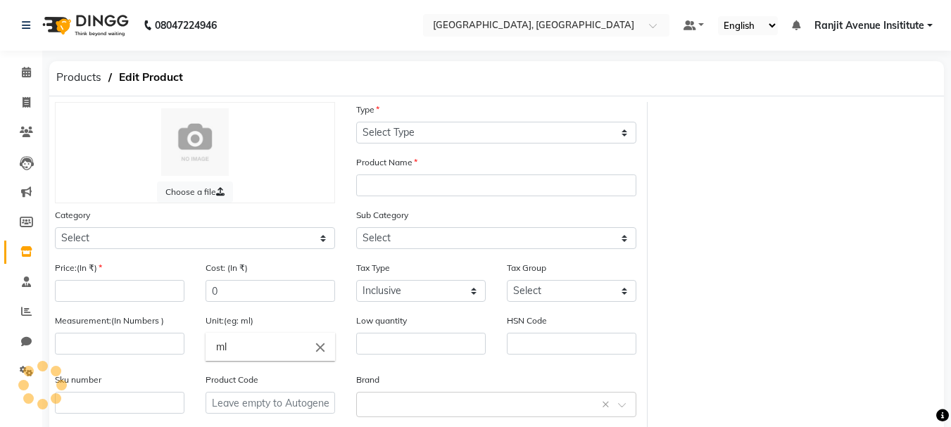
type input "0"
type input "3304"
type input "P10803"
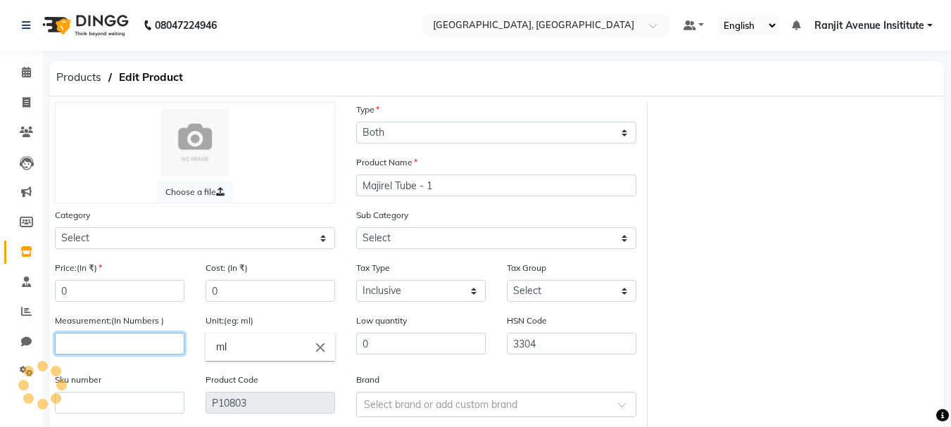
drag, startPoint x: 165, startPoint y: 352, endPoint x: 313, endPoint y: 341, distance: 148.9
click at [164, 352] on input "number" at bounding box center [120, 344] width 130 height 22
select select "1390102050"
select select "13901020501"
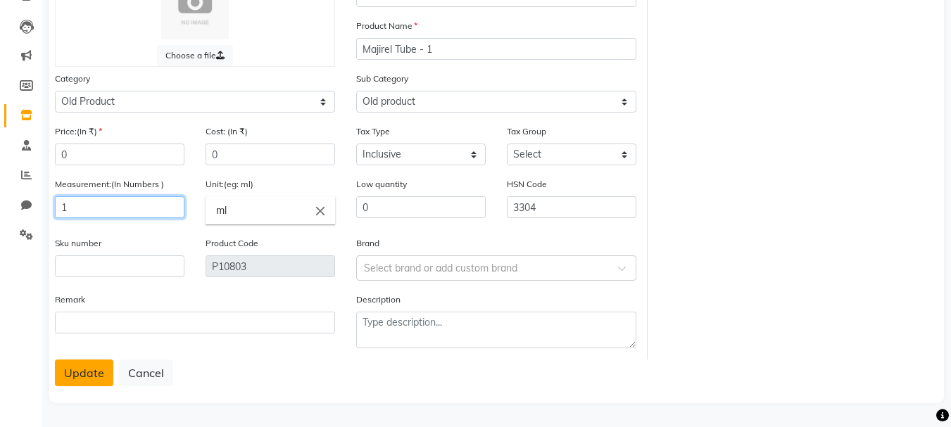
type input "1"
click at [62, 375] on button "Update" at bounding box center [84, 373] width 58 height 27
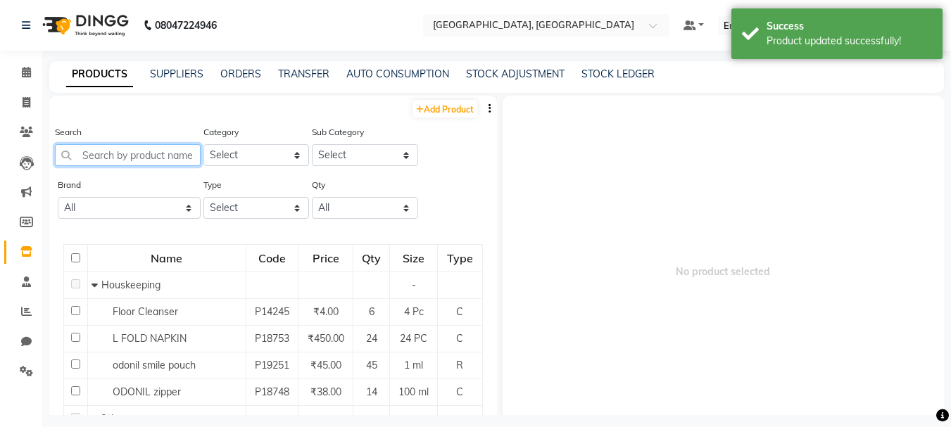
click at [99, 157] on input "text" at bounding box center [128, 155] width 146 height 22
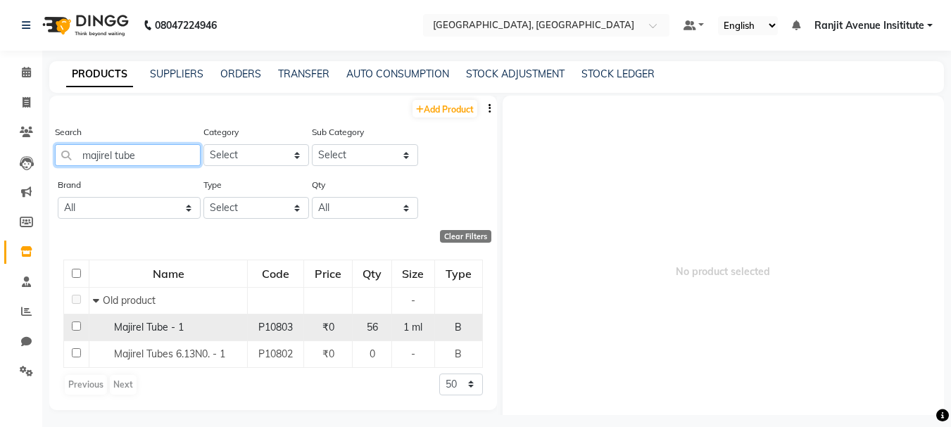
type input "majirel tube"
click at [75, 326] on input "checkbox" at bounding box center [76, 326] width 9 height 9
checkbox input "true"
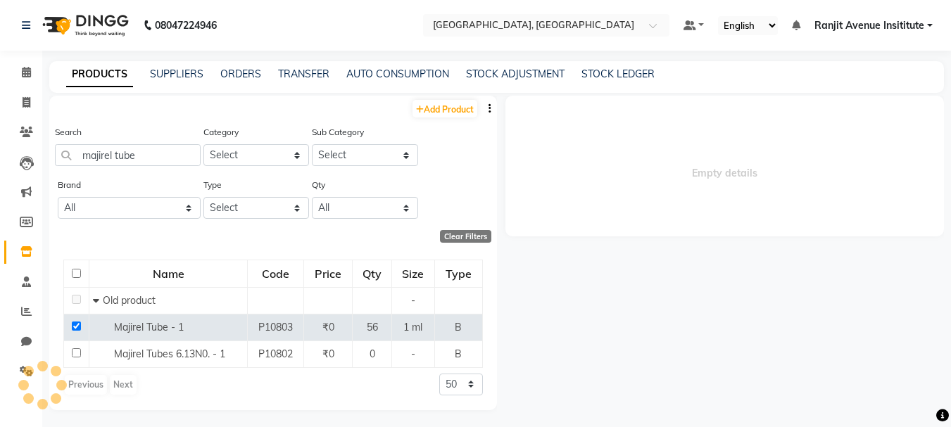
select select
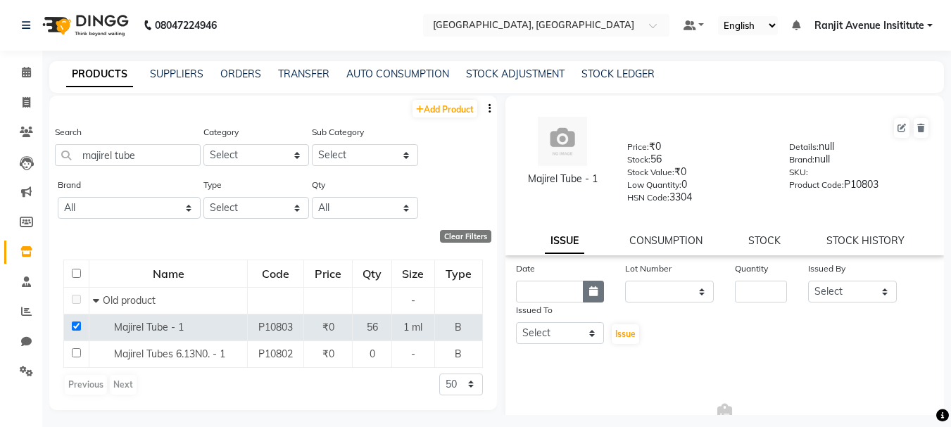
click at [598, 294] on button "button" at bounding box center [593, 292] width 21 height 22
select select "9"
select select "2025"
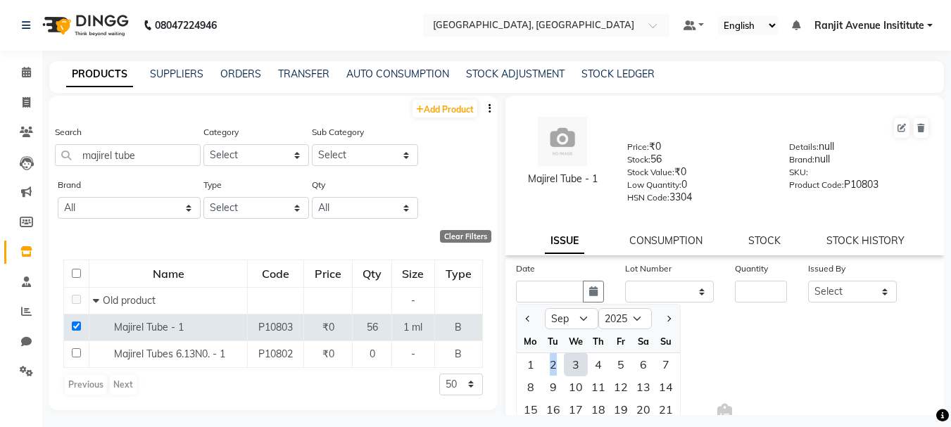
drag, startPoint x: 552, startPoint y: 370, endPoint x: 621, endPoint y: 347, distance: 72.6
click at [553, 368] on div "2" at bounding box center [553, 364] width 23 height 23
type input "02-09-2025"
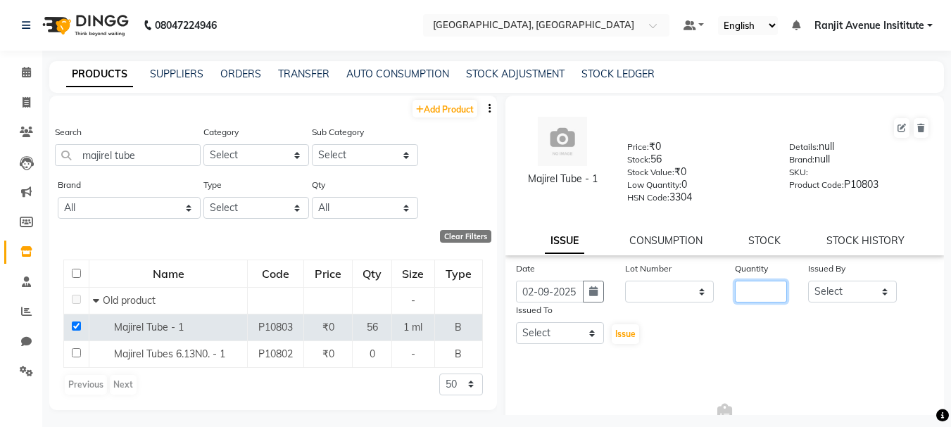
click at [770, 294] on input "number" at bounding box center [761, 292] width 52 height 22
type input "56"
click at [834, 298] on select "Select Admin [PERSON_NAME] [PERSON_NAME] [PERSON_NAME] [PERSON_NAME] Avenue Ins…" at bounding box center [852, 292] width 89 height 22
select select "70206"
click at [808, 281] on select "Select Admin [PERSON_NAME] [PERSON_NAME] [PERSON_NAME] [PERSON_NAME] Avenue Ins…" at bounding box center [852, 292] width 89 height 22
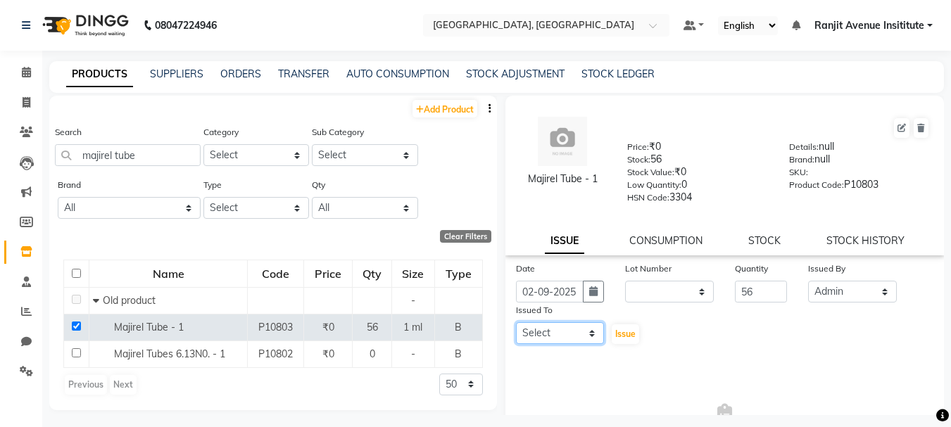
click at [557, 333] on select "Select Admin [PERSON_NAME] [PERSON_NAME] [PERSON_NAME] [PERSON_NAME] Avenue Ins…" at bounding box center [560, 333] width 89 height 22
select select "70206"
click at [516, 322] on select "Select Admin [PERSON_NAME] [PERSON_NAME] [PERSON_NAME] [PERSON_NAME] Avenue Ins…" at bounding box center [560, 333] width 89 height 22
click at [630, 332] on span "Issue" at bounding box center [625, 334] width 20 height 11
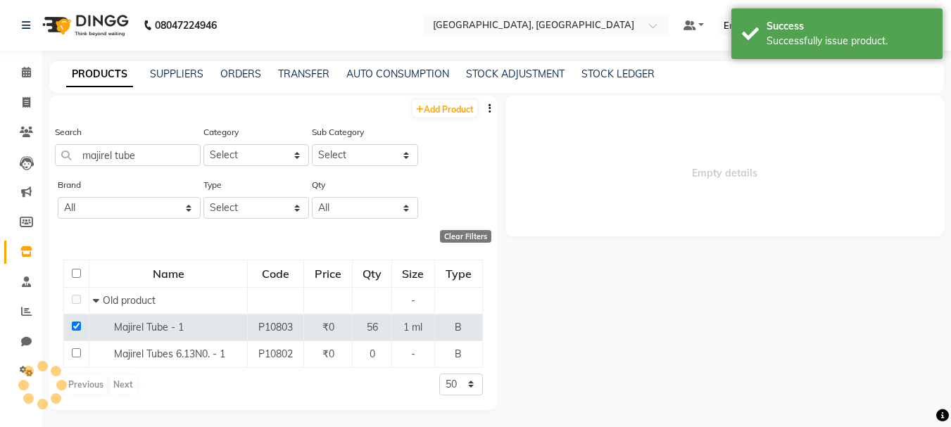
select select
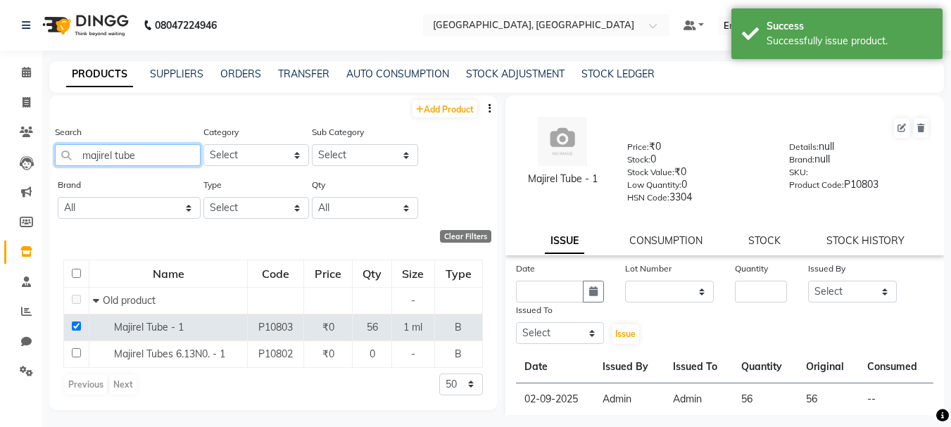
click at [164, 146] on input "majirel tube" at bounding box center [128, 155] width 146 height 22
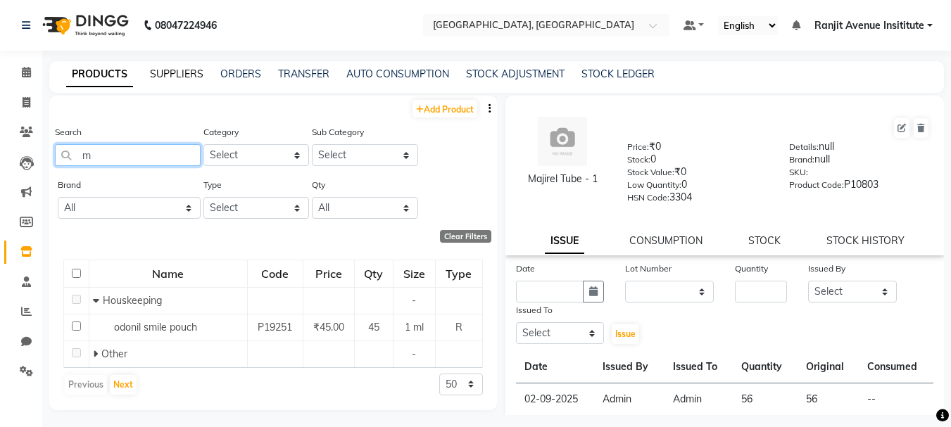
type input "m"
click at [168, 73] on link "SUPPLIERS" at bounding box center [177, 74] width 54 height 13
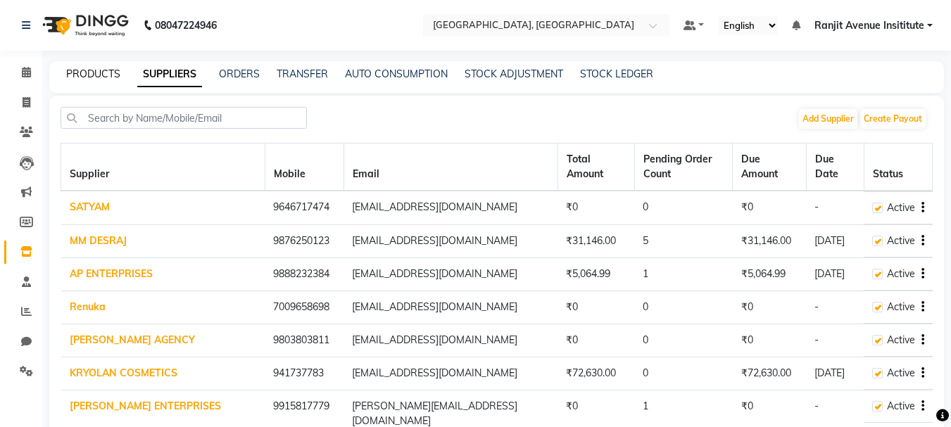
drag, startPoint x: 92, startPoint y: 73, endPoint x: 92, endPoint y: 82, distance: 8.4
click at [92, 75] on link "PRODUCTS" at bounding box center [93, 74] width 54 height 13
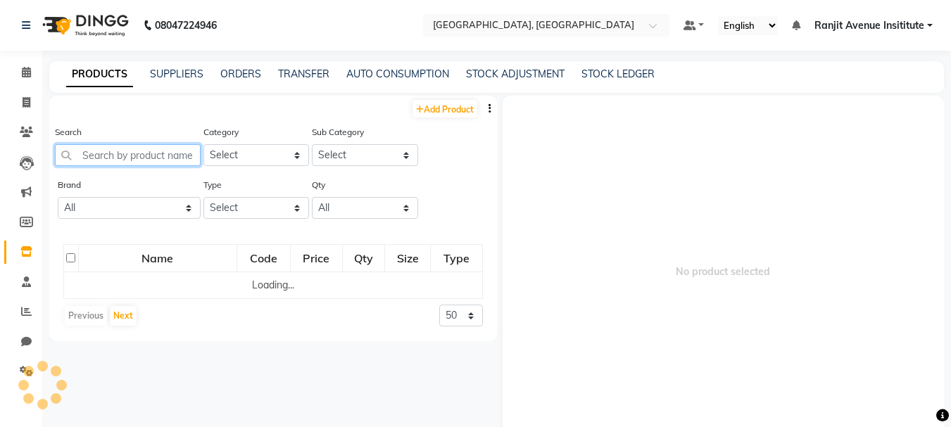
click at [107, 147] on input "text" at bounding box center [128, 155] width 146 height 22
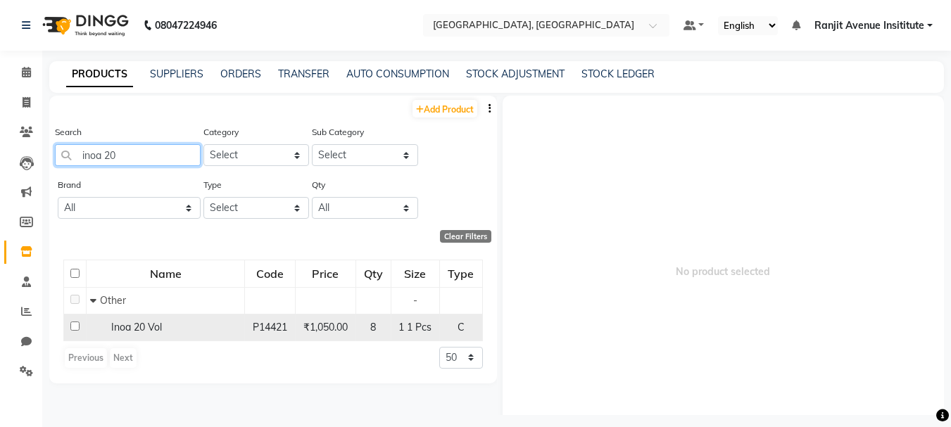
type input "inoa 20"
click at [77, 326] on input "checkbox" at bounding box center [74, 326] width 9 height 9
checkbox input "true"
select select
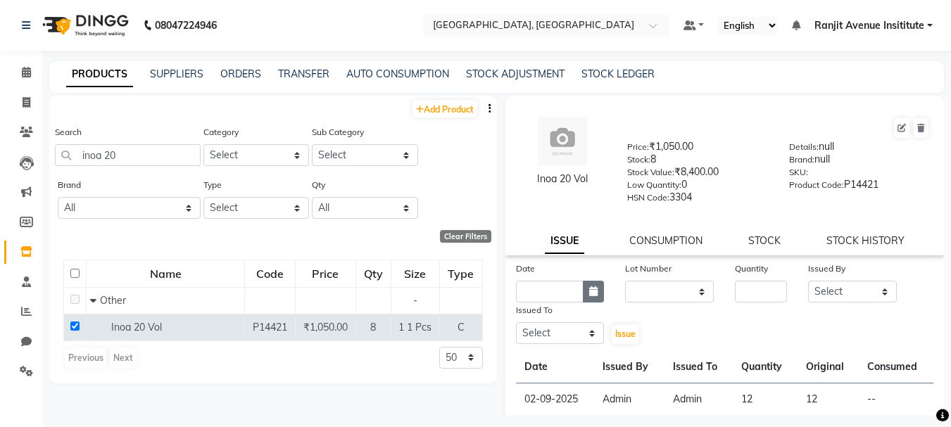
click at [595, 289] on icon "button" at bounding box center [593, 292] width 8 height 10
select select "9"
select select "2025"
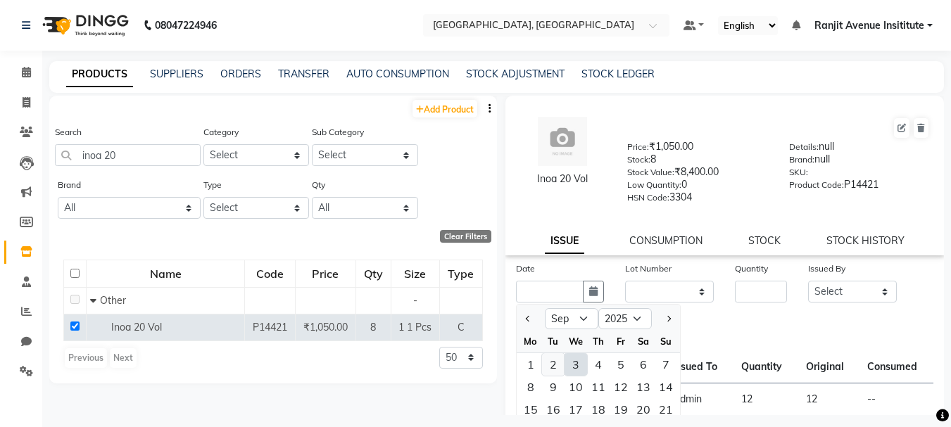
click at [548, 360] on div "2" at bounding box center [553, 364] width 23 height 23
type input "02-09-2025"
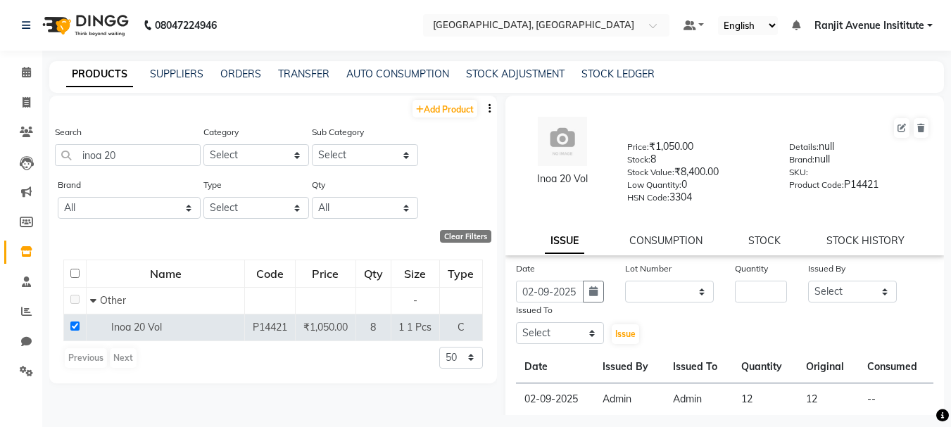
click at [760, 304] on div "Date [DATE] Lot Number None Quantity Issued By Select Admin [PERSON_NAME] [PERS…" at bounding box center [725, 303] width 439 height 84
click at [765, 286] on input "number" at bounding box center [761, 292] width 52 height 22
type input "6"
drag, startPoint x: 801, startPoint y: 286, endPoint x: 888, endPoint y: 282, distance: 86.7
click at [821, 284] on select "Select Admin [PERSON_NAME] [PERSON_NAME] [PERSON_NAME] [PERSON_NAME] Avenue Ins…" at bounding box center [852, 292] width 89 height 22
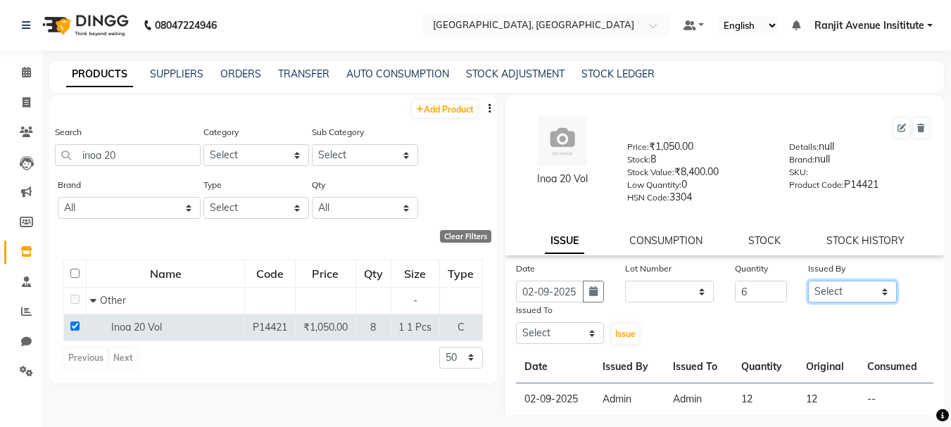
select select "70206"
click at [808, 281] on select "Select Admin [PERSON_NAME] [PERSON_NAME] [PERSON_NAME] [PERSON_NAME] Avenue Ins…" at bounding box center [852, 292] width 89 height 22
click at [551, 337] on select "Select Admin [PERSON_NAME] [PERSON_NAME] [PERSON_NAME] [PERSON_NAME] Avenue Ins…" at bounding box center [560, 333] width 89 height 22
select select "70206"
click at [516, 322] on select "Select Admin [PERSON_NAME] [PERSON_NAME] [PERSON_NAME] [PERSON_NAME] Avenue Ins…" at bounding box center [560, 333] width 89 height 22
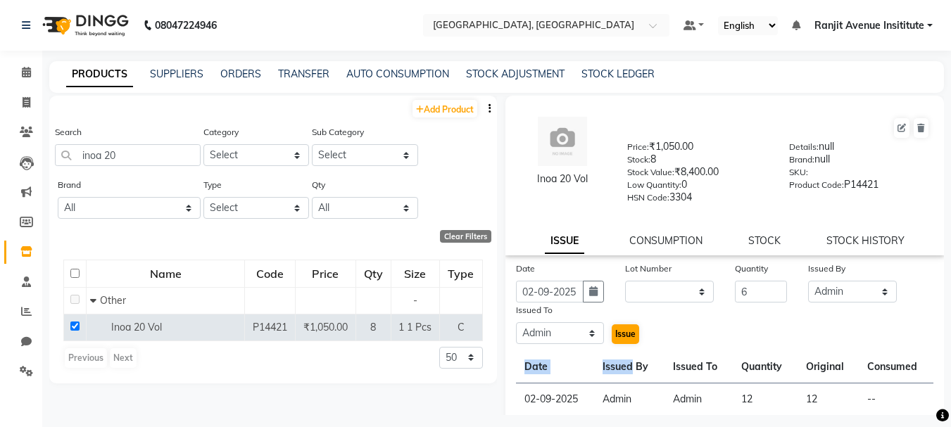
drag, startPoint x: 631, startPoint y: 351, endPoint x: 632, endPoint y: 344, distance: 7.9
click at [632, 344] on div "Date [DATE] Lot Number None Quantity 6 Issued By Select Admin [PERSON_NAME] [PE…" at bounding box center [725, 354] width 439 height 186
click at [629, 337] on span "Issue" at bounding box center [625, 334] width 20 height 11
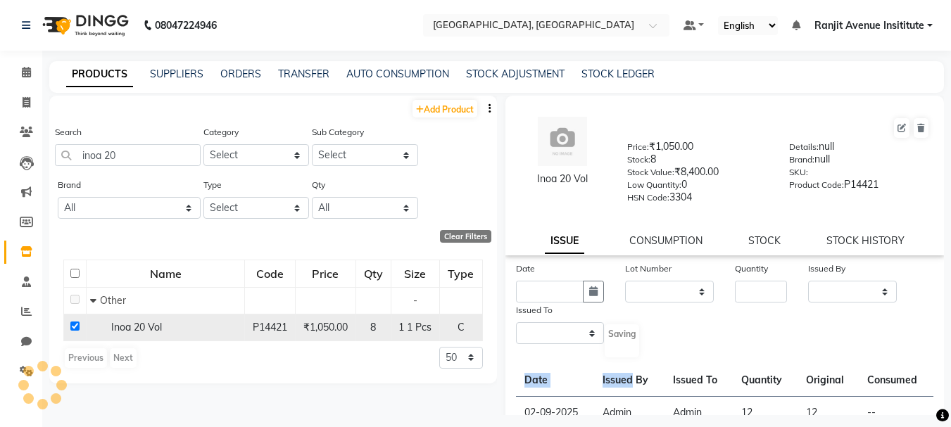
select select
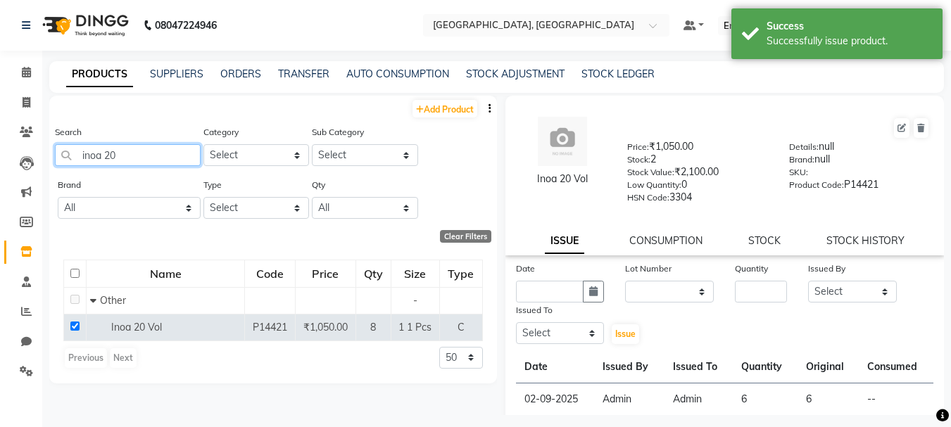
click at [139, 151] on input "inoa 20" at bounding box center [128, 155] width 146 height 22
type input "i"
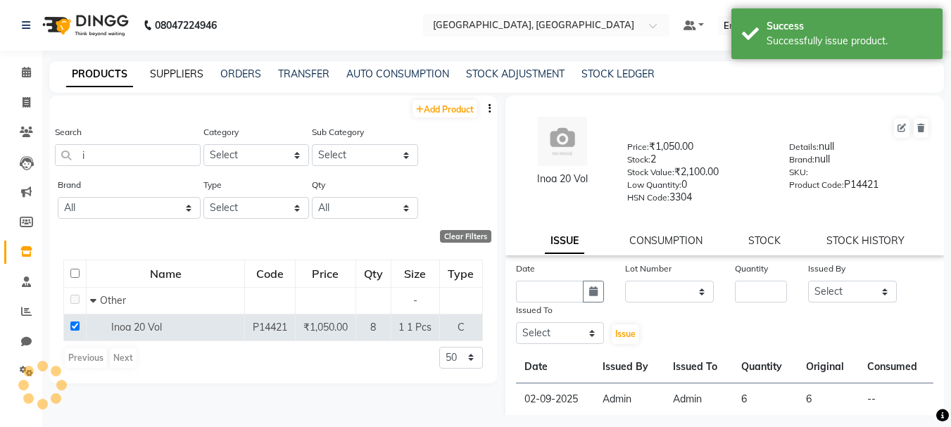
click at [196, 71] on link "SUPPLIERS" at bounding box center [177, 74] width 54 height 13
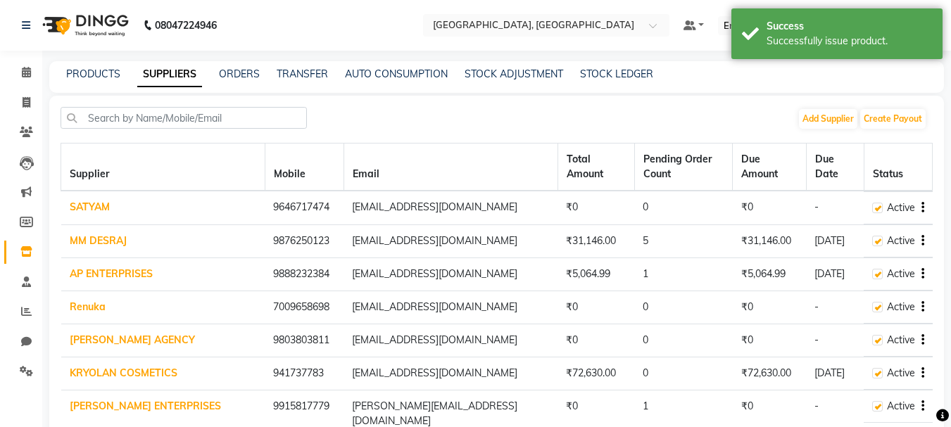
click at [92, 64] on div "PRODUCTS SUPPLIERS ORDERS TRANSFER AUTO CONSUMPTION STOCK ADJUSTMENT STOCK LEDG…" at bounding box center [496, 77] width 895 height 32
drag, startPoint x: 92, startPoint y: 69, endPoint x: 91, endPoint y: 82, distance: 13.4
click at [92, 70] on link "PRODUCTS" at bounding box center [93, 74] width 54 height 13
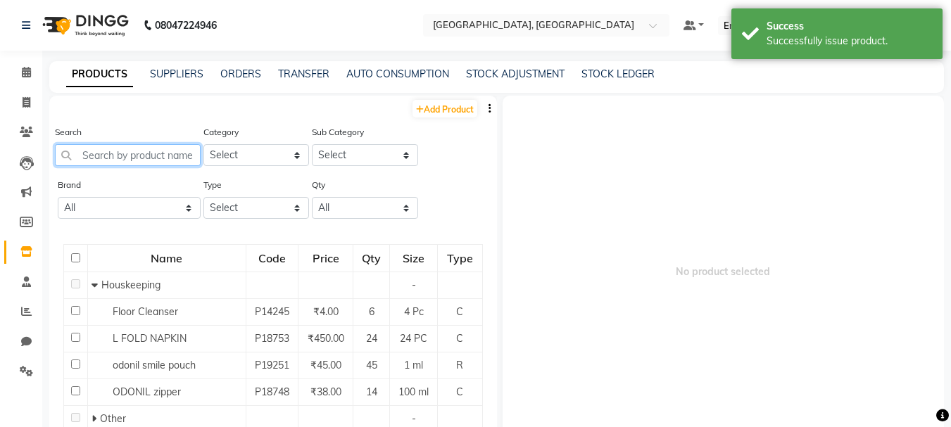
click at [129, 153] on input "text" at bounding box center [128, 155] width 146 height 22
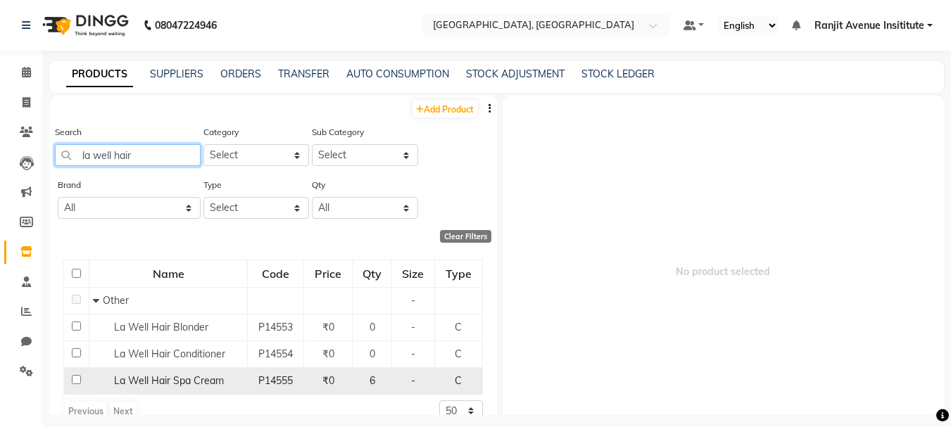
type input "la well hair"
click at [75, 383] on input "checkbox" at bounding box center [76, 379] width 9 height 9
checkbox input "true"
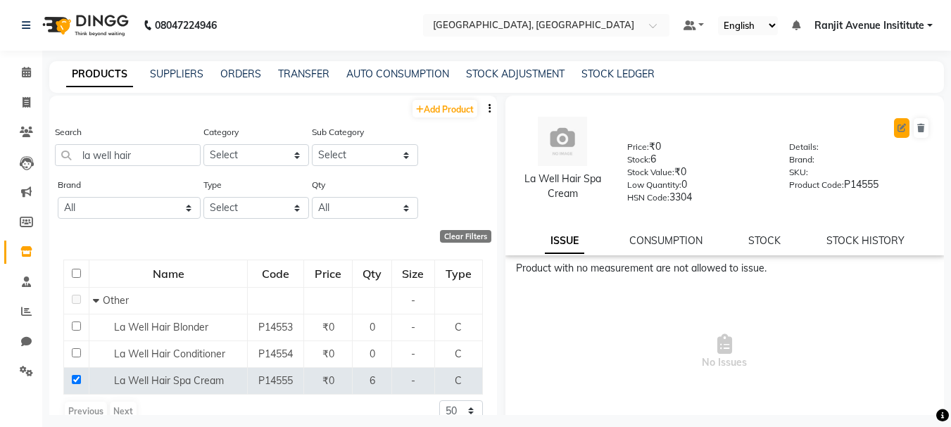
click at [898, 129] on icon at bounding box center [902, 128] width 8 height 8
select select "true"
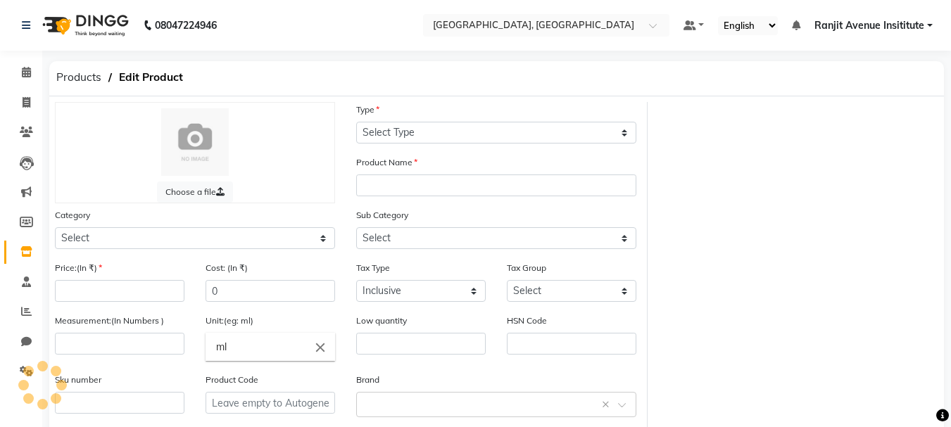
select select "C"
type input "La Well Hair Spa Cream"
select select
type input "0"
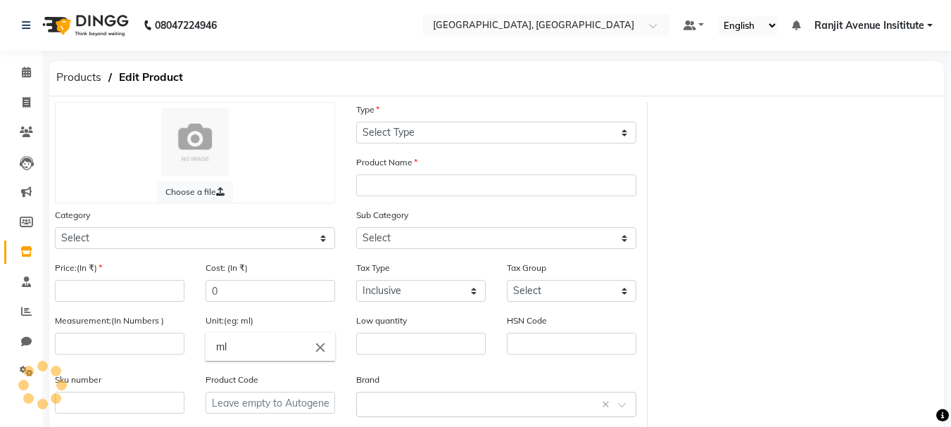
type input "1 Pcs"
type input "0"
type input "3304"
type input "P14555"
select select "1390101000"
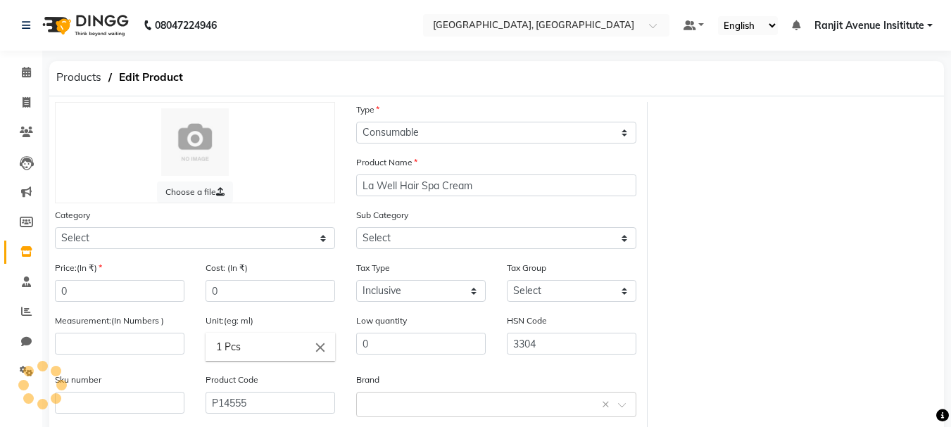
select select "1390101002"
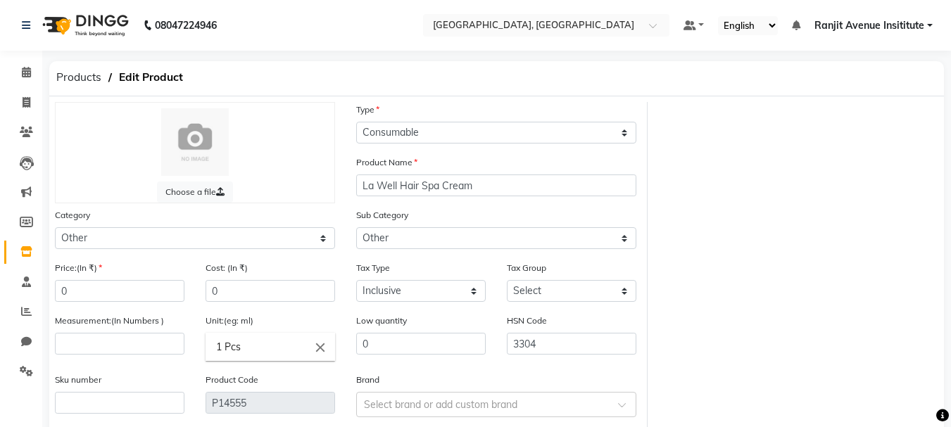
click at [133, 328] on div "Measurement:(In Numbers )" at bounding box center [120, 334] width 130 height 42
drag, startPoint x: 137, startPoint y: 330, endPoint x: 145, endPoint y: 332, distance: 8.0
click at [145, 332] on div "Measurement:(In Numbers )" at bounding box center [120, 334] width 130 height 42
drag, startPoint x: 140, startPoint y: 339, endPoint x: 185, endPoint y: 343, distance: 45.2
click at [143, 339] on input "number" at bounding box center [120, 344] width 130 height 22
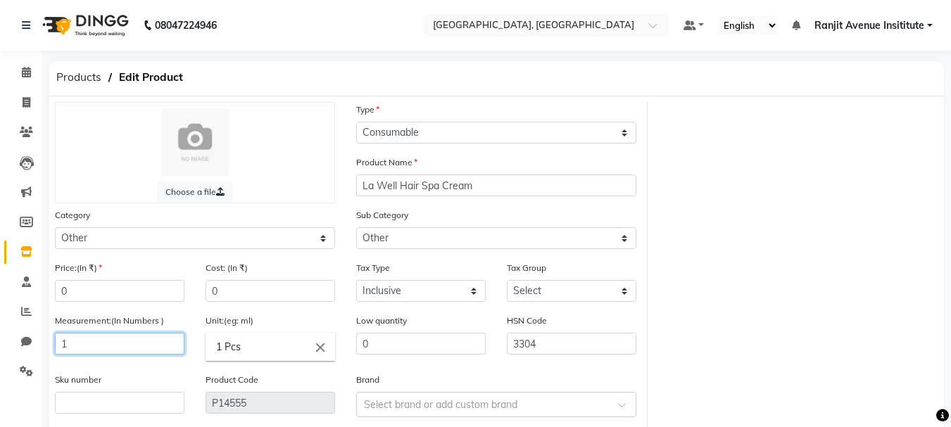
scroll to position [137, 0]
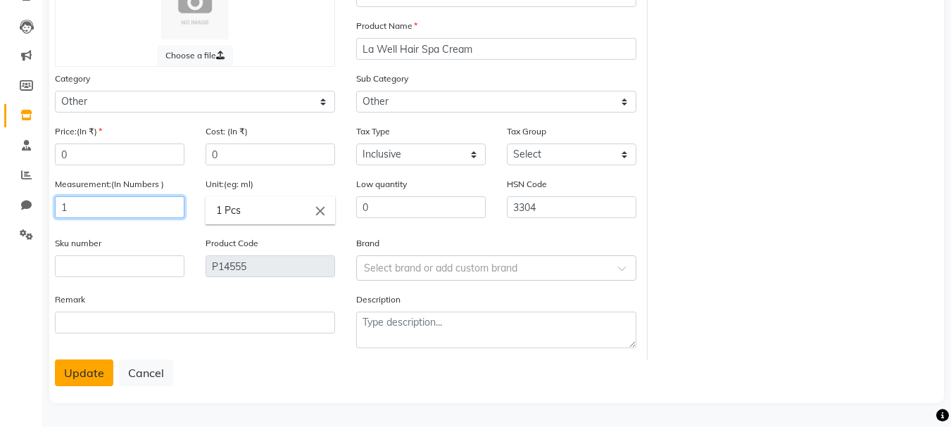
type input "1"
drag, startPoint x: 87, startPoint y: 380, endPoint x: 137, endPoint y: 355, distance: 55.4
click at [87, 377] on button "Update" at bounding box center [84, 373] width 58 height 27
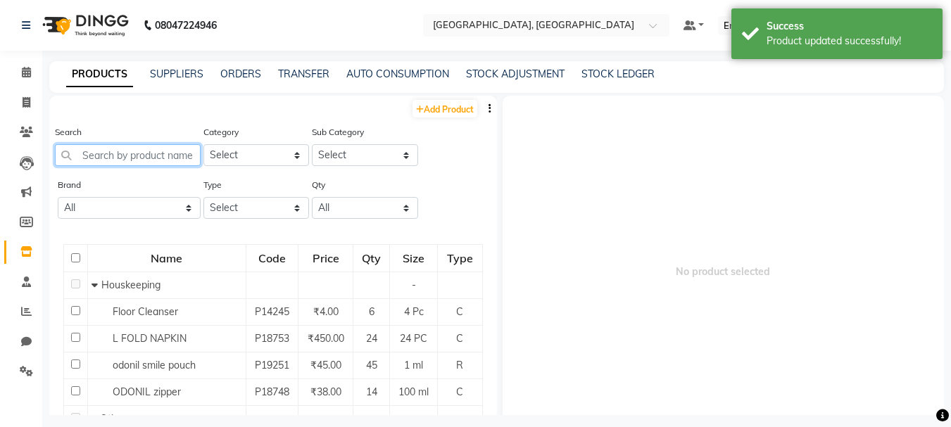
click at [143, 161] on input "text" at bounding box center [128, 155] width 146 height 22
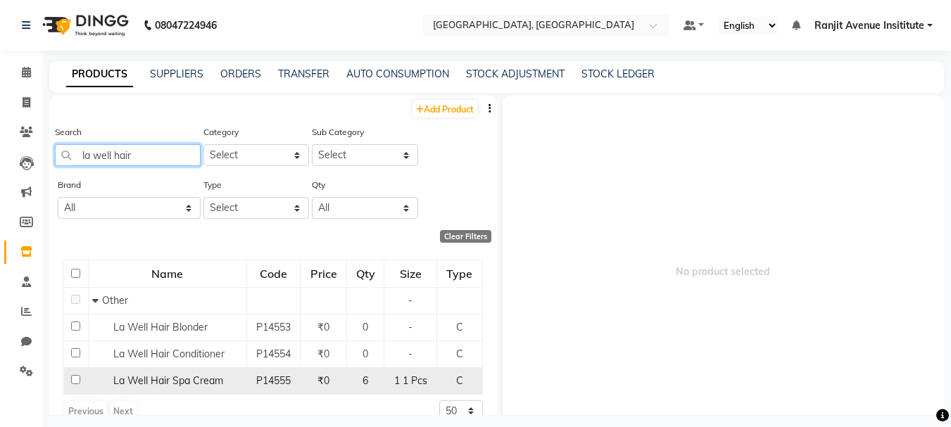
type input "la well hair"
click at [75, 379] on input "checkbox" at bounding box center [75, 379] width 9 height 9
checkbox input "true"
select select
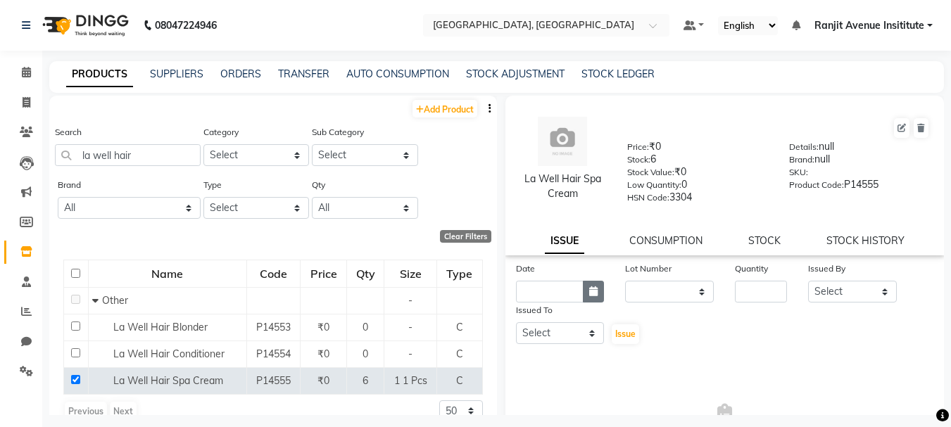
drag, startPoint x: 584, startPoint y: 283, endPoint x: 569, endPoint y: 299, distance: 22.4
click at [584, 284] on button "button" at bounding box center [593, 292] width 21 height 22
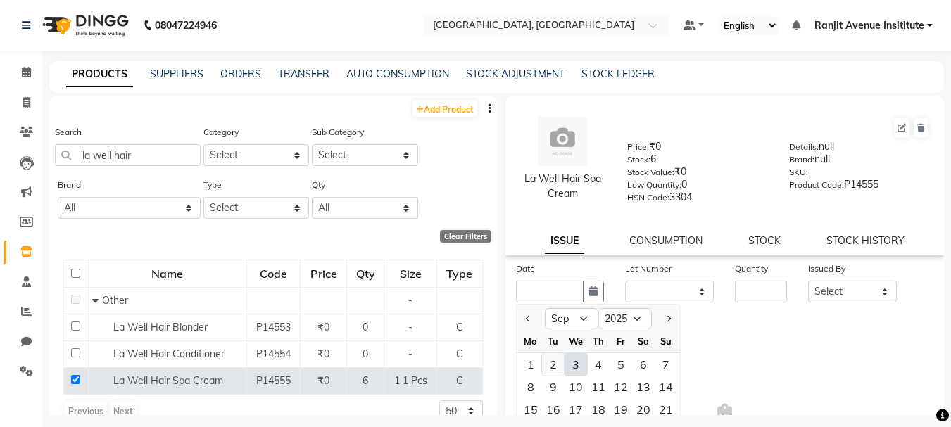
click at [542, 361] on div "2" at bounding box center [553, 364] width 23 height 23
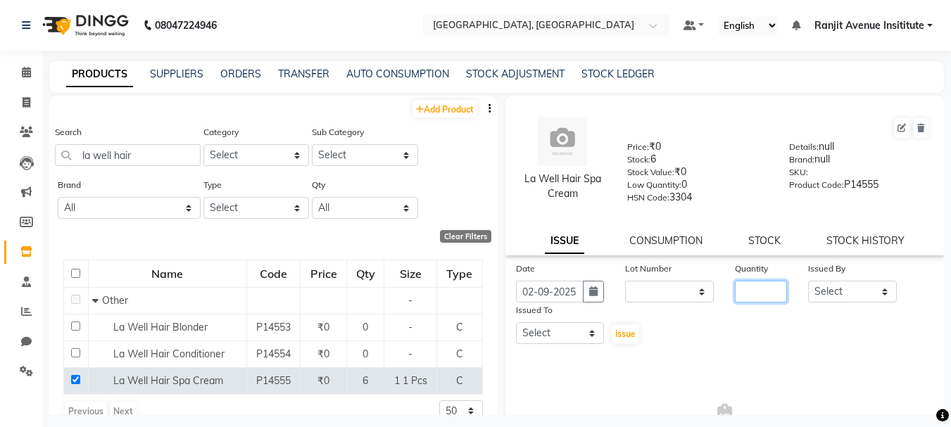
click at [754, 287] on input "number" at bounding box center [761, 292] width 52 height 22
click at [883, 301] on select "Select Admin [PERSON_NAME] [PERSON_NAME] [PERSON_NAME] [PERSON_NAME] Avenue Ins…" at bounding box center [852, 292] width 89 height 22
click at [808, 281] on select "Select Admin [PERSON_NAME] [PERSON_NAME] [PERSON_NAME] [PERSON_NAME] Avenue Ins…" at bounding box center [852, 292] width 89 height 22
click at [579, 327] on select "Select Admin [PERSON_NAME] [PERSON_NAME] [PERSON_NAME] [PERSON_NAME] Avenue Ins…" at bounding box center [560, 333] width 89 height 22
click at [516, 322] on select "Select Admin [PERSON_NAME] [PERSON_NAME] [PERSON_NAME] [PERSON_NAME] Avenue Ins…" at bounding box center [560, 333] width 89 height 22
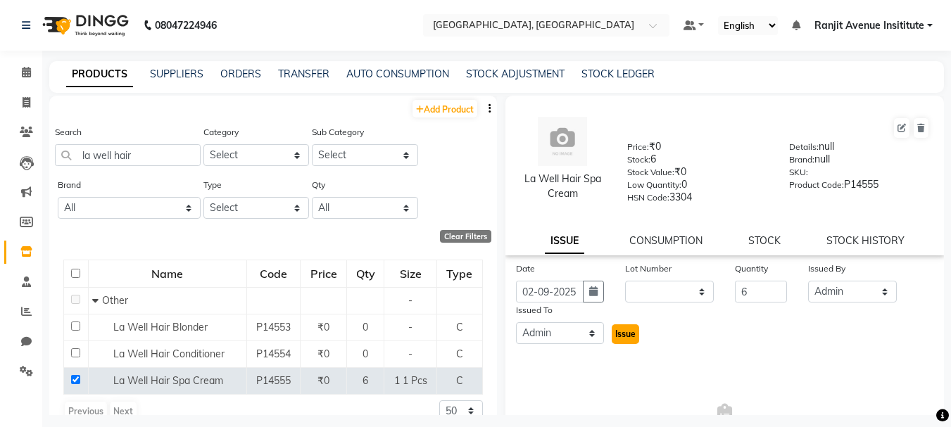
click at [628, 337] on span "Issue" at bounding box center [625, 334] width 20 height 11
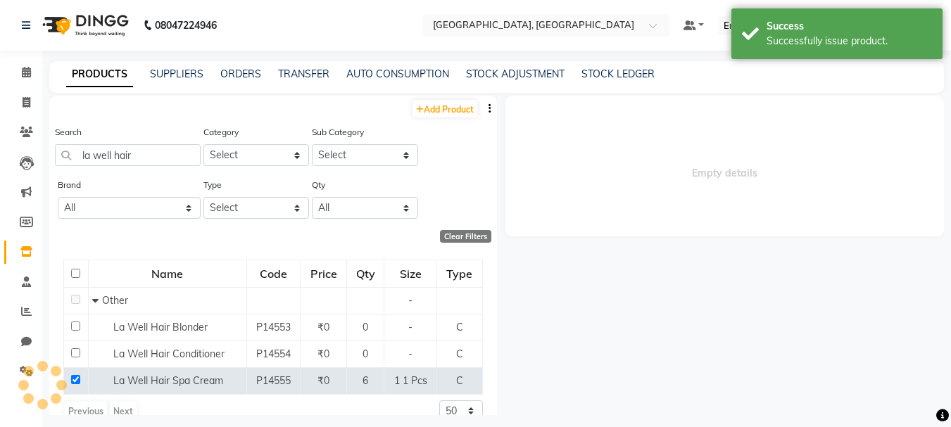
click at [161, 142] on div "Search la well hair" at bounding box center [128, 146] width 146 height 42
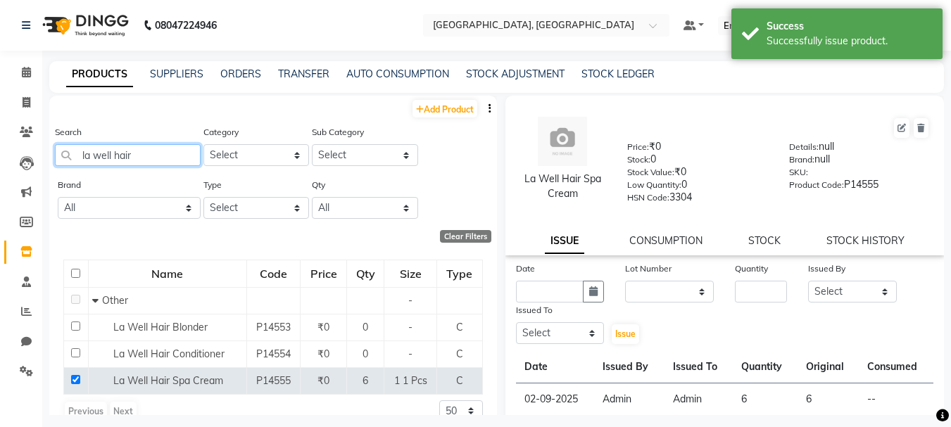
click at [161, 147] on input "la well hair" at bounding box center [128, 155] width 146 height 22
click at [189, 72] on link "SUPPLIERS" at bounding box center [177, 74] width 54 height 13
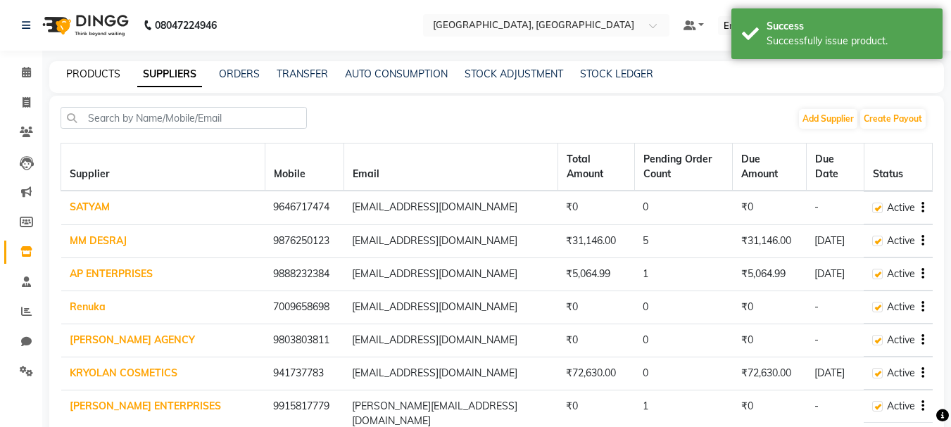
click at [105, 74] on link "PRODUCTS" at bounding box center [93, 74] width 54 height 13
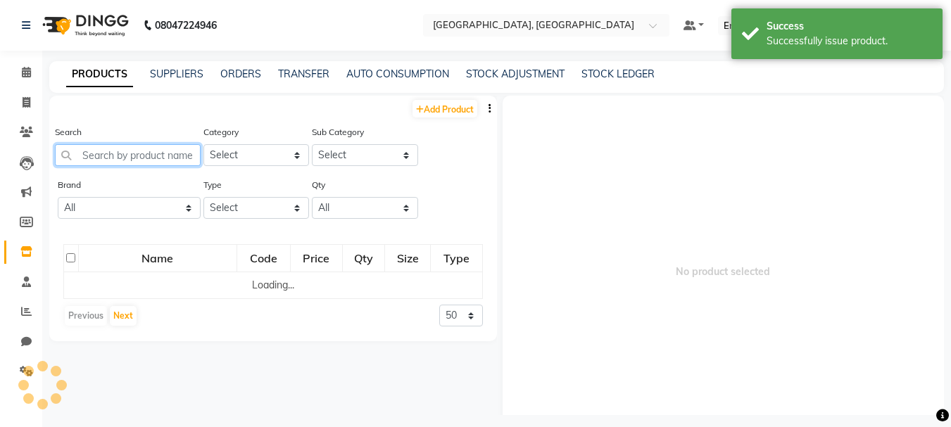
drag, startPoint x: 150, startPoint y: 145, endPoint x: 187, endPoint y: 146, distance: 37.3
click at [157, 145] on input "text" at bounding box center [128, 155] width 146 height 22
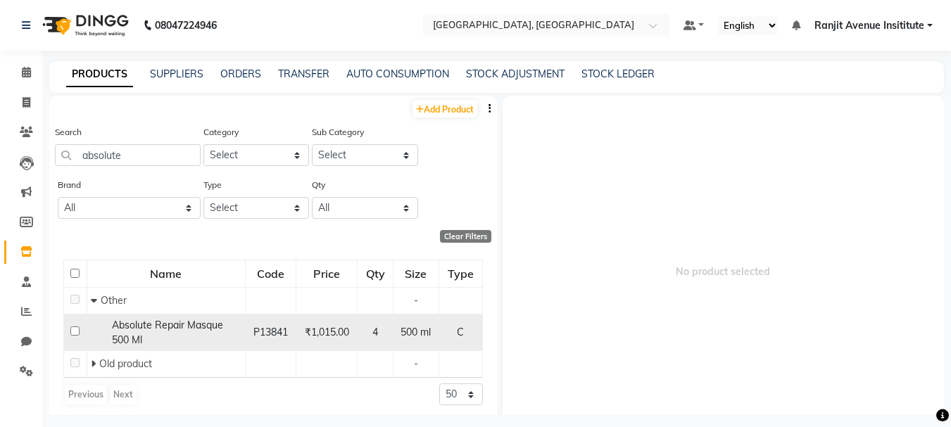
click at [75, 332] on input "checkbox" at bounding box center [74, 331] width 9 height 9
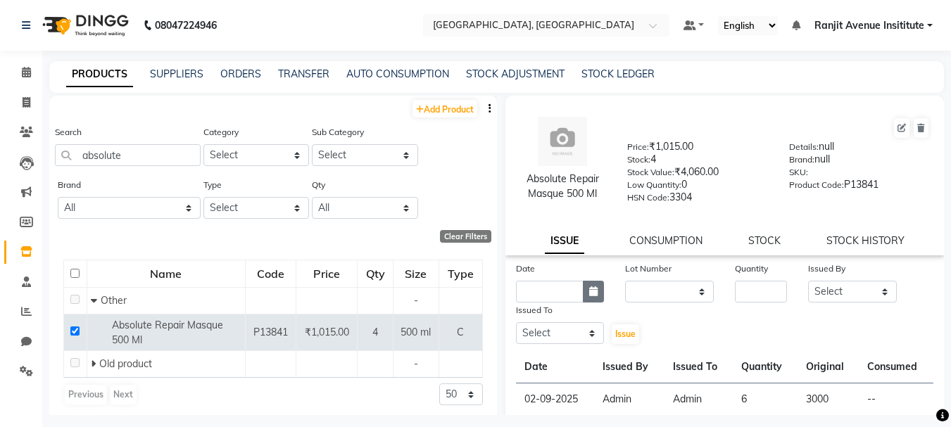
drag, startPoint x: 598, startPoint y: 303, endPoint x: 582, endPoint y: 295, distance: 18.3
click at [598, 304] on div "Issued To" at bounding box center [560, 313] width 89 height 20
click at [583, 295] on button "button" at bounding box center [593, 292] width 21 height 22
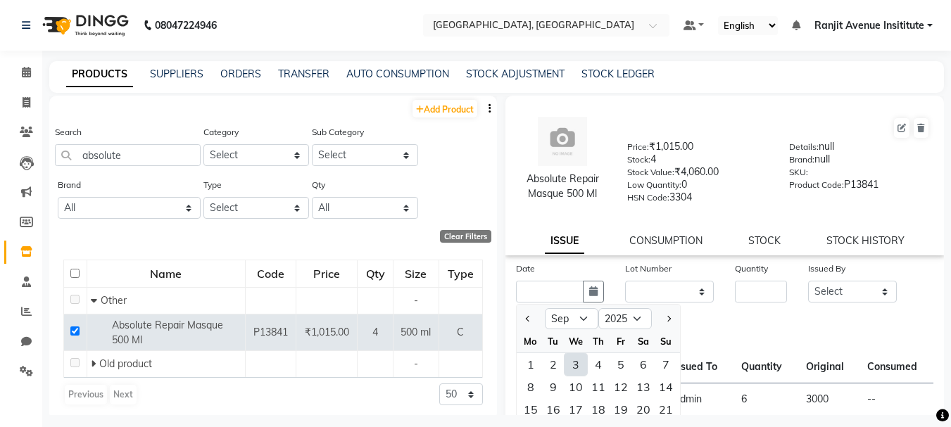
drag, startPoint x: 549, startPoint y: 366, endPoint x: 646, endPoint y: 319, distance: 108.0
click at [551, 365] on div "2" at bounding box center [553, 364] width 23 height 23
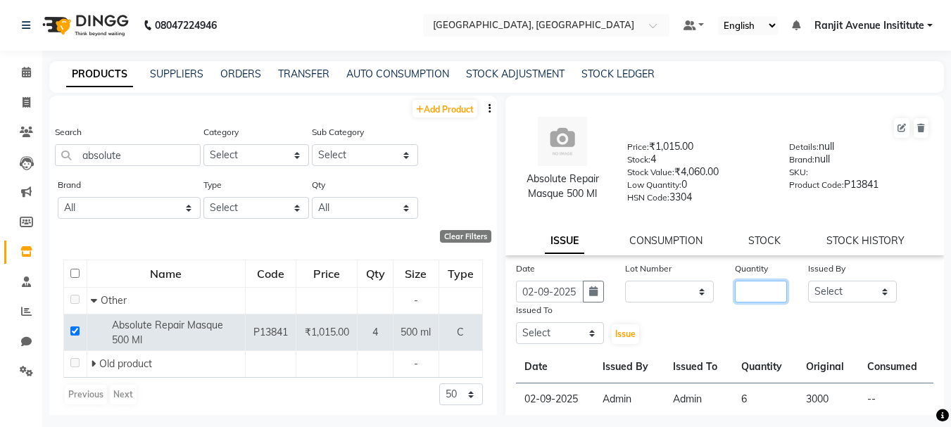
click at [768, 287] on input "number" at bounding box center [761, 292] width 52 height 22
click at [819, 289] on select "Select Admin [PERSON_NAME] [PERSON_NAME] [PERSON_NAME] [PERSON_NAME] Avenue Ins…" at bounding box center [852, 292] width 89 height 22
click at [808, 281] on select "Select Admin [PERSON_NAME] [PERSON_NAME] [PERSON_NAME] [PERSON_NAME] Avenue Ins…" at bounding box center [852, 292] width 89 height 22
click at [544, 336] on select "Select Admin [PERSON_NAME] [PERSON_NAME] [PERSON_NAME] [PERSON_NAME] Avenue Ins…" at bounding box center [560, 333] width 89 height 22
click at [516, 322] on select "Select Admin [PERSON_NAME] [PERSON_NAME] [PERSON_NAME] [PERSON_NAME] Avenue Ins…" at bounding box center [560, 333] width 89 height 22
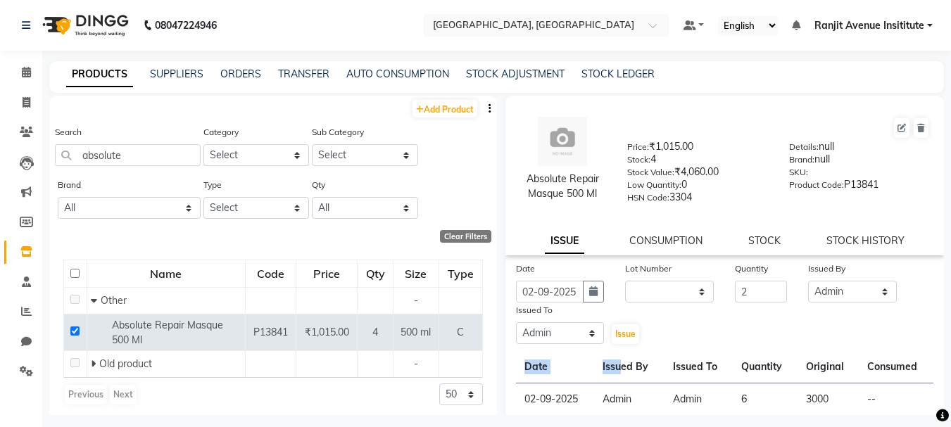
drag, startPoint x: 625, startPoint y: 354, endPoint x: 628, endPoint y: 345, distance: 9.8
click at [628, 345] on div "Date [DATE] Lot Number None Quantity 2 Issued By Select Admin [PERSON_NAME] [PE…" at bounding box center [725, 338] width 439 height 154
click at [623, 340] on button "Issue" at bounding box center [625, 335] width 27 height 20
